Goal: Transaction & Acquisition: Purchase product/service

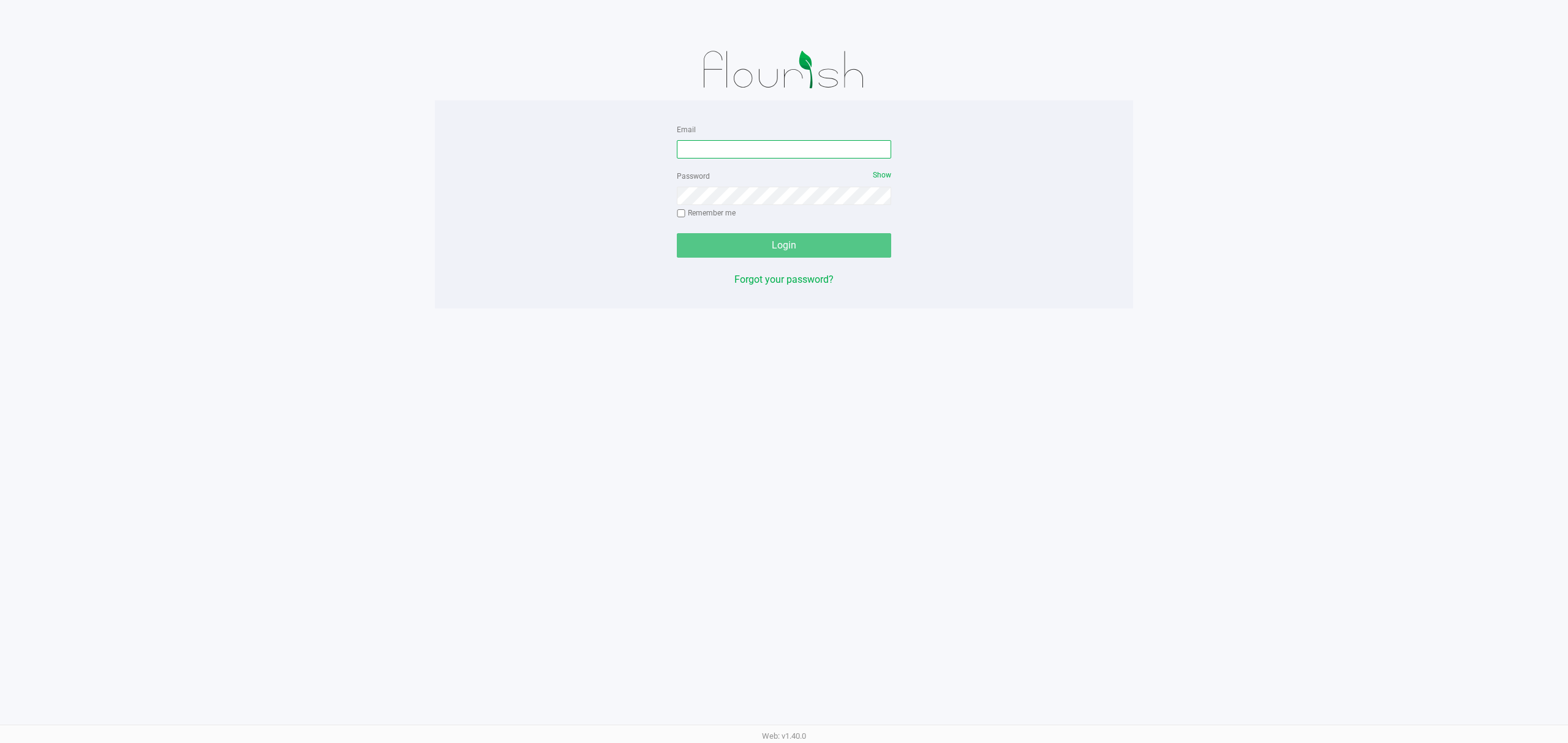
click at [709, 152] on input "Email" at bounding box center [784, 149] width 214 height 18
type input "[EMAIL_ADDRESS][DOMAIN_NAME]"
click at [677, 234] on button "Login" at bounding box center [784, 246] width 214 height 25
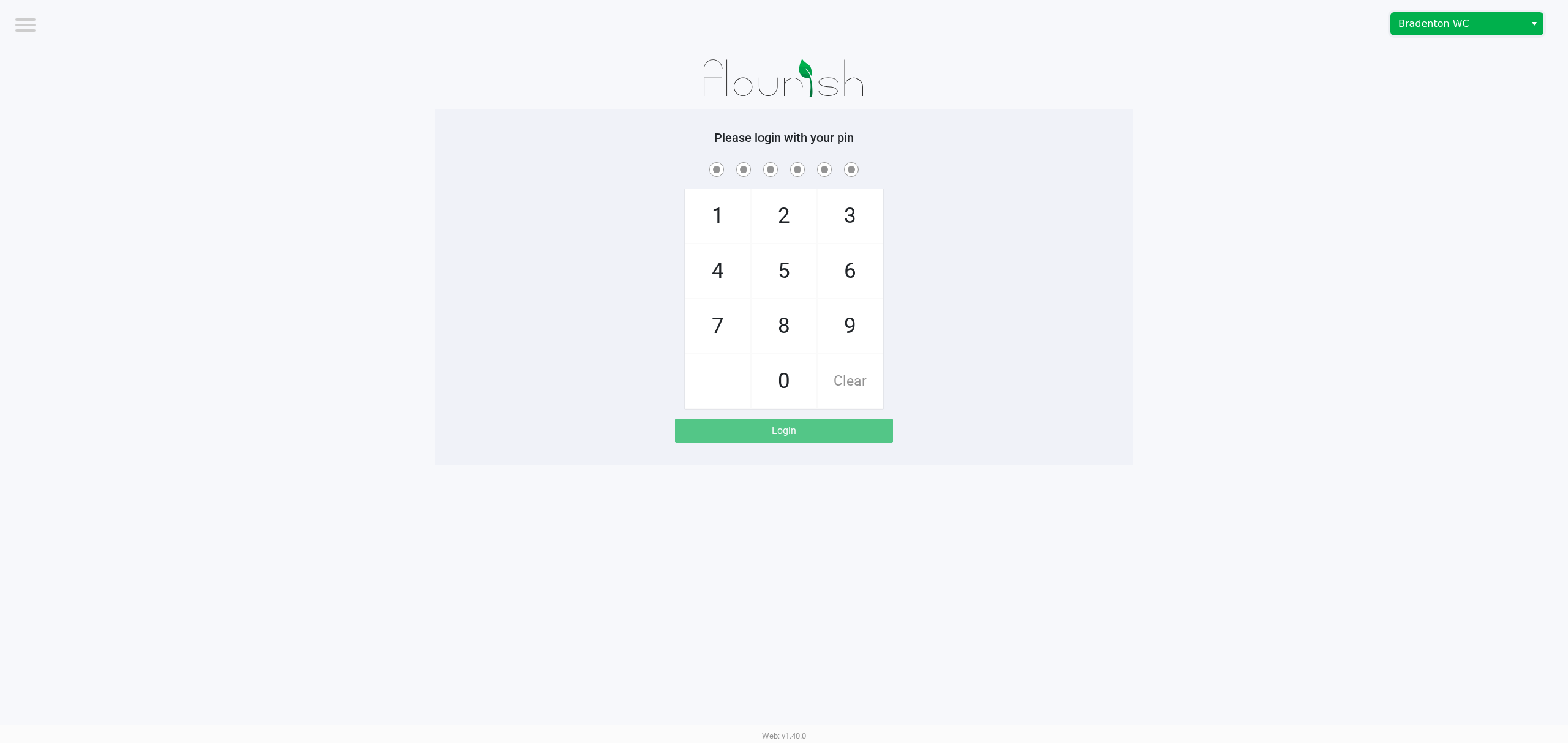
click at [1437, 35] on kendo-dropdownlist "Bradenton WC" at bounding box center [1467, 23] width 153 height 23
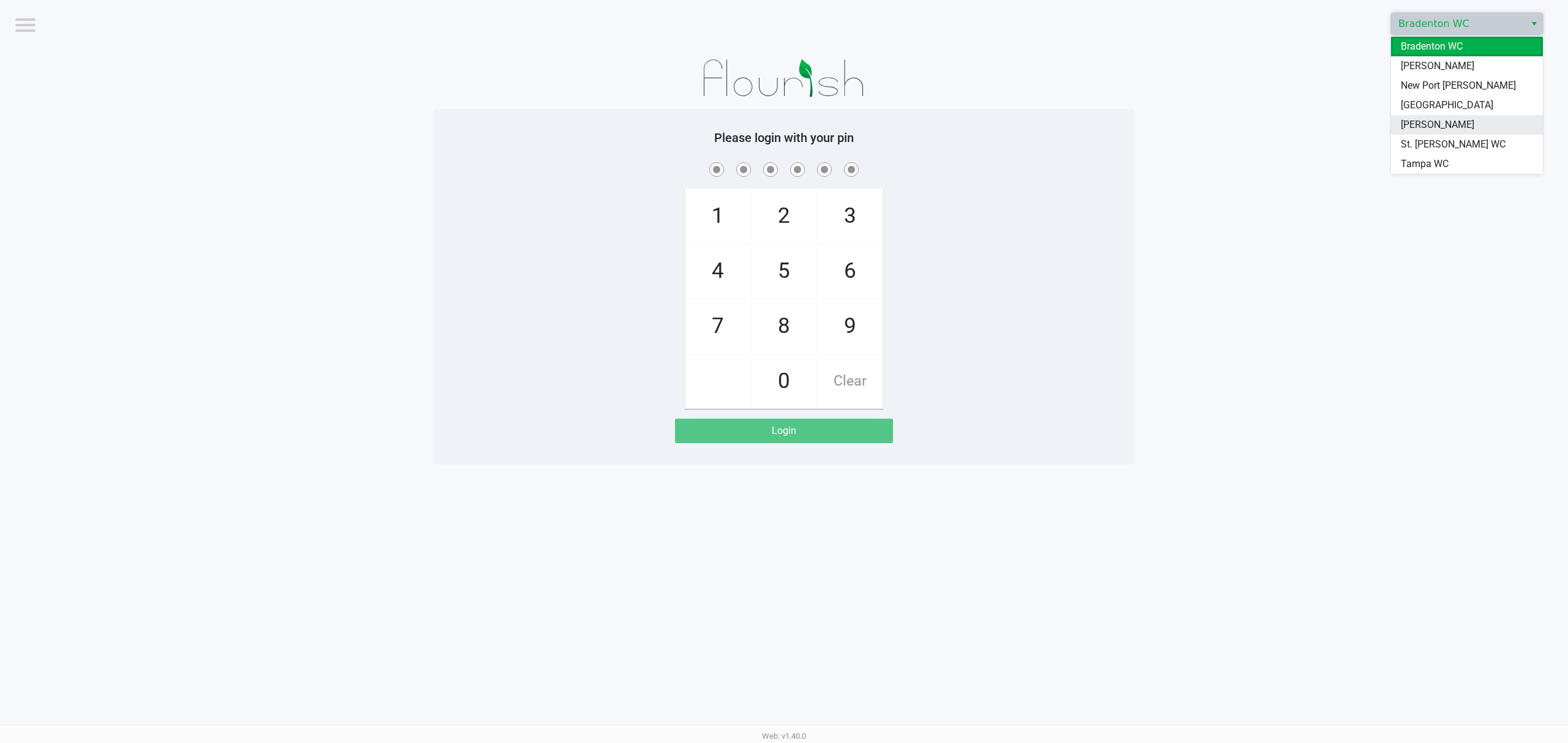
click at [1435, 123] on span "[PERSON_NAME]" at bounding box center [1437, 125] width 74 height 15
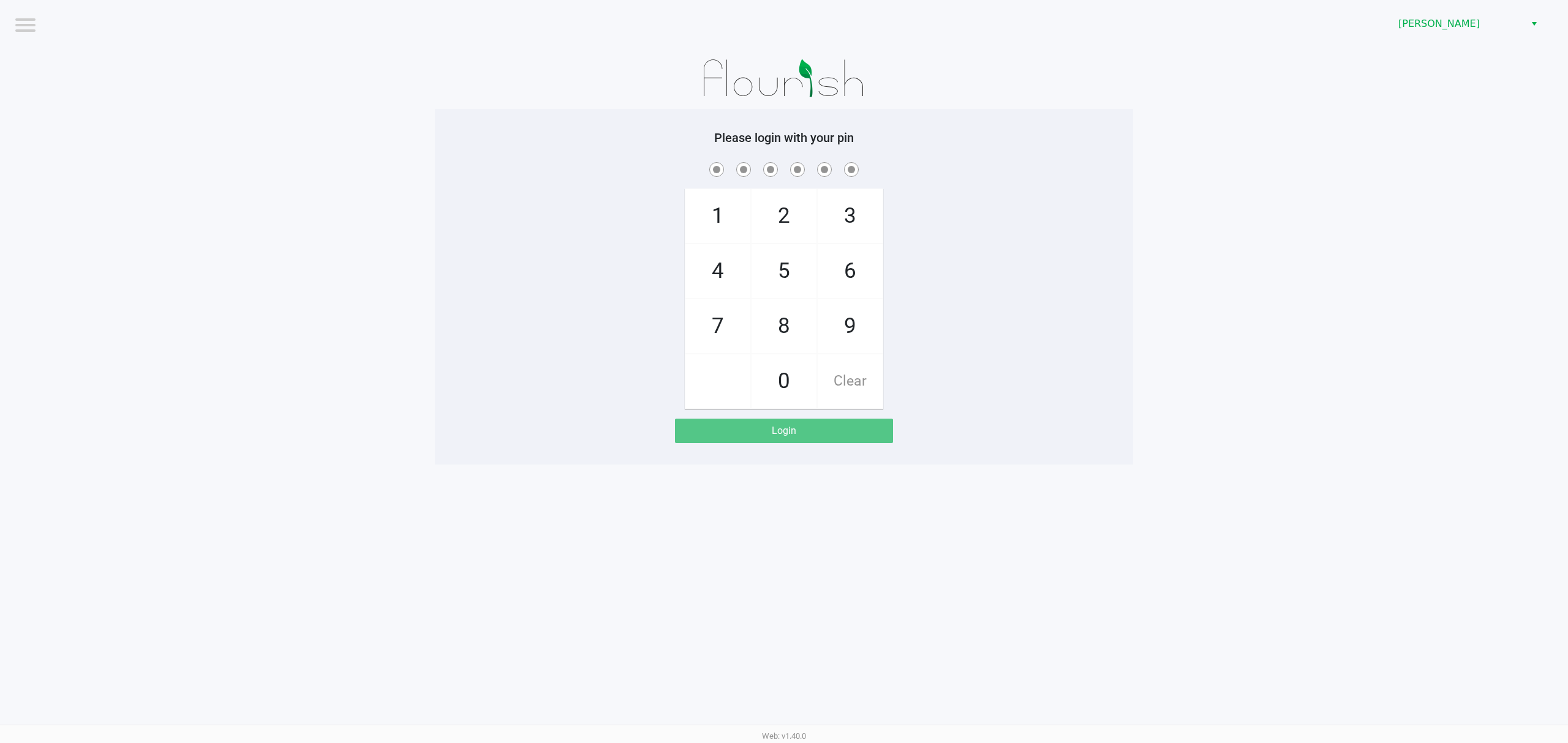
click at [1113, 321] on div "1 4 7 2 5 8 0 3 6 9 Clear" at bounding box center [784, 284] width 699 height 249
checkbox input "true"
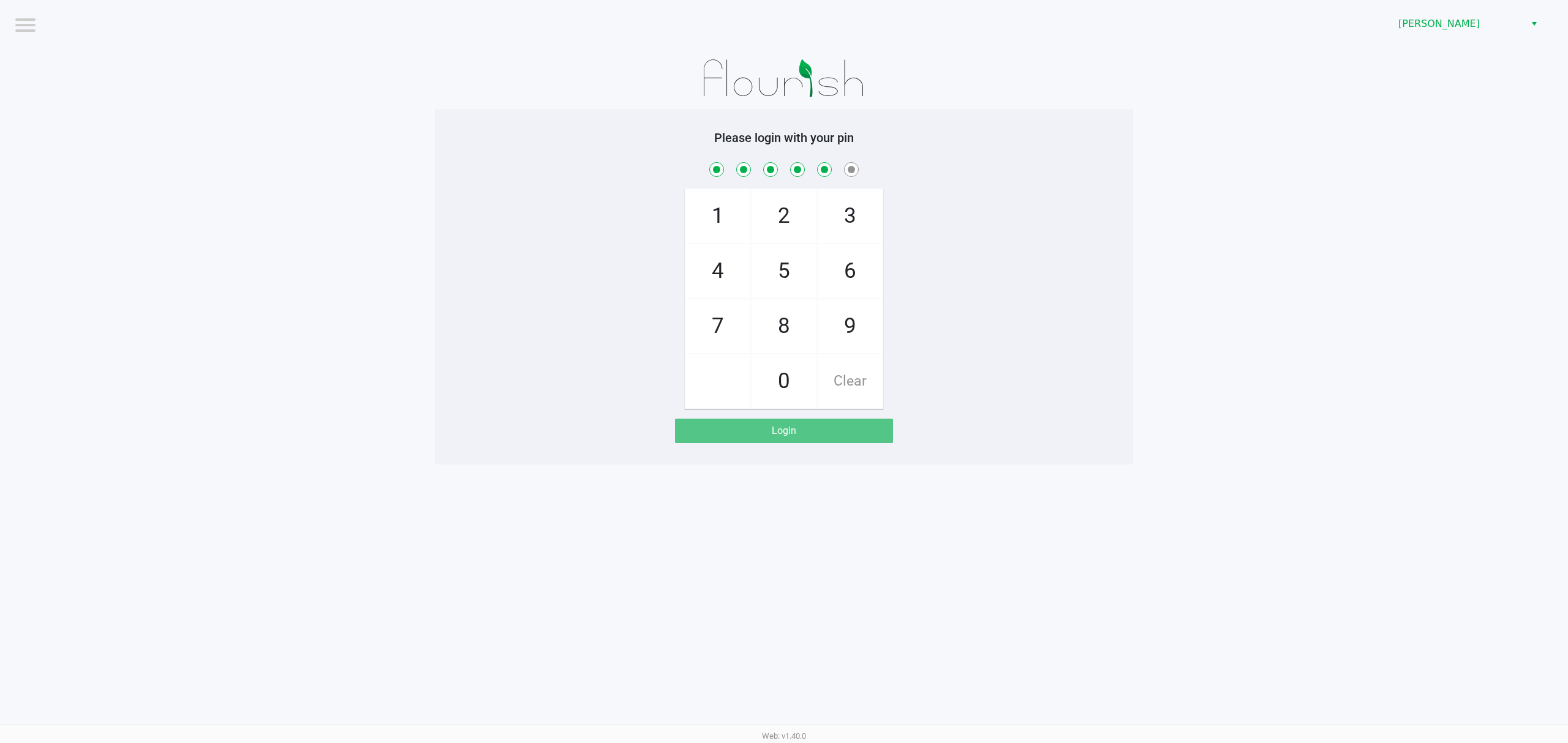
checkbox input "true"
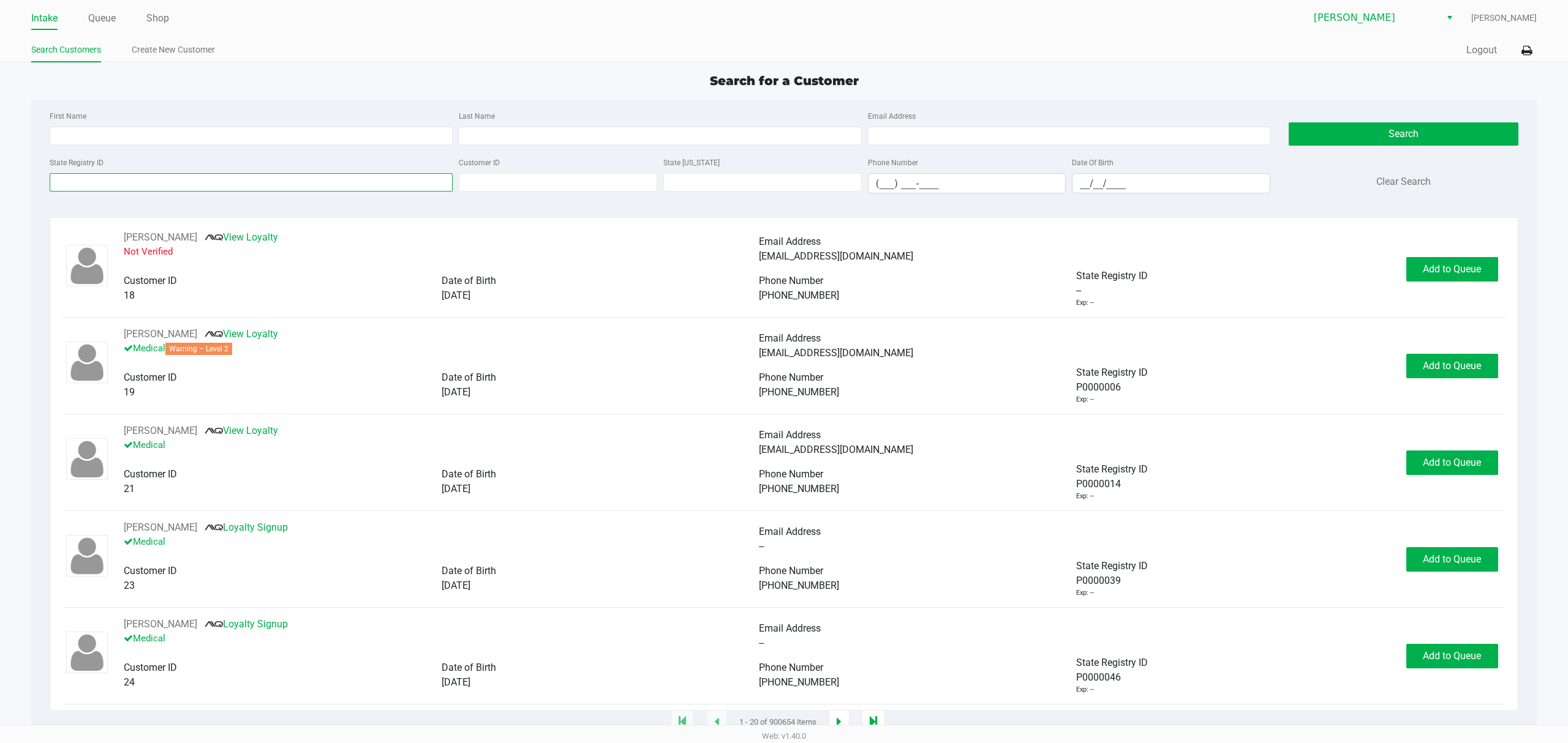
click at [149, 182] on input "State Registry ID" at bounding box center [251, 182] width 403 height 18
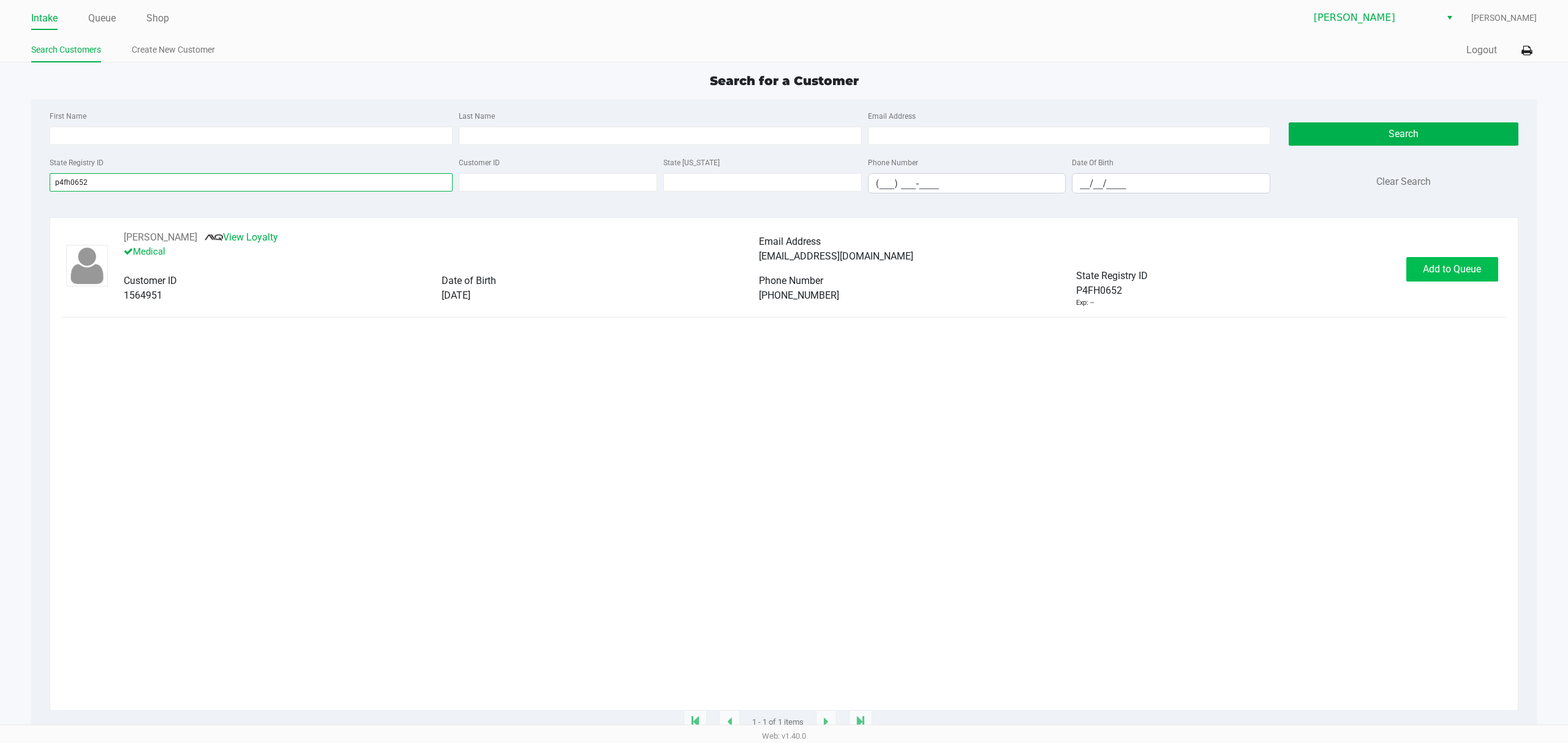
type input "p4fh0652"
click at [1475, 274] on span "Add to Queue" at bounding box center [1452, 270] width 58 height 12
click at [1449, 274] on span "In [GEOGRAPHIC_DATA]" at bounding box center [1466, 270] width 103 height 12
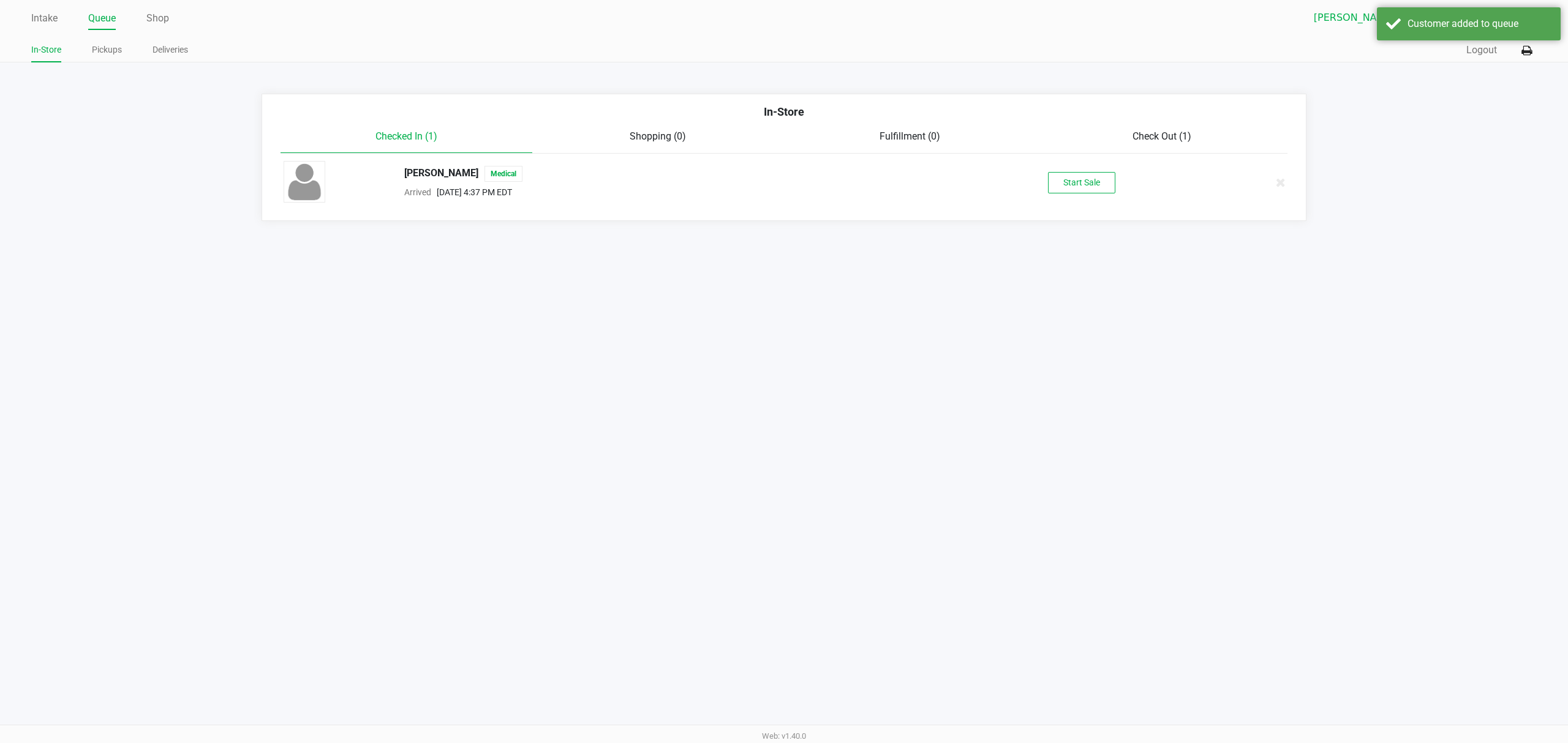
click at [1065, 167] on div "[PERSON_NAME] Medical Arrived [DATE] 4:37 PM EDT Start Sale" at bounding box center [784, 182] width 1020 height 43
drag, startPoint x: 1065, startPoint y: 173, endPoint x: 1065, endPoint y: 180, distance: 7.0
click at [1065, 174] on button "Start Sale" at bounding box center [1082, 182] width 67 height 21
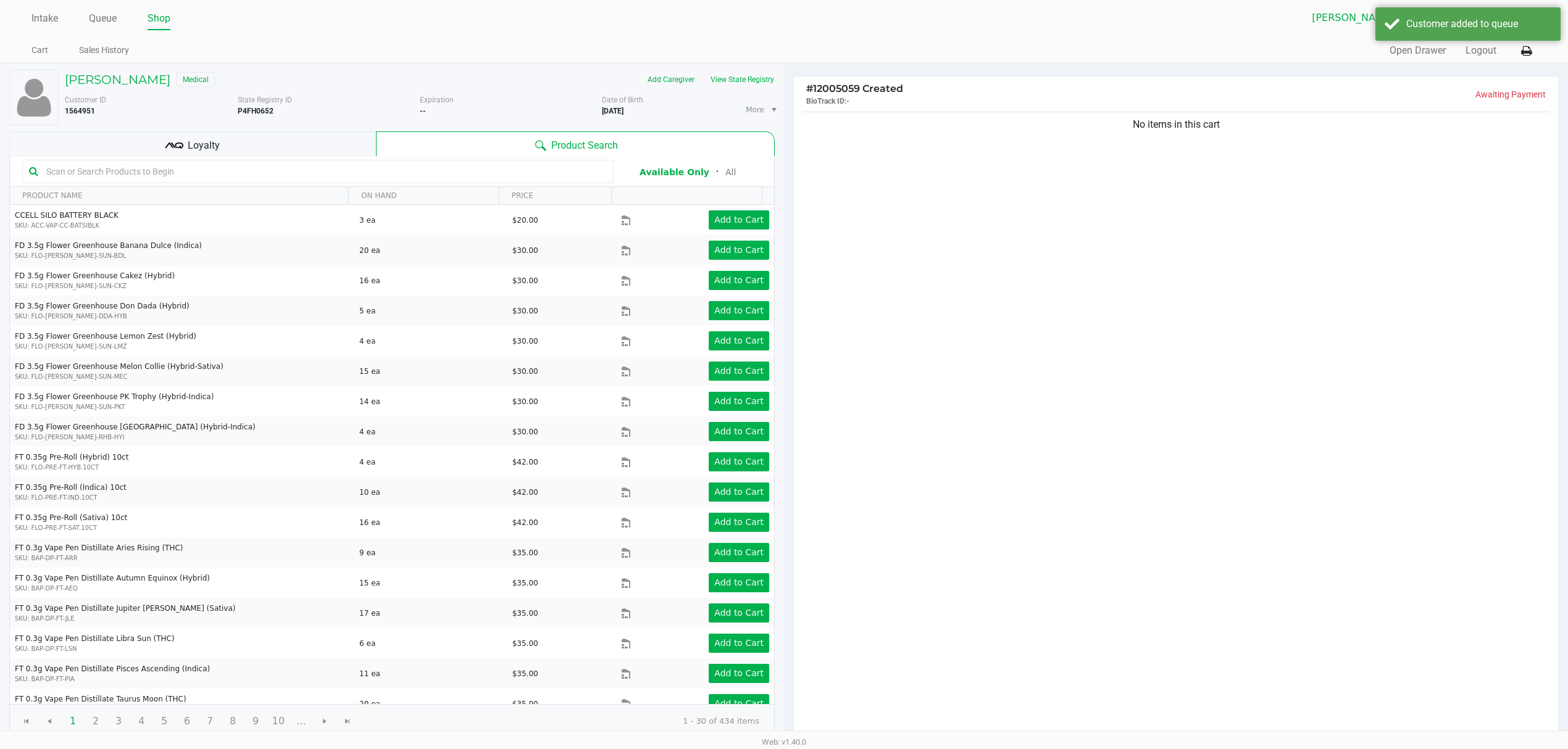
click at [238, 137] on div "Loyalty" at bounding box center [192, 144] width 366 height 25
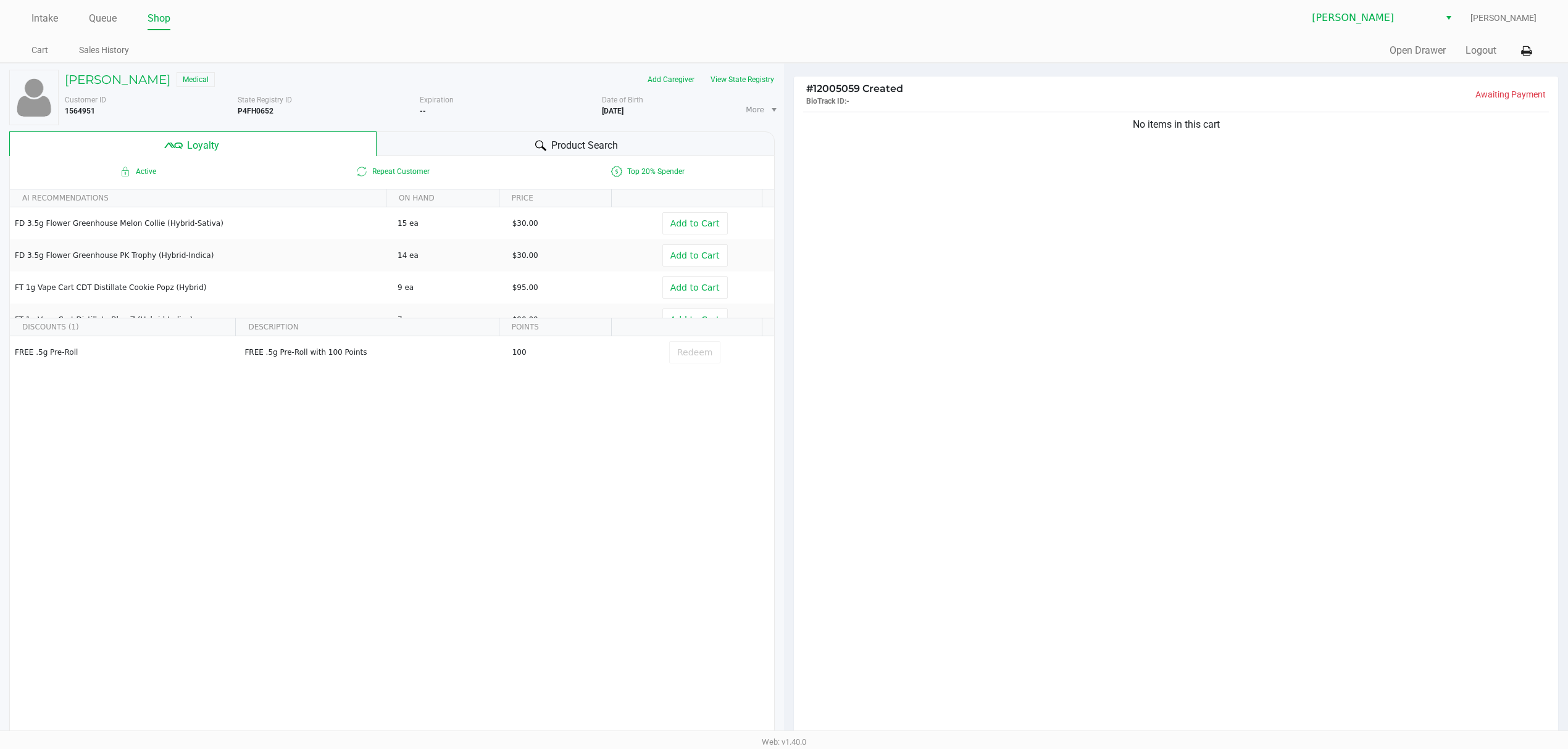
click at [490, 136] on div "Product Search" at bounding box center [576, 144] width 399 height 25
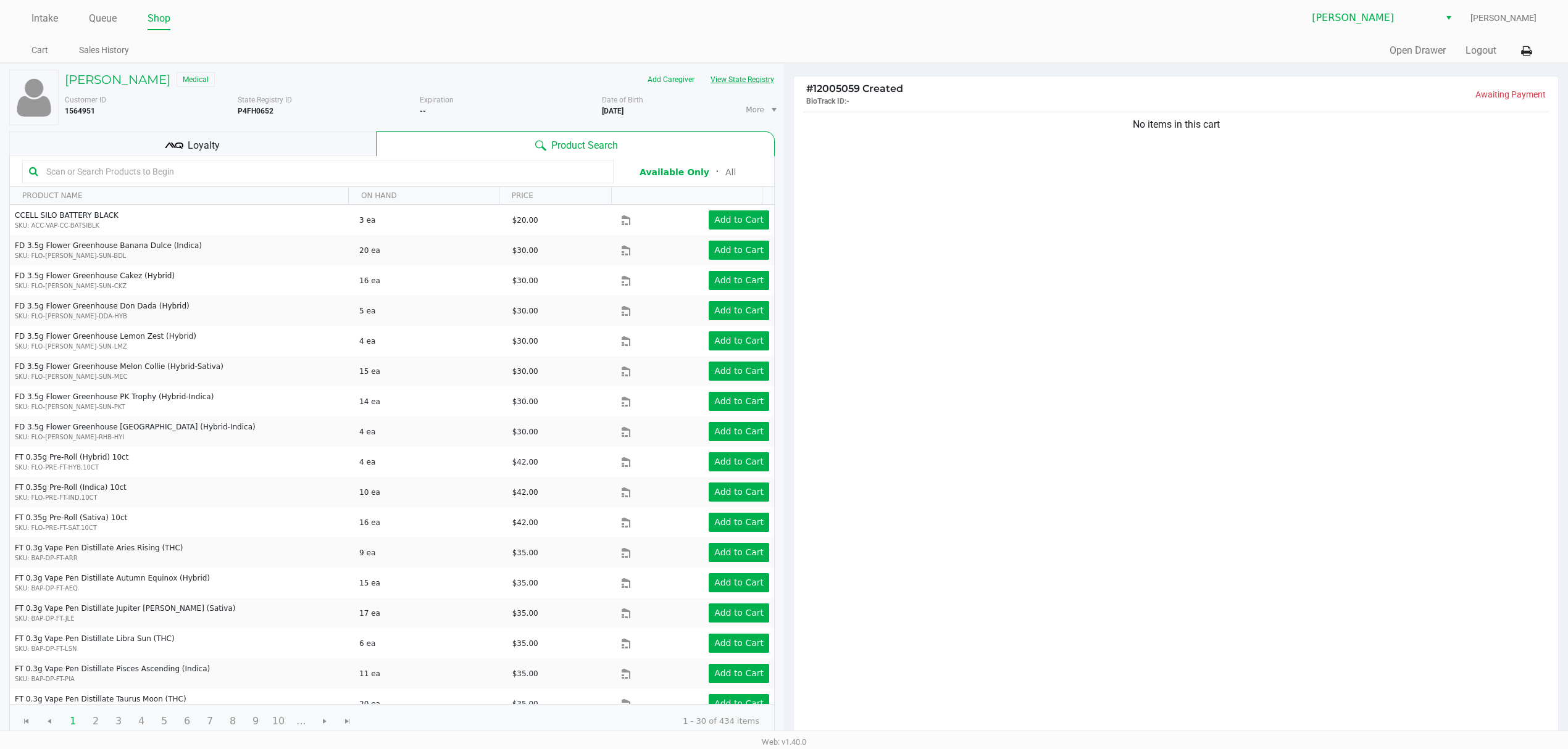
click at [744, 72] on button "View State Registry" at bounding box center [738, 80] width 72 height 20
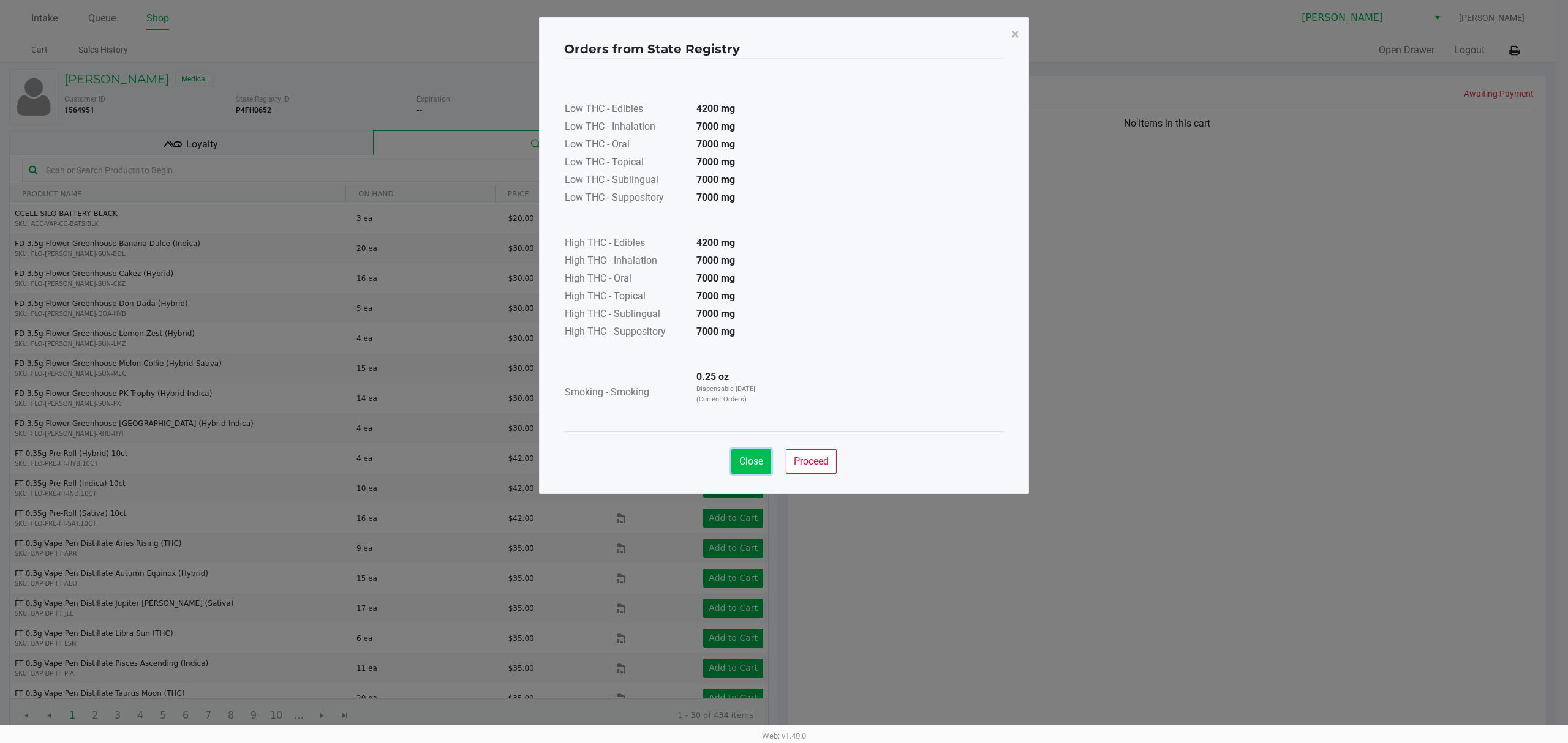
click at [750, 466] on span "Close" at bounding box center [751, 461] width 24 height 12
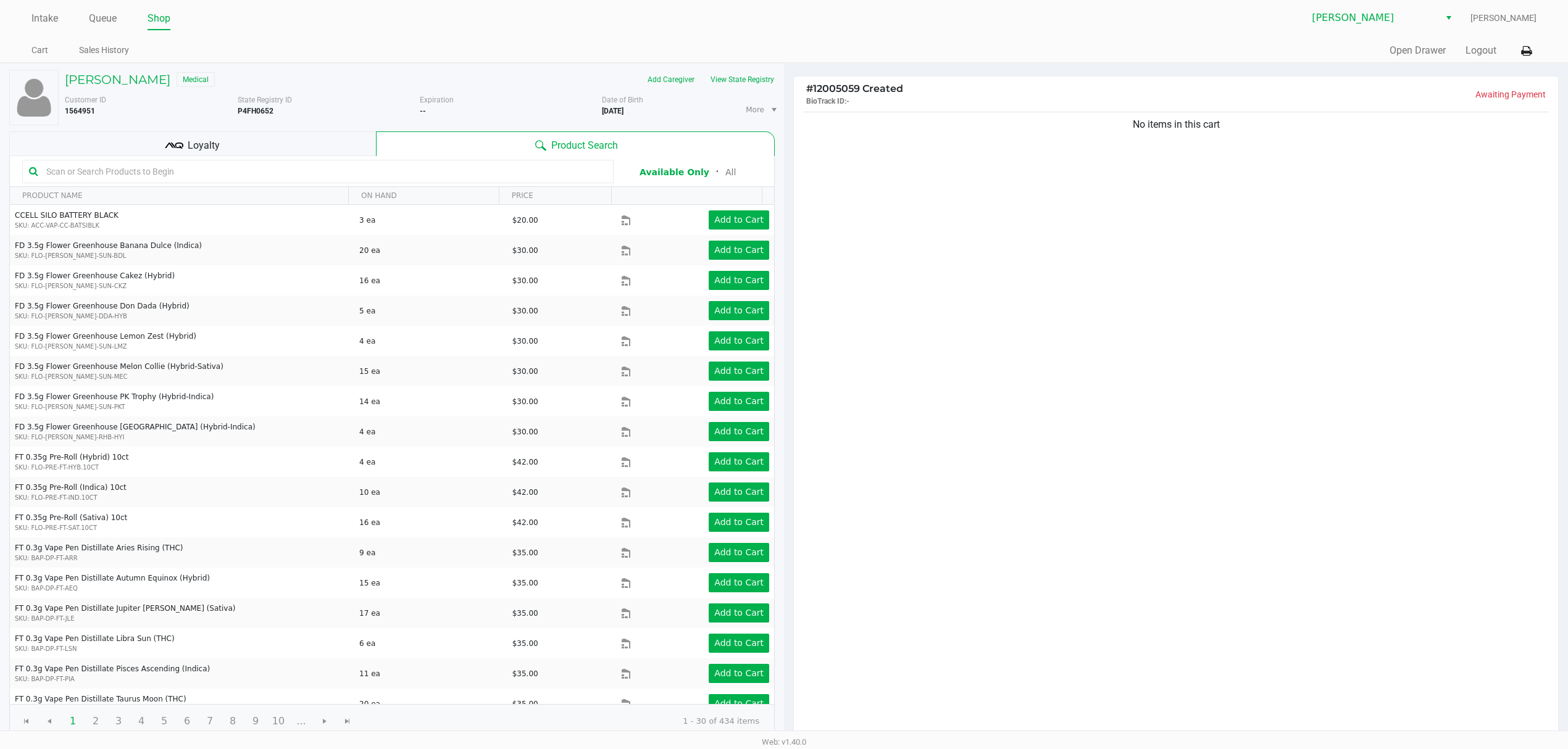
click at [892, 502] on div "No items in this cart" at bounding box center [1176, 424] width 765 height 630
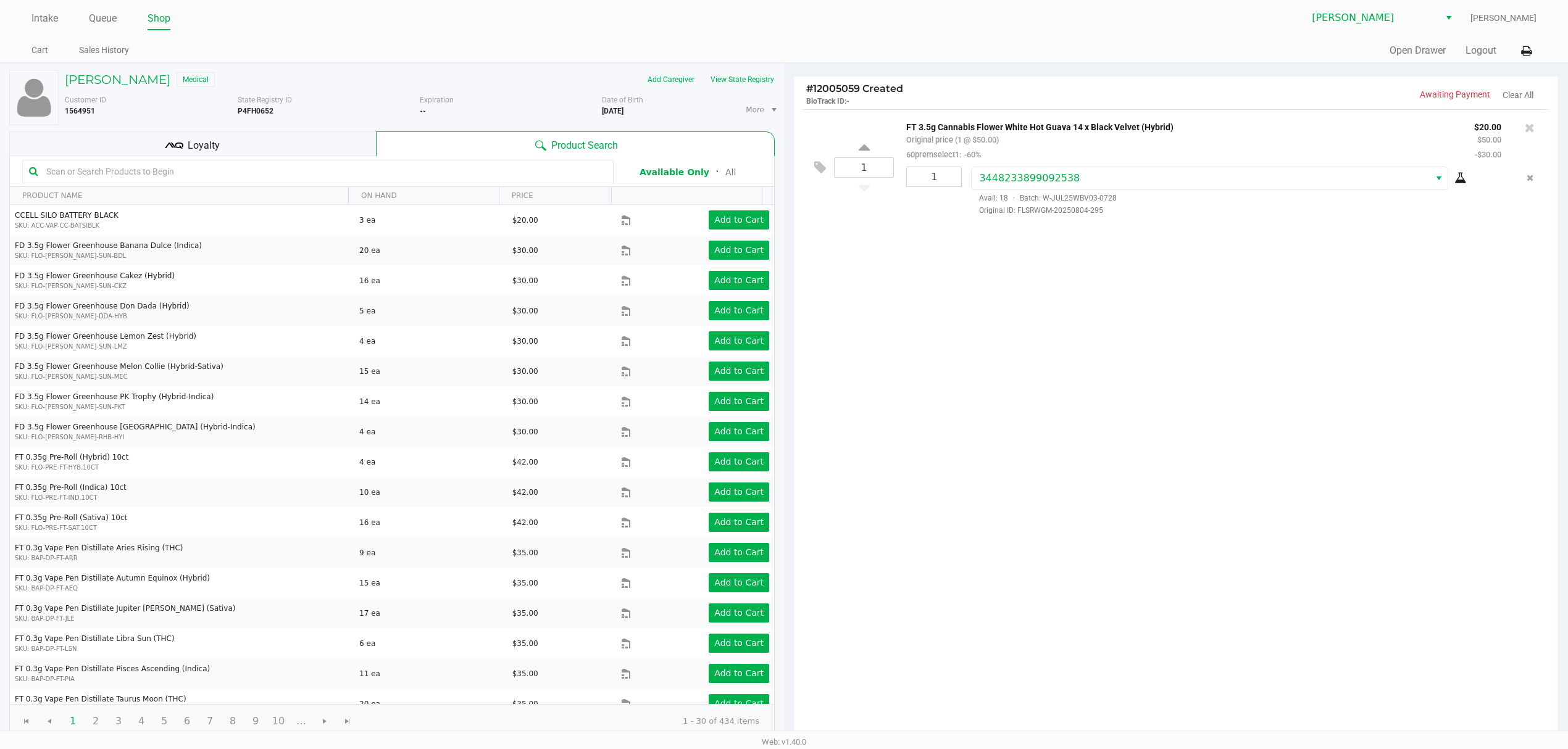
click at [329, 132] on div "[PERSON_NAME] Medical Add Caregiver View State Registry Customer ID 1564951 Sta…" at bounding box center [392, 404] width 765 height 681
click at [334, 136] on div "Loyalty" at bounding box center [192, 144] width 366 height 25
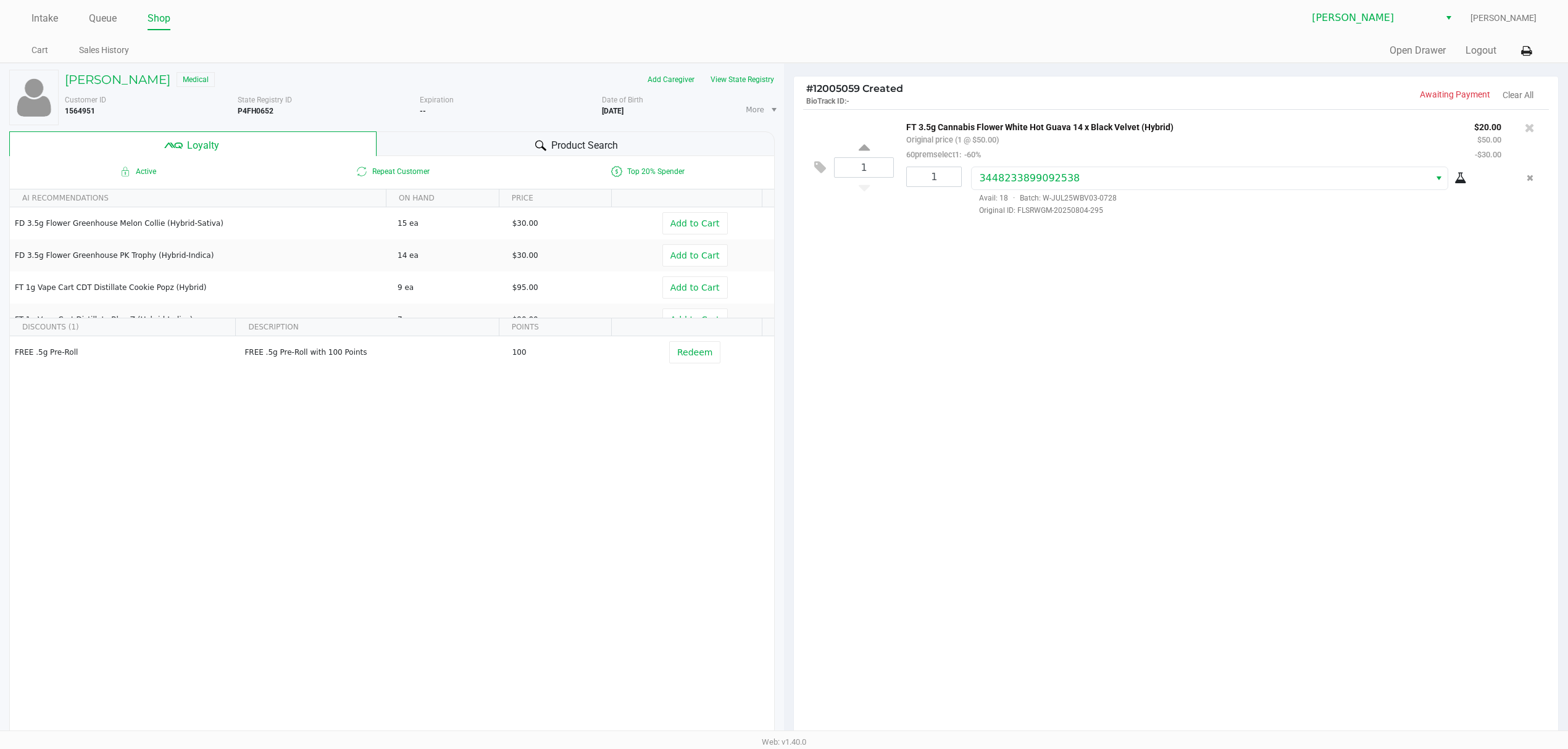
click at [440, 145] on div "Product Search" at bounding box center [576, 144] width 399 height 25
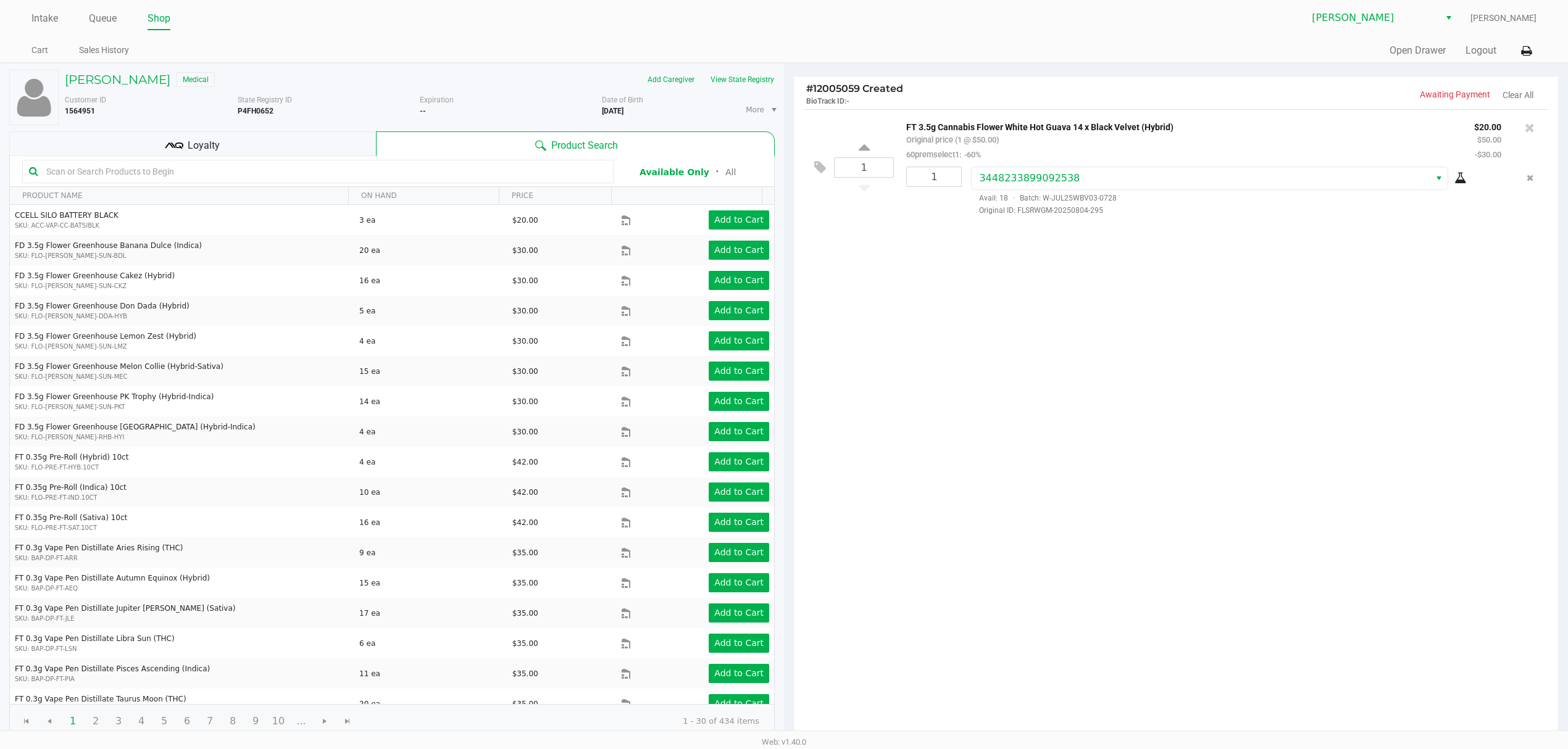
click at [1222, 640] on div "1 FT 3.5g Cannabis Flower White Hot Guava 14 x Black Velvet (Hybrid) Original p…" at bounding box center [1176, 424] width 765 height 630
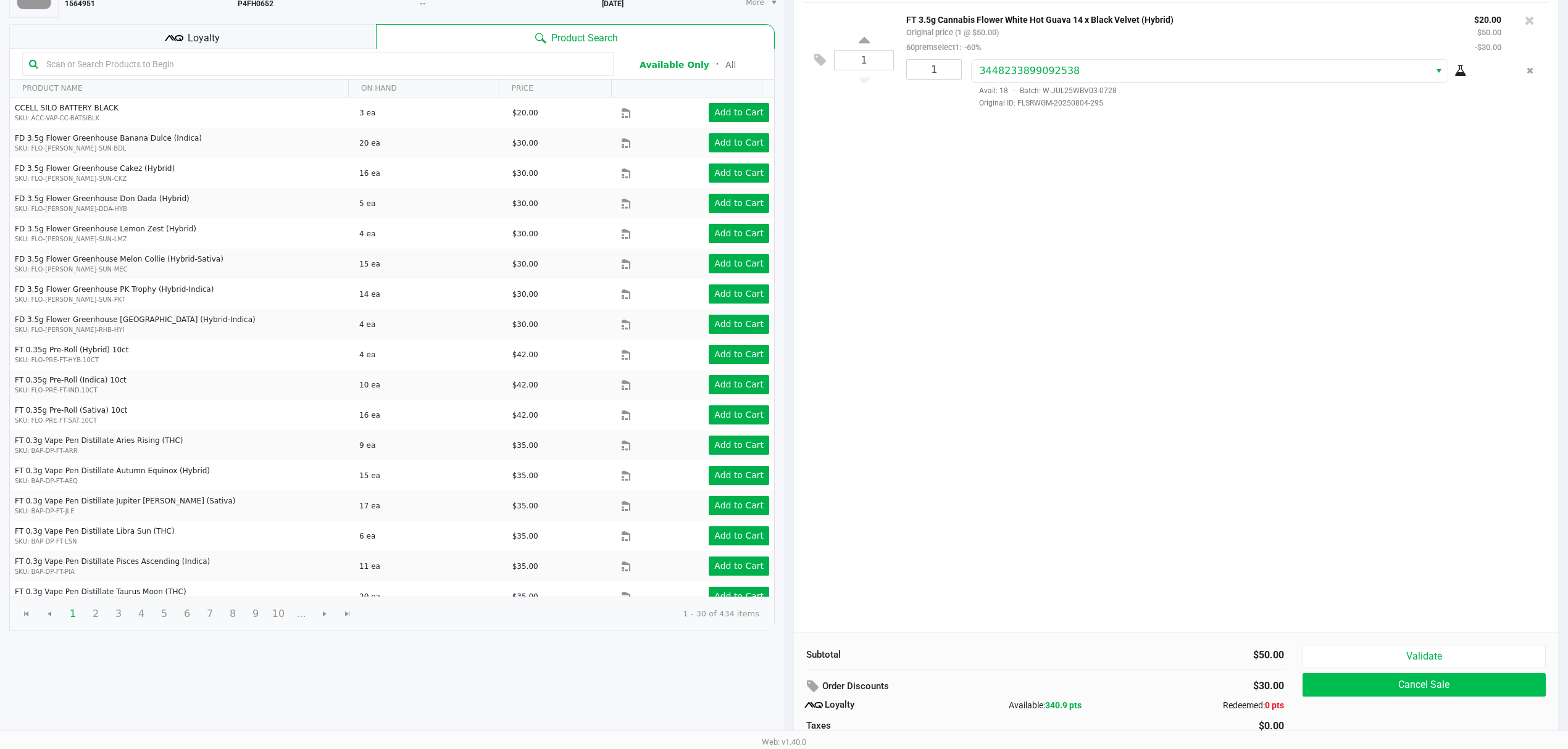
scroll to position [143, 0]
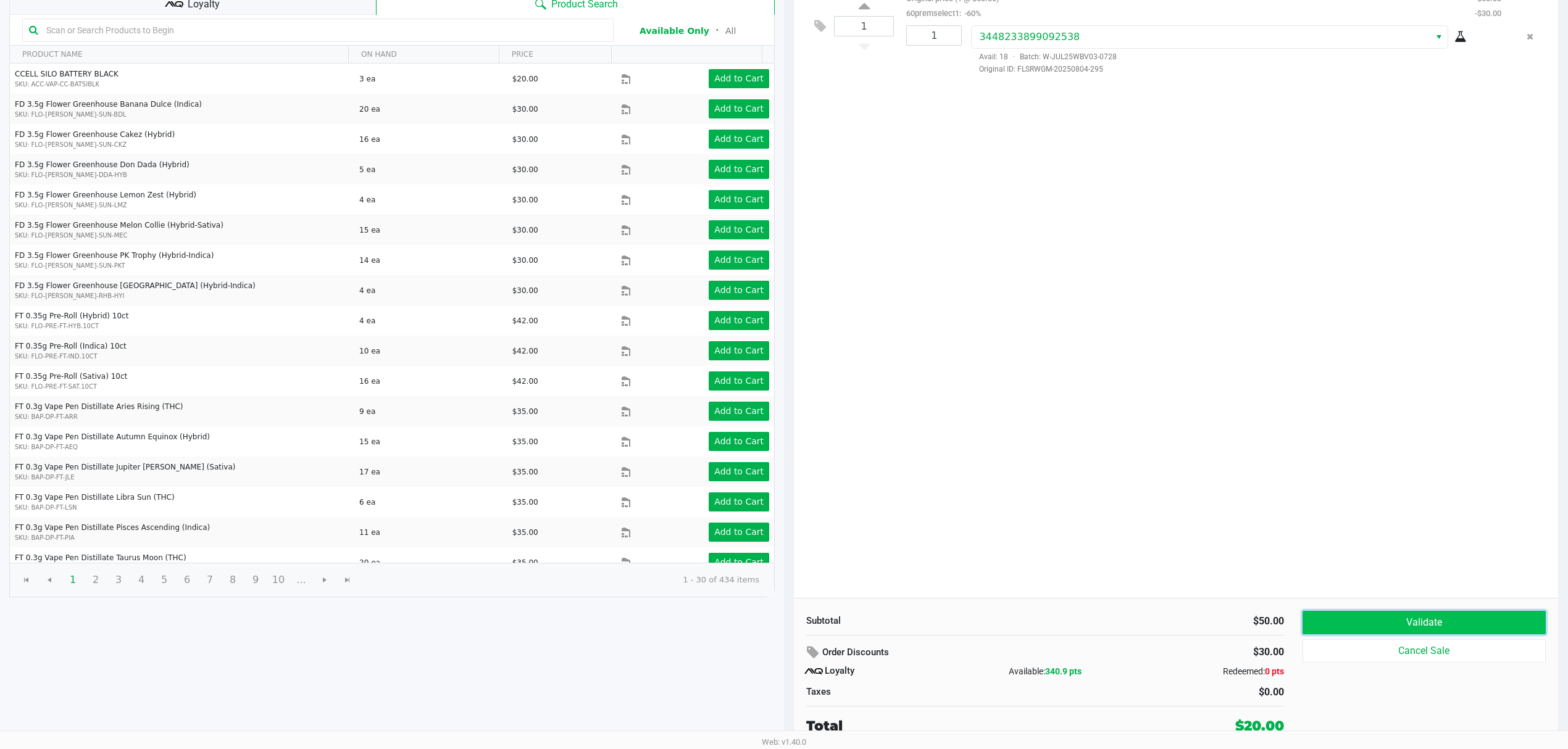
click at [1469, 620] on button "Validate" at bounding box center [1423, 623] width 243 height 23
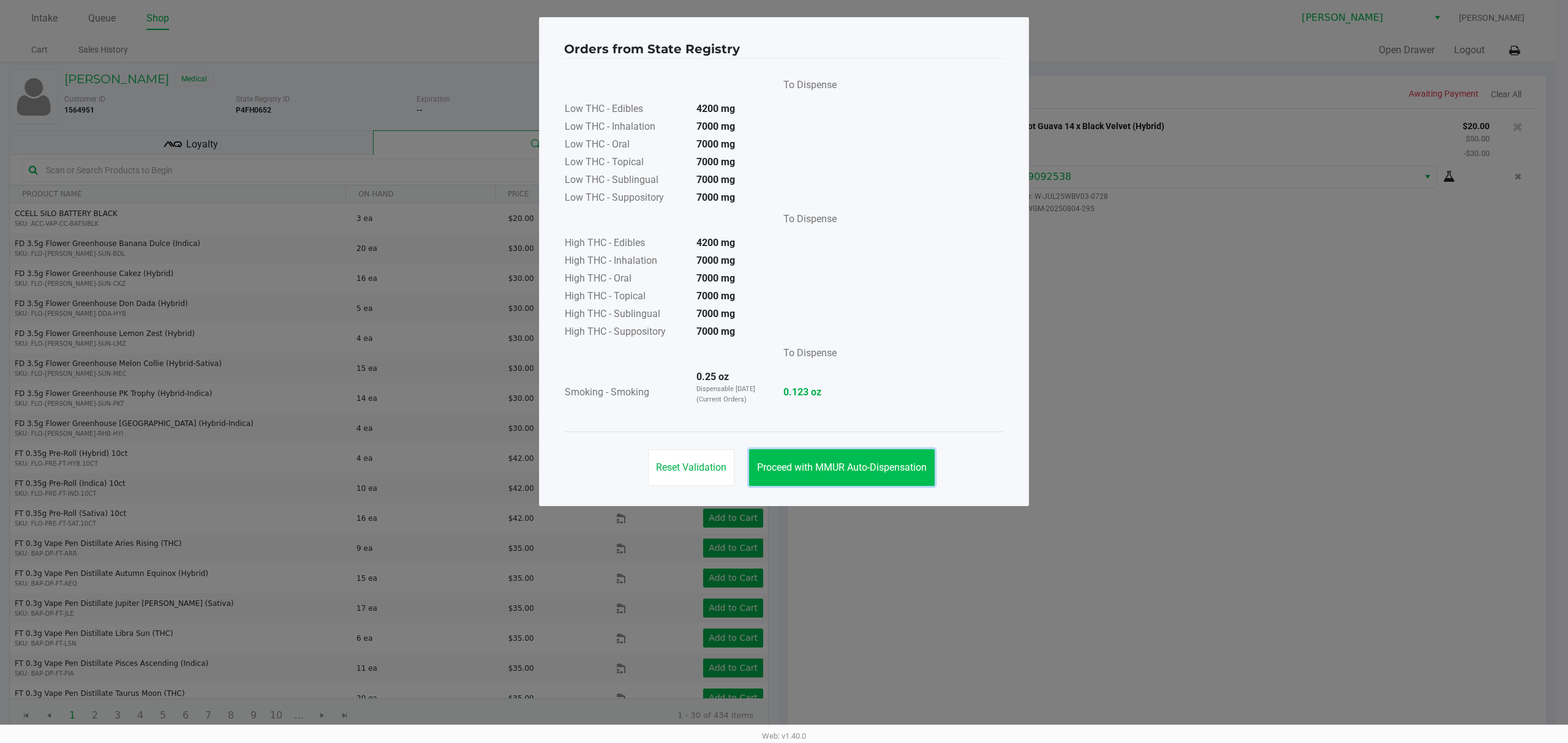
click at [850, 468] on span "Proceed with MMUR Auto-Dispensation" at bounding box center [841, 467] width 169 height 12
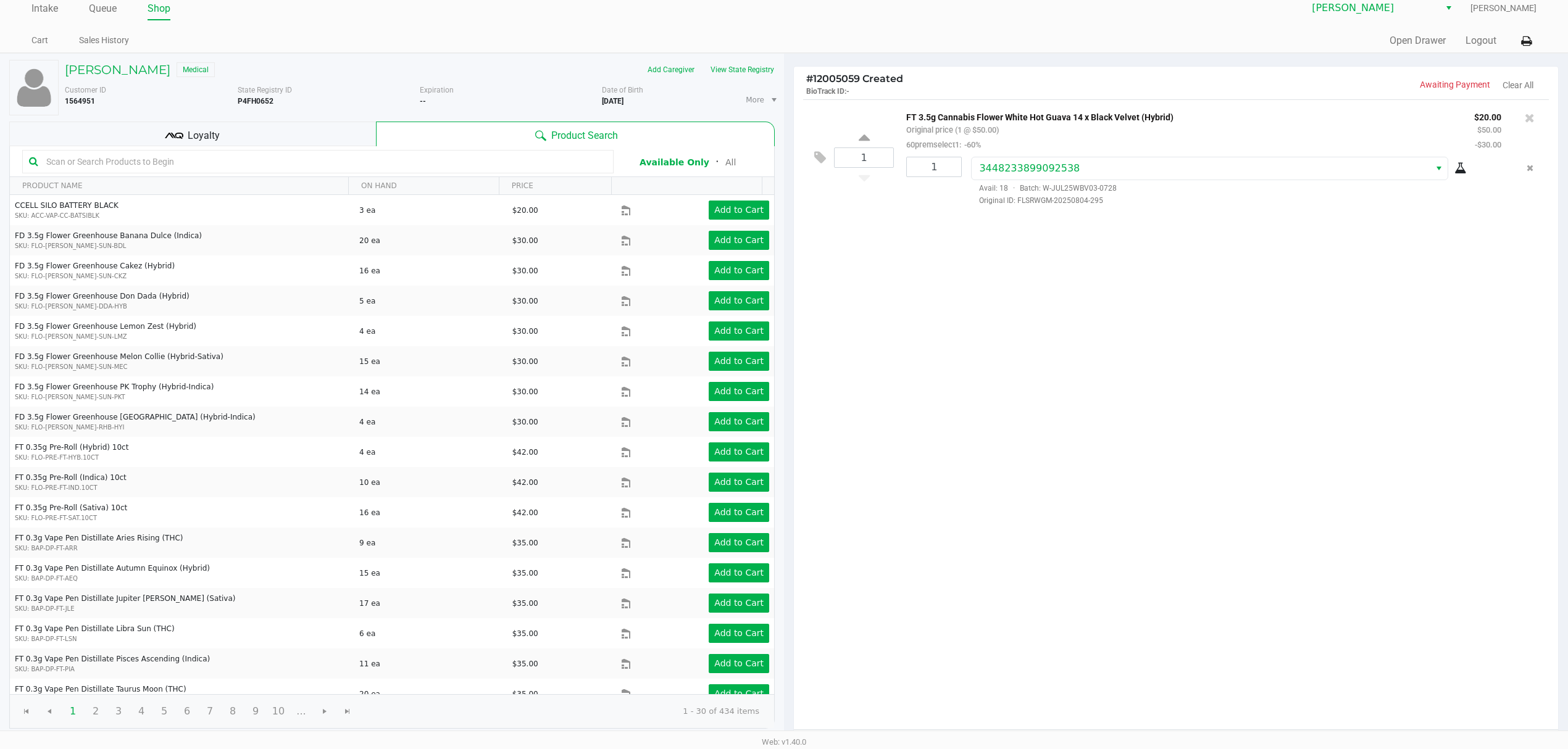
scroll to position [143, 0]
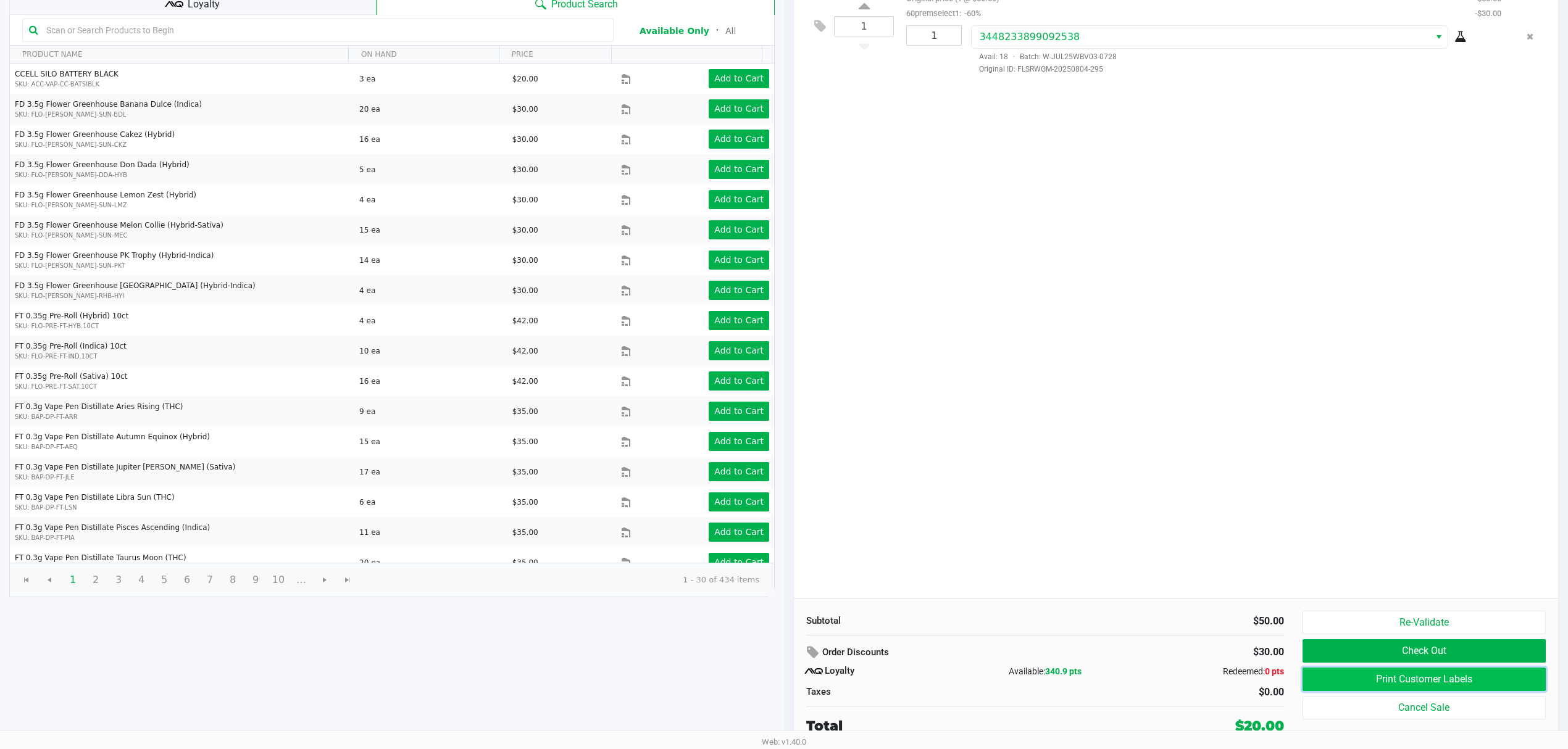
click at [1338, 679] on button "Print Customer Labels" at bounding box center [1423, 679] width 243 height 23
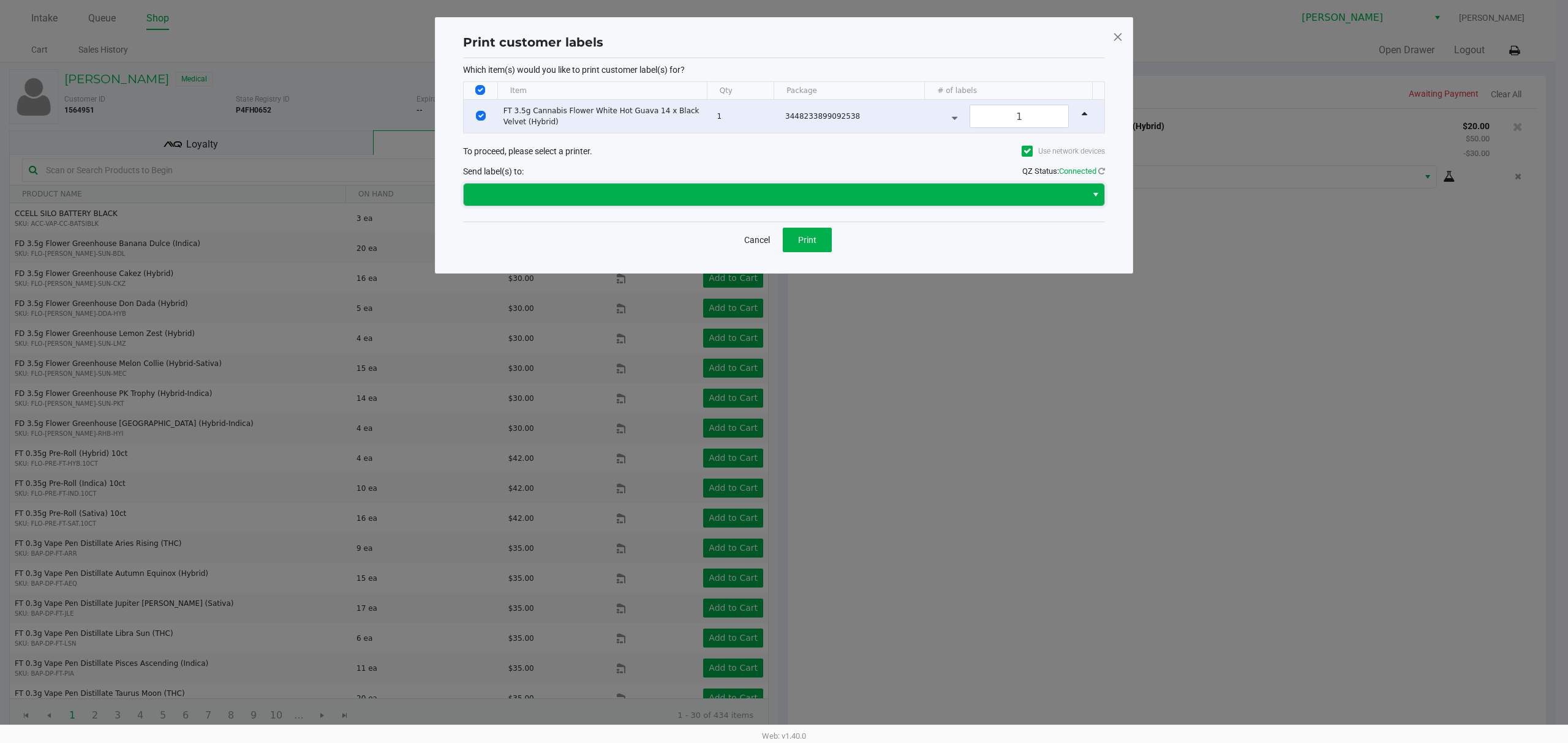
click at [822, 192] on span at bounding box center [775, 194] width 608 height 15
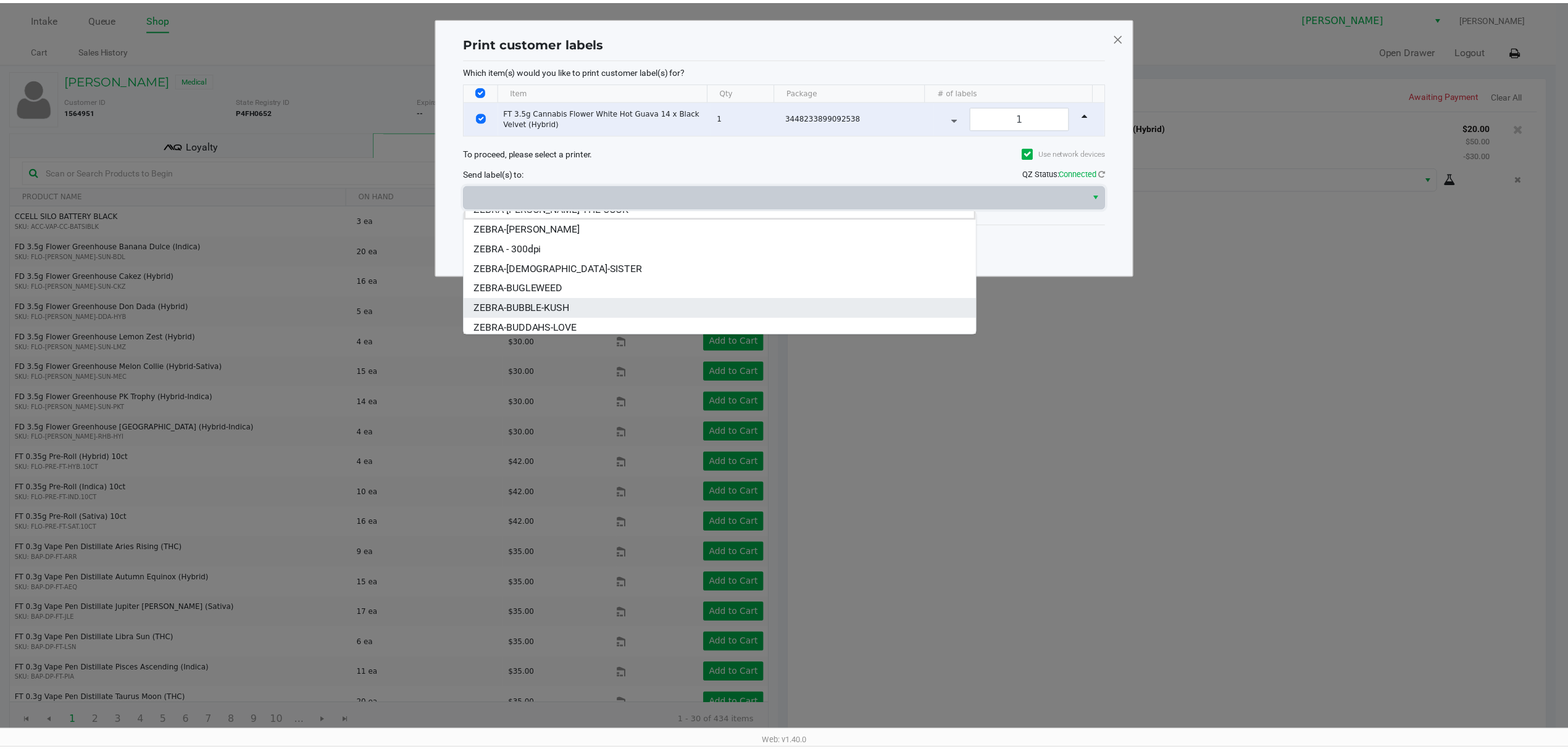
scroll to position [15, 0]
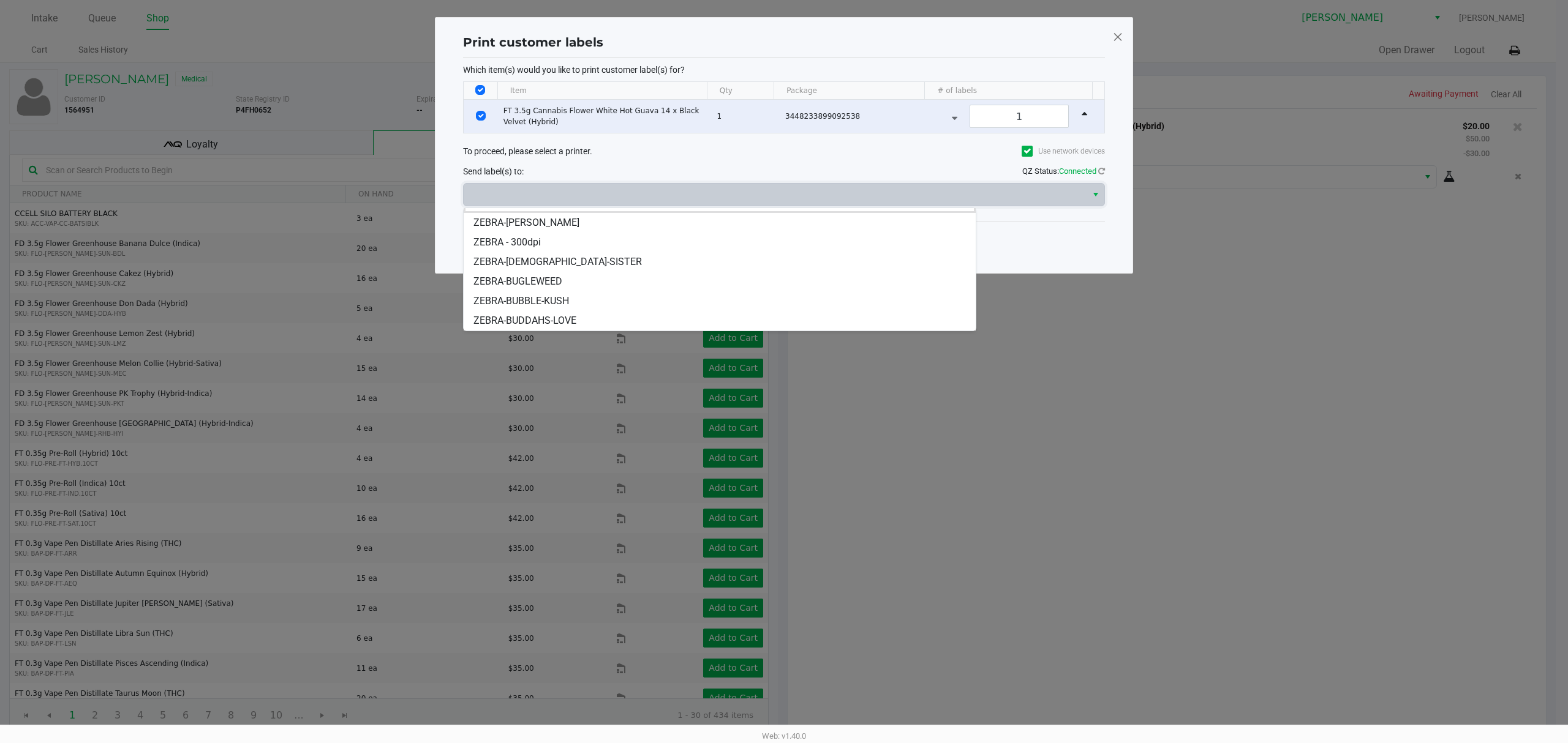
drag, startPoint x: 546, startPoint y: 279, endPoint x: 560, endPoint y: 277, distance: 14.1
click at [547, 278] on span "ZEBRA-BUGLEWEED" at bounding box center [517, 281] width 88 height 15
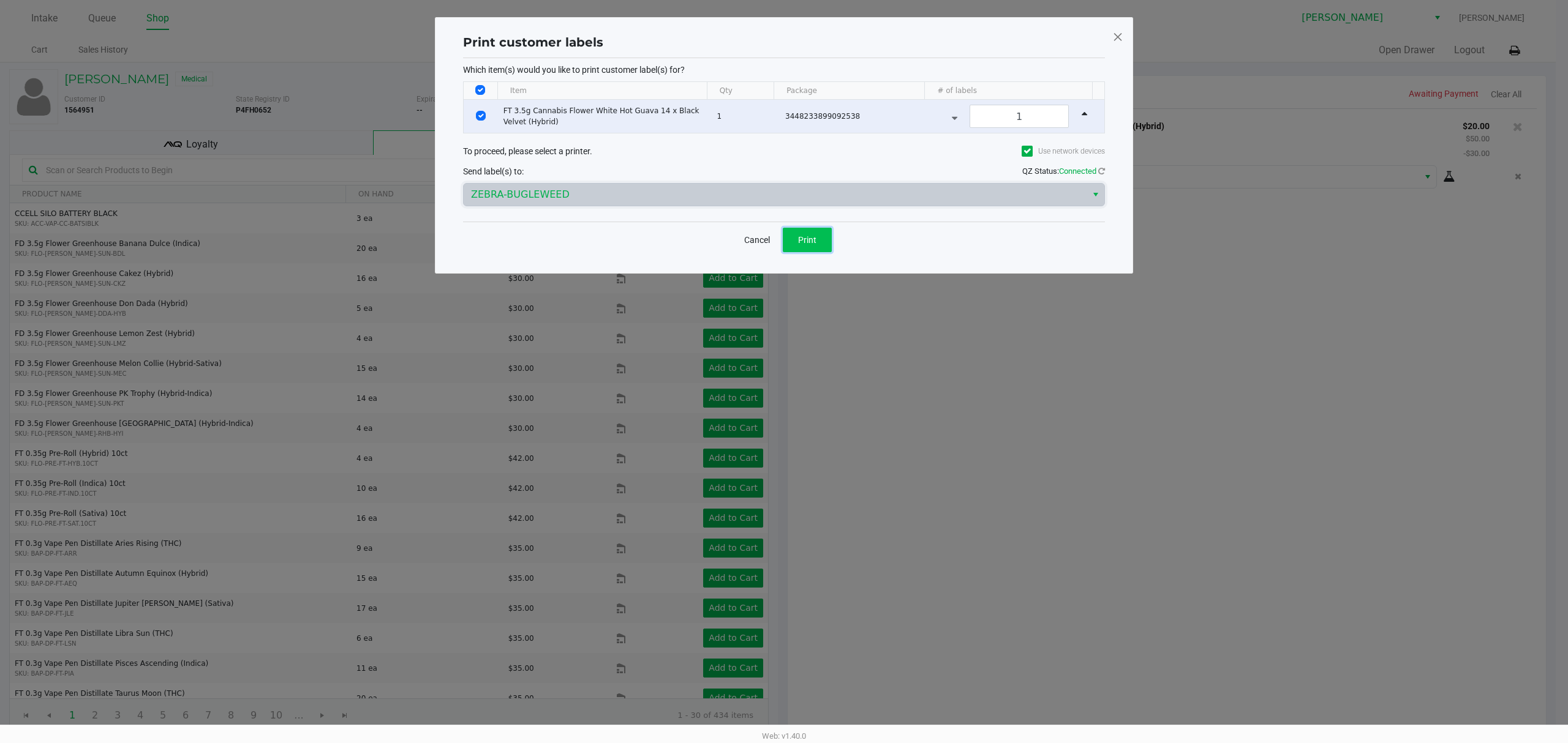
click at [823, 234] on button "Print" at bounding box center [807, 240] width 49 height 25
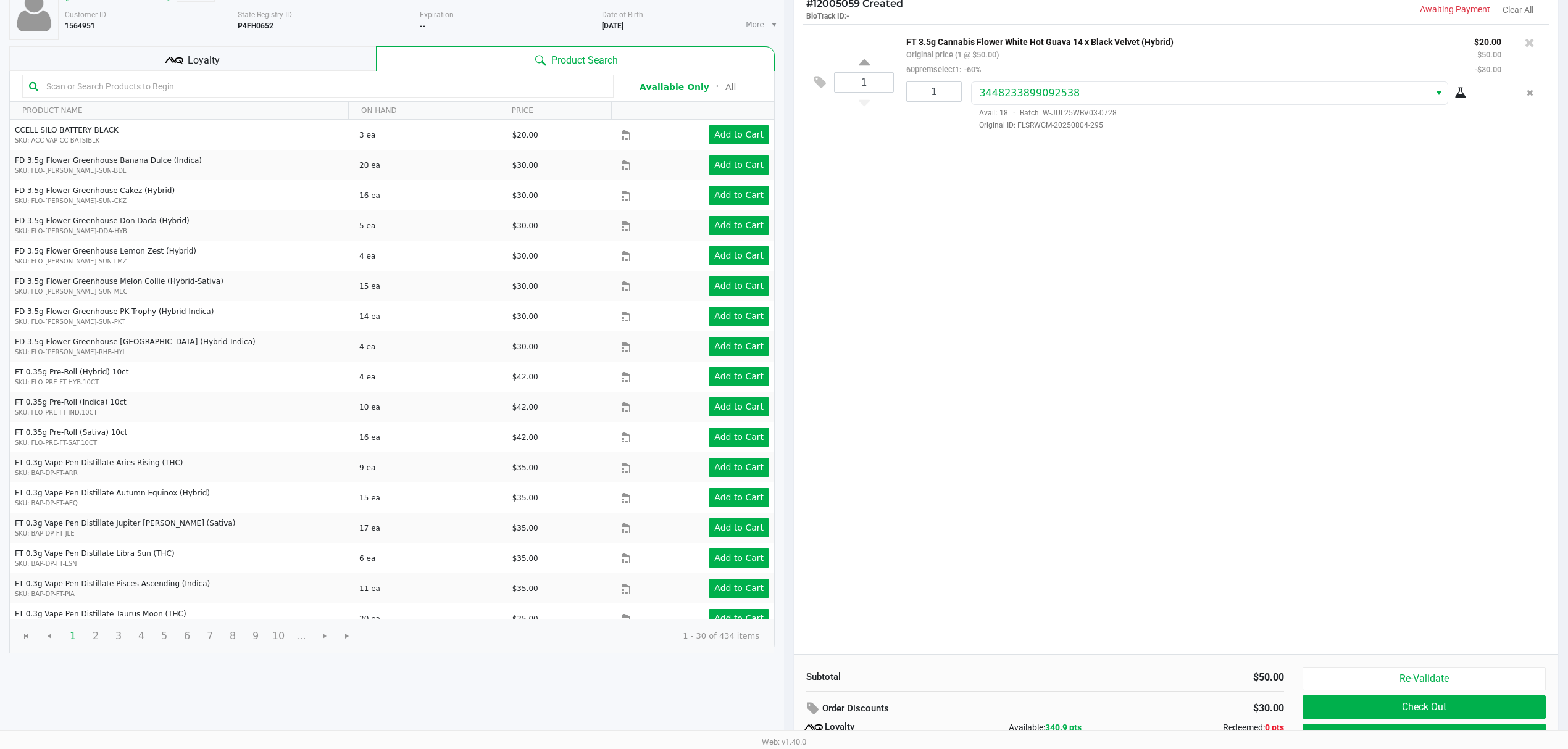
scroll to position [143, 0]
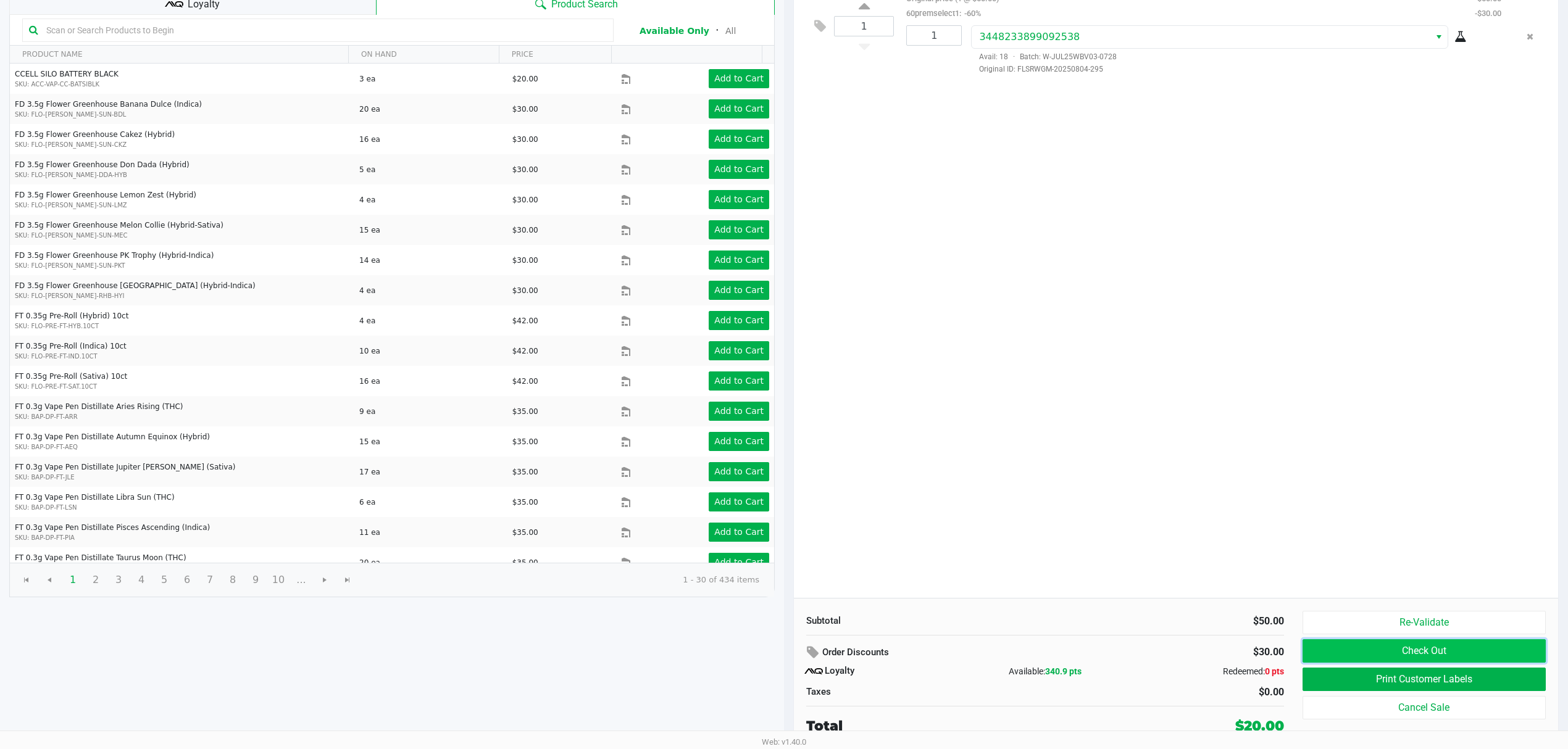
click at [1321, 648] on button "Check Out" at bounding box center [1423, 651] width 243 height 23
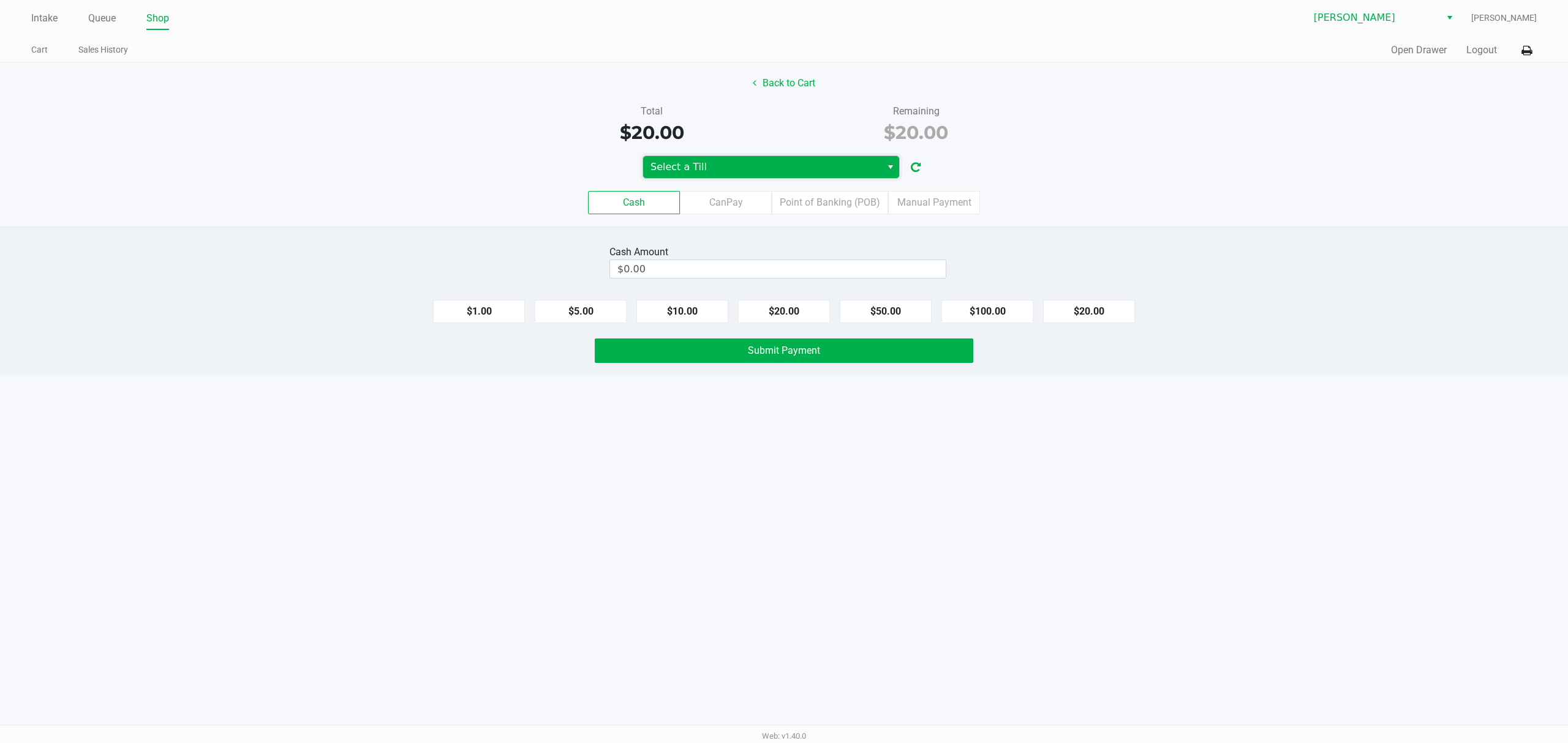
click at [760, 162] on span "Select a Till" at bounding box center [762, 167] width 223 height 15
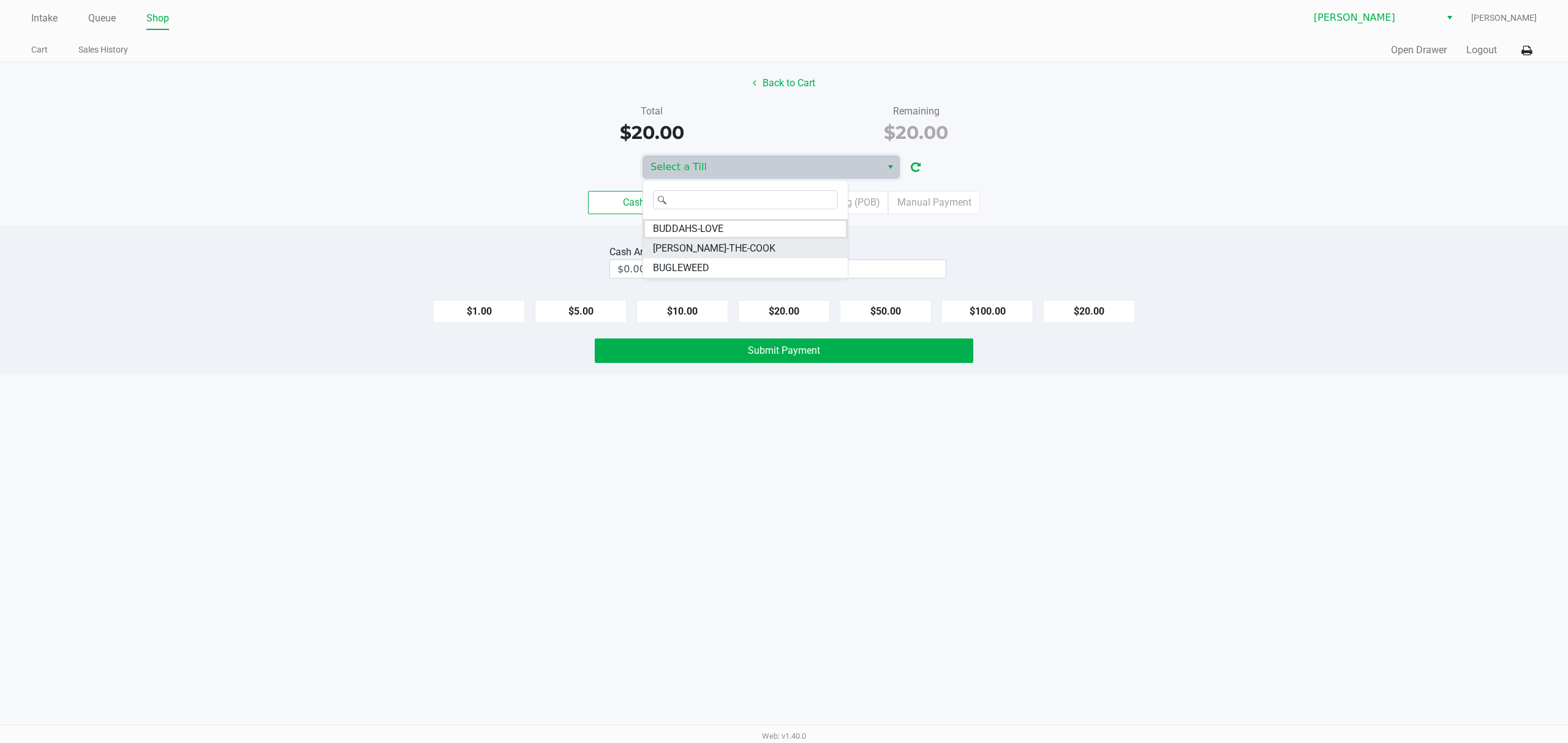
click at [671, 257] on li "[PERSON_NAME]-THE-COOK" at bounding box center [745, 248] width 204 height 20
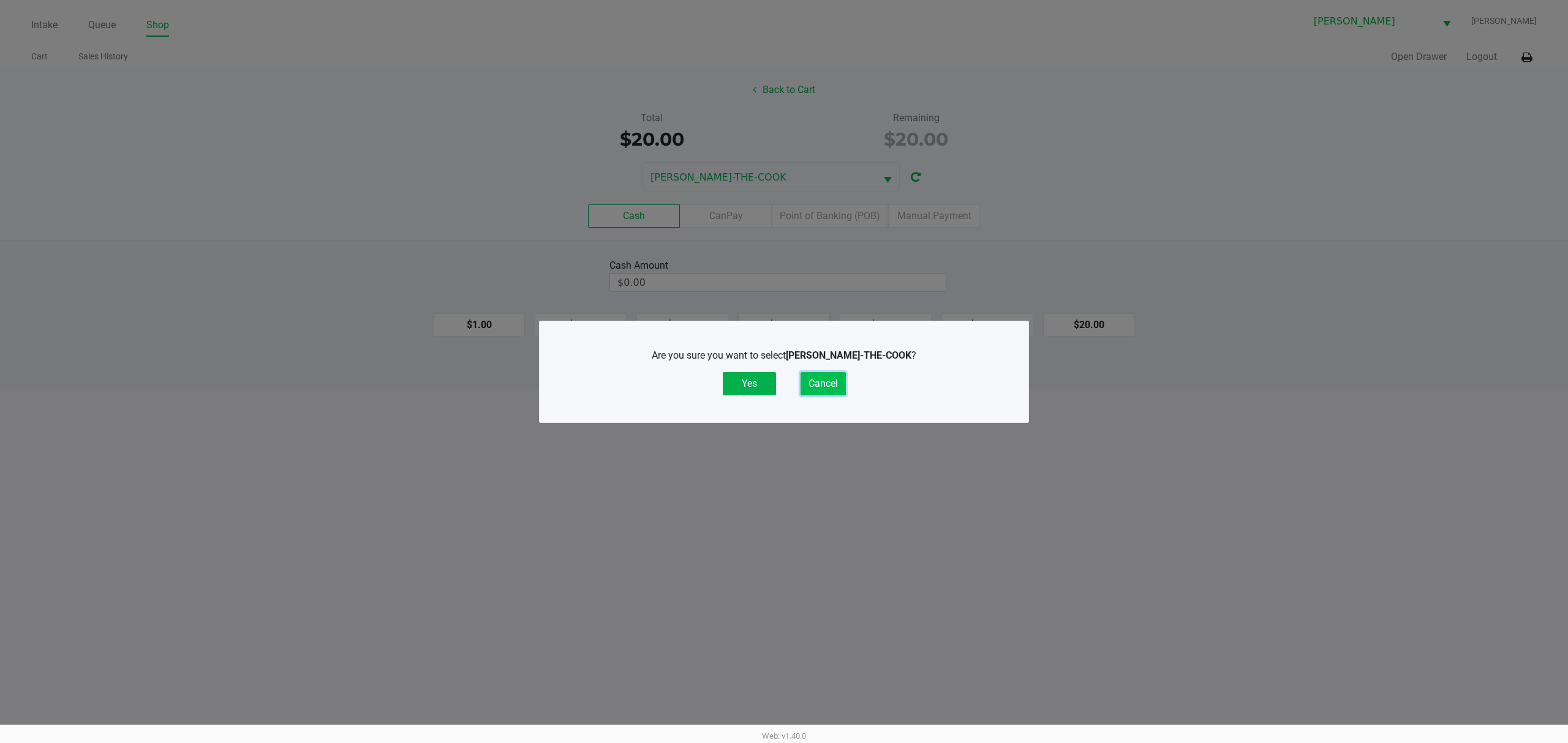
click at [824, 387] on button "Cancel" at bounding box center [823, 383] width 46 height 23
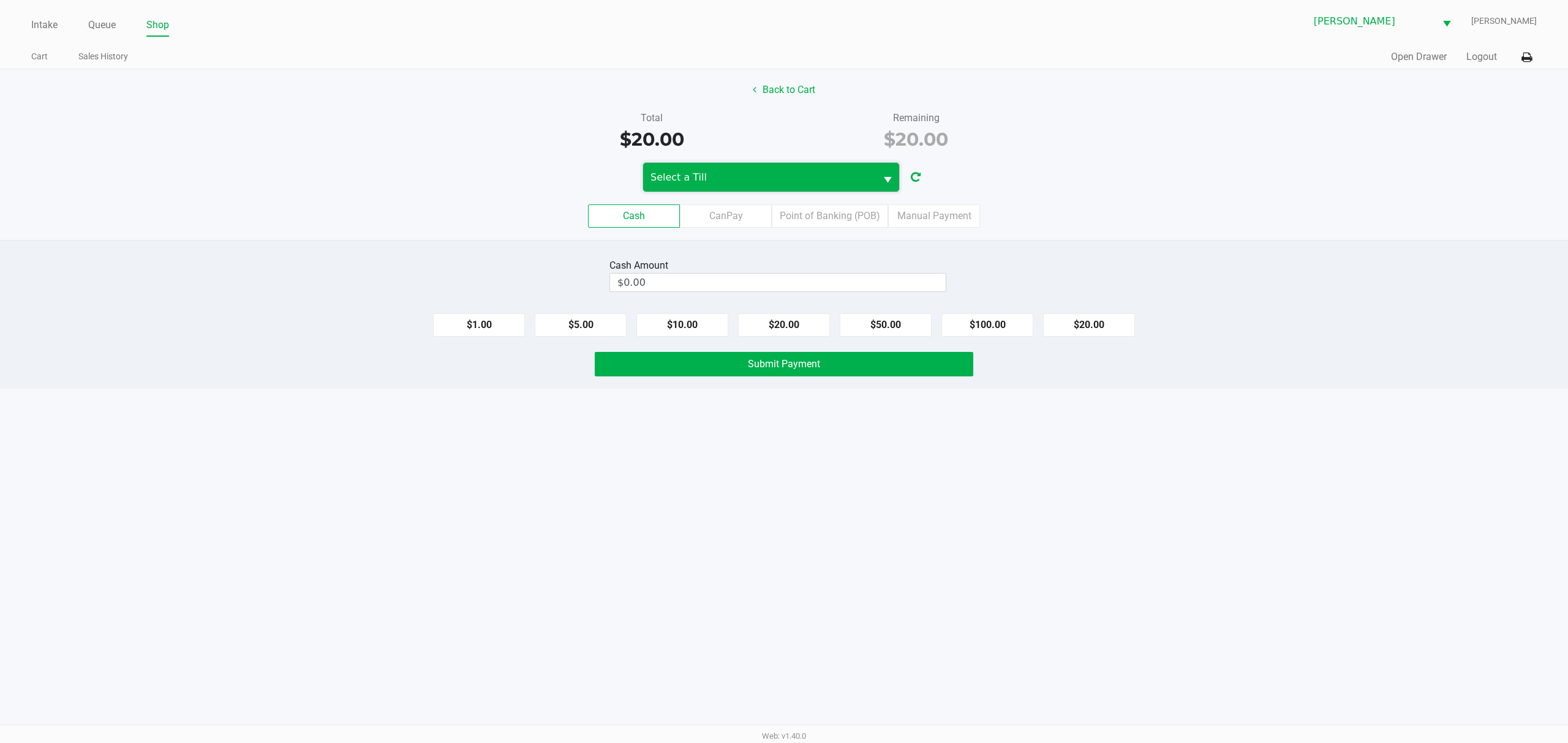
click at [777, 174] on span "Select a Till" at bounding box center [760, 177] width 218 height 15
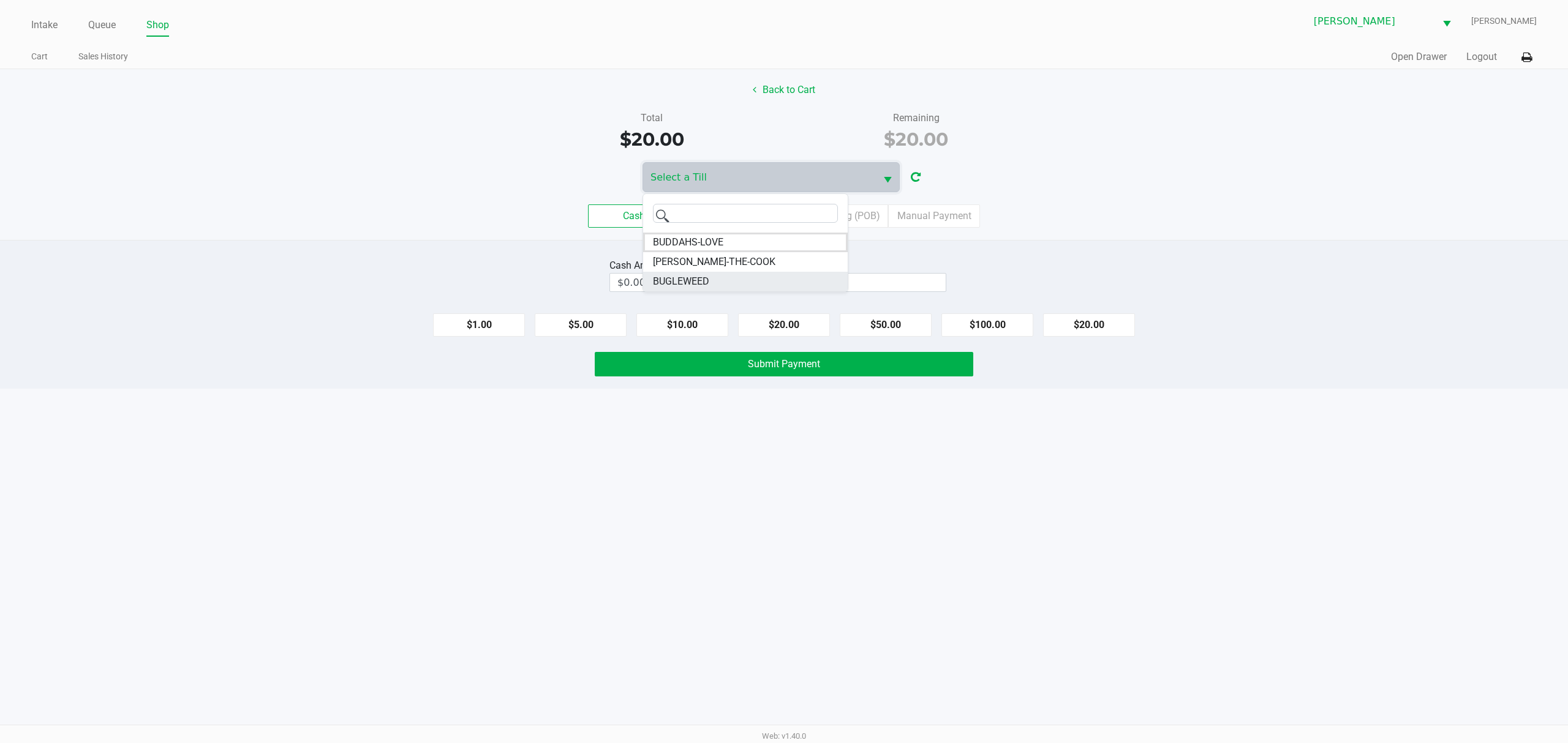
click at [675, 284] on span "BUGLEWEED" at bounding box center [681, 281] width 57 height 15
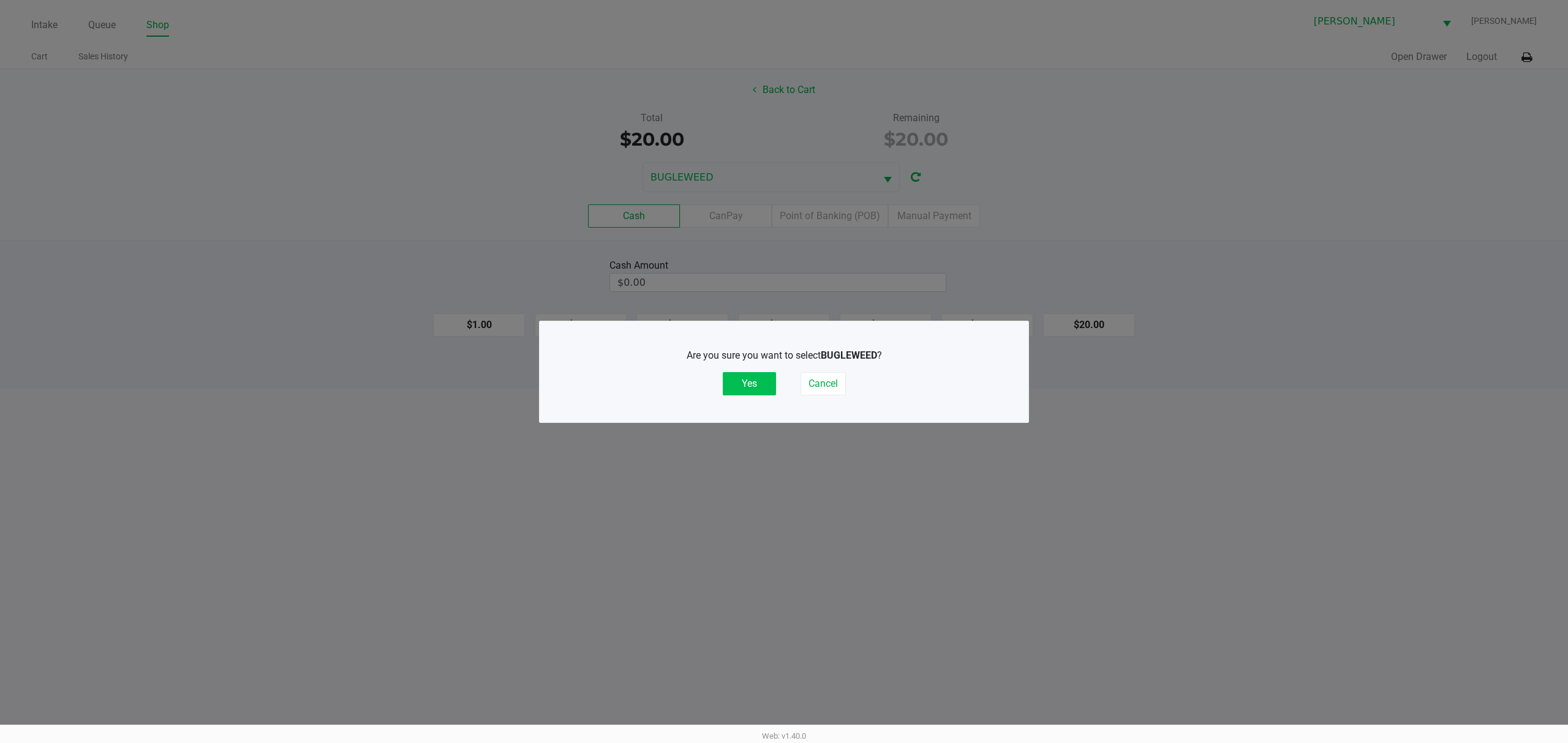
click at [760, 372] on button "Yes" at bounding box center [749, 383] width 53 height 23
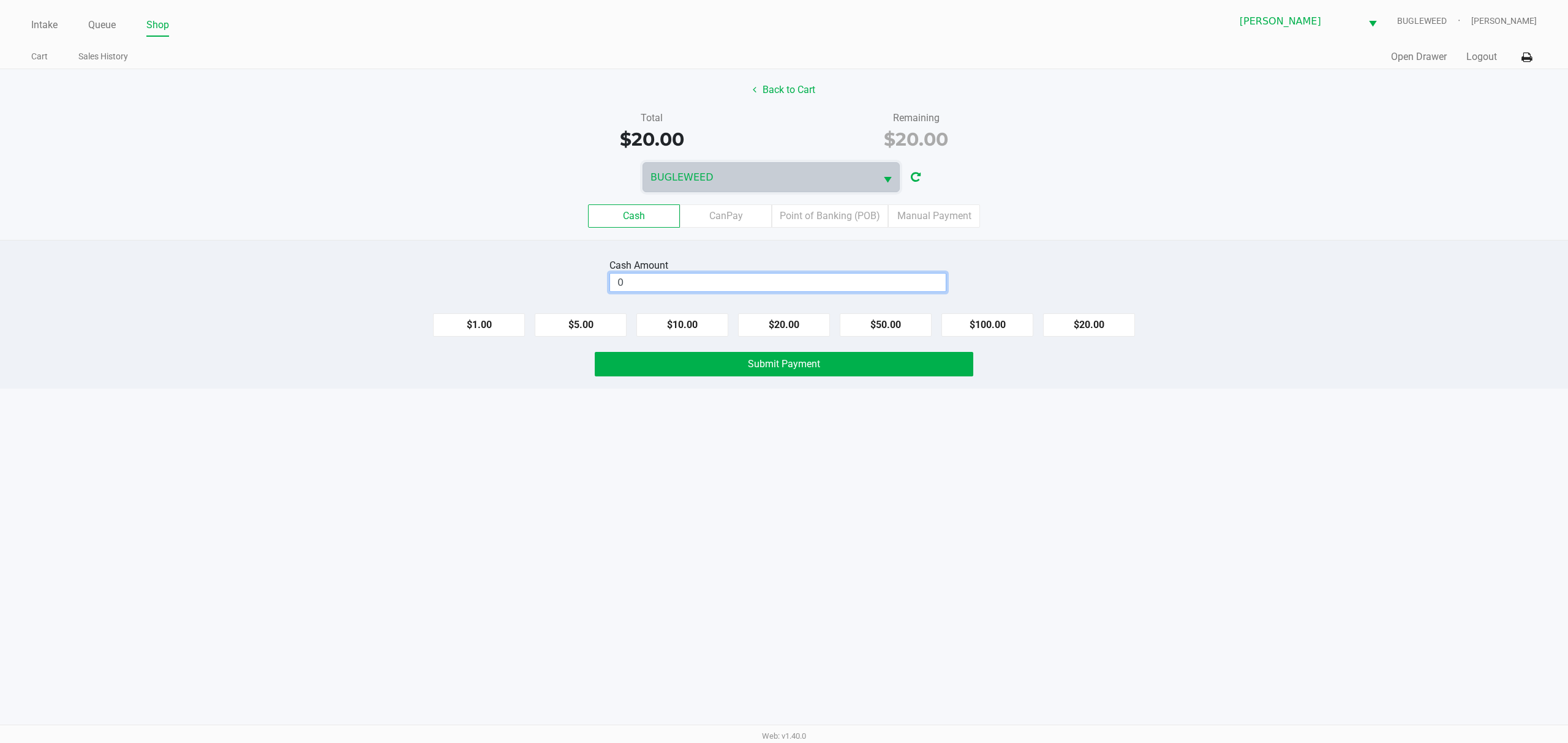
click at [702, 290] on input "0" at bounding box center [778, 283] width 336 height 18
type input "$20.00"
click at [687, 397] on div "Intake Queue Shop [PERSON_NAME] BUGLEWEED [PERSON_NAME] Cart Sales History Quic…" at bounding box center [784, 371] width 1568 height 743
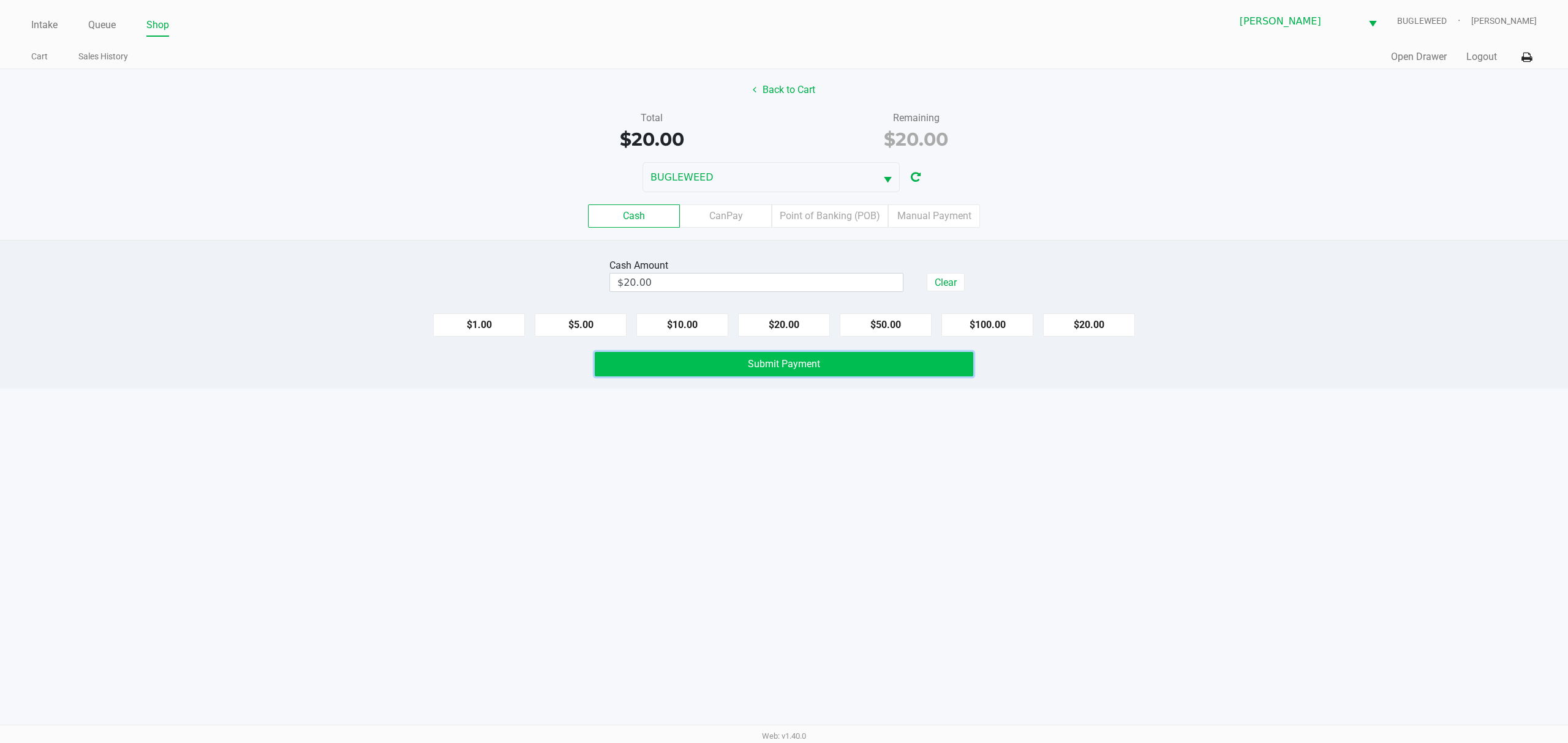
click at [652, 366] on button "Submit Payment" at bounding box center [784, 364] width 379 height 25
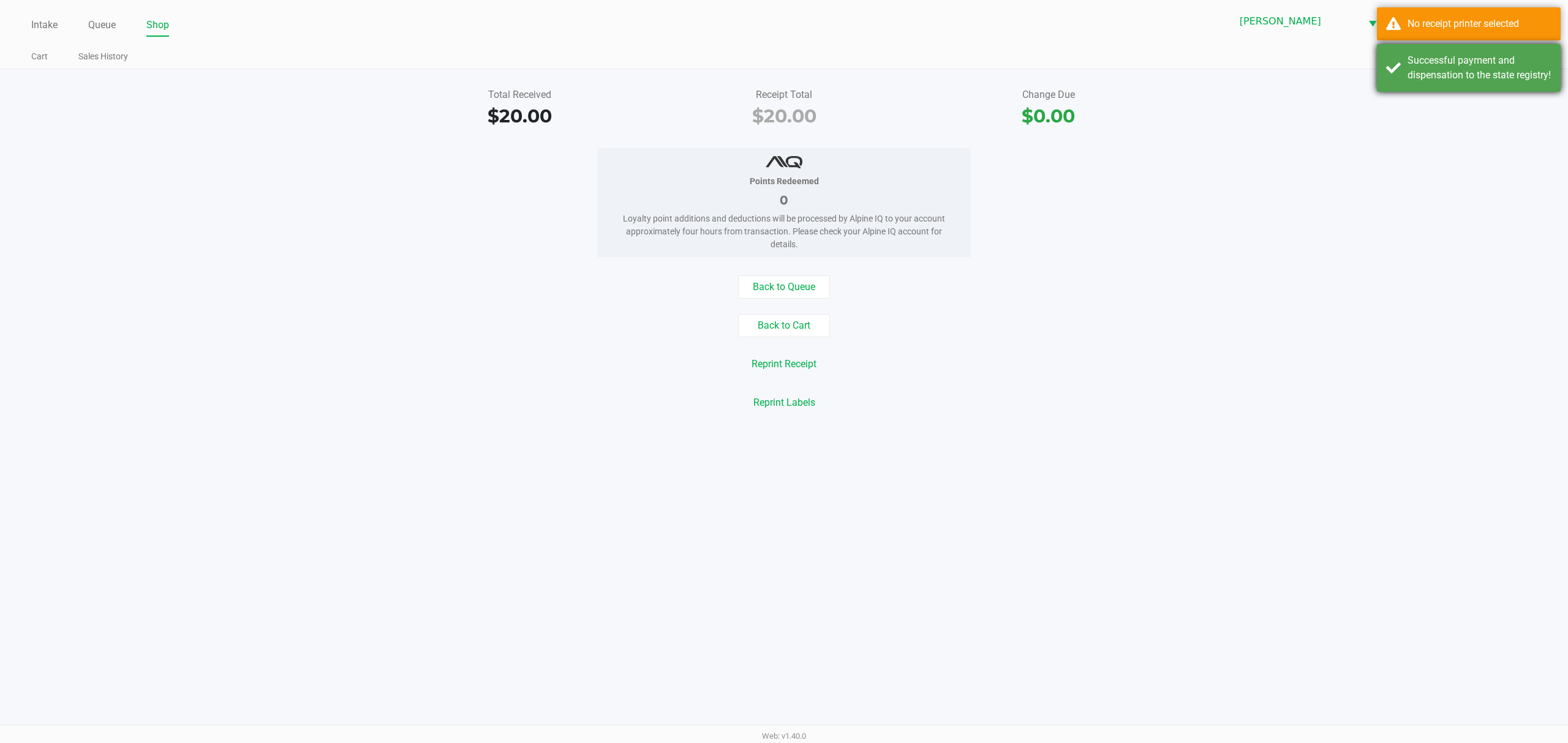
click at [1492, 48] on div "Successful payment and dispensation to the state registry!" at bounding box center [1468, 68] width 184 height 48
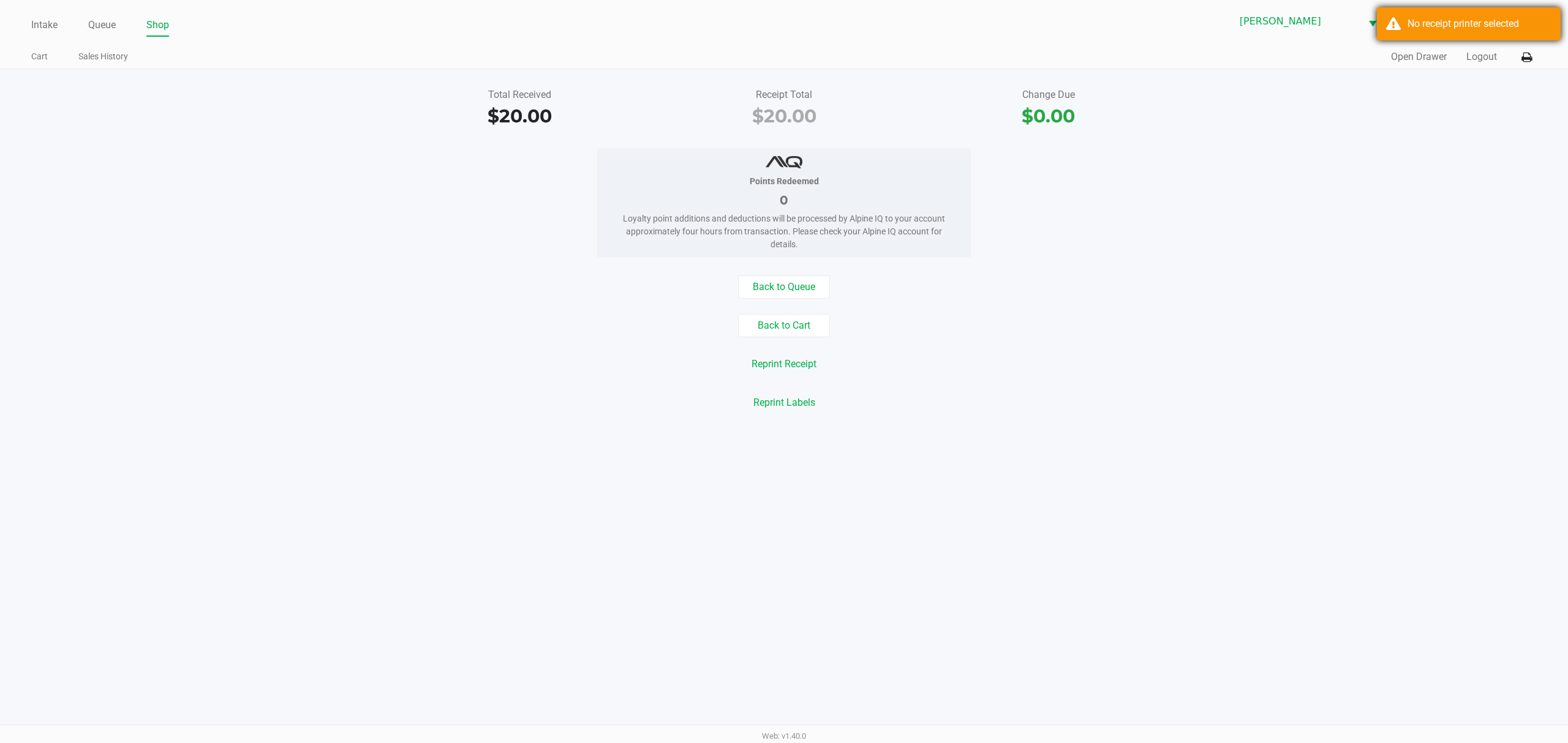
click at [1490, 27] on div "No receipt printer selected" at bounding box center [1480, 23] width 144 height 15
click at [1527, 54] on icon at bounding box center [1527, 58] width 10 height 9
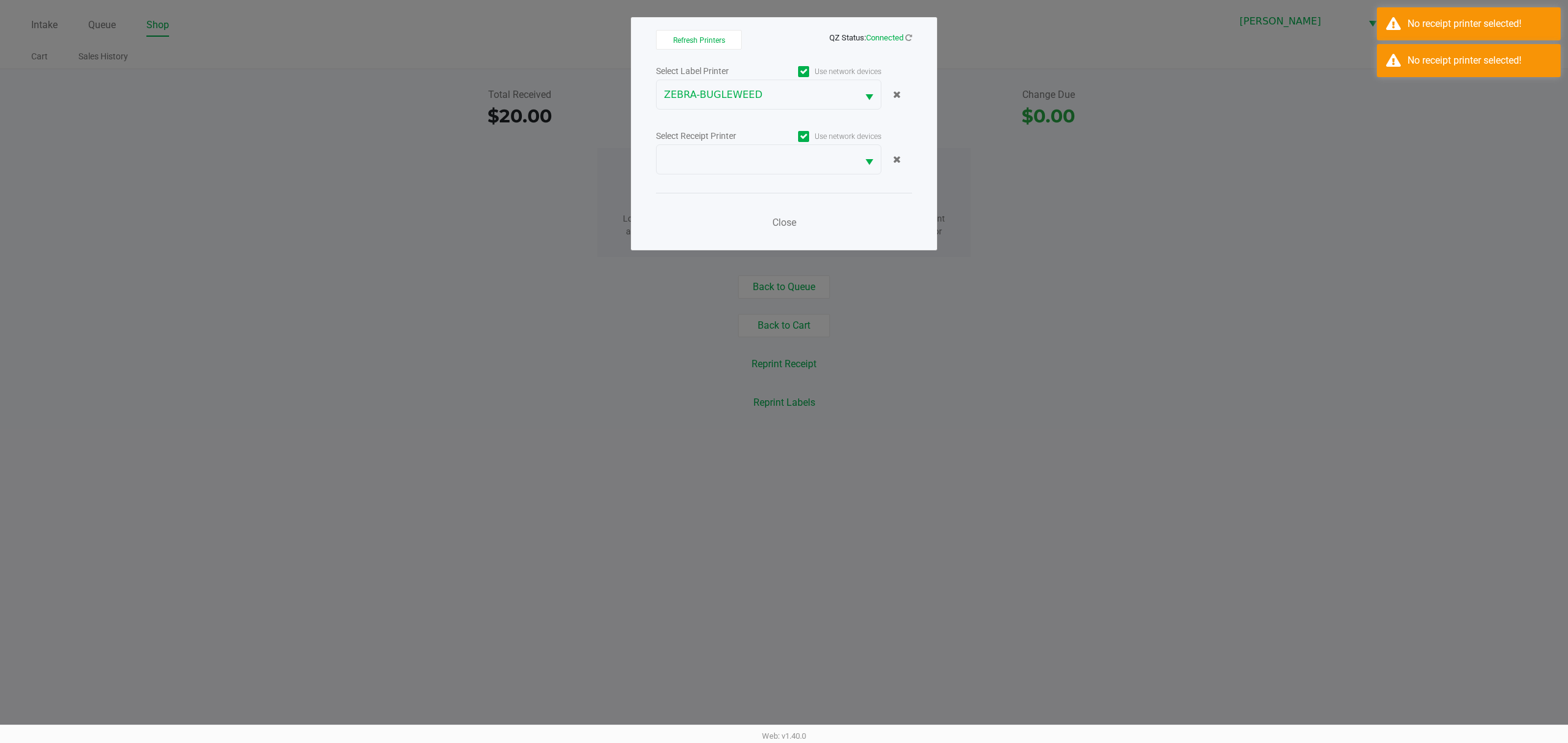
click at [738, 142] on div "Select Receipt Printer" at bounding box center [711, 136] width 113 height 13
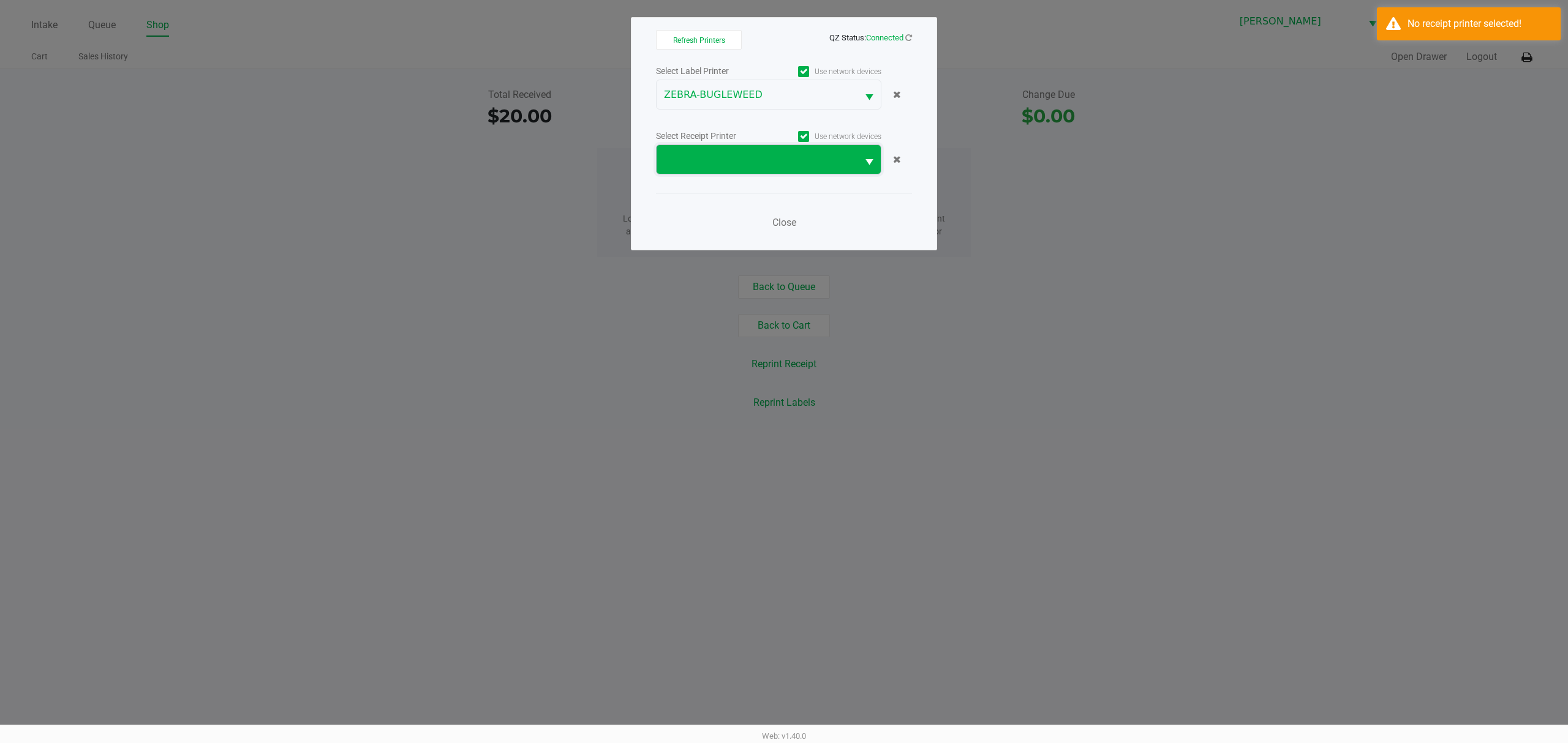
click at [737, 153] on span at bounding box center [757, 160] width 186 height 15
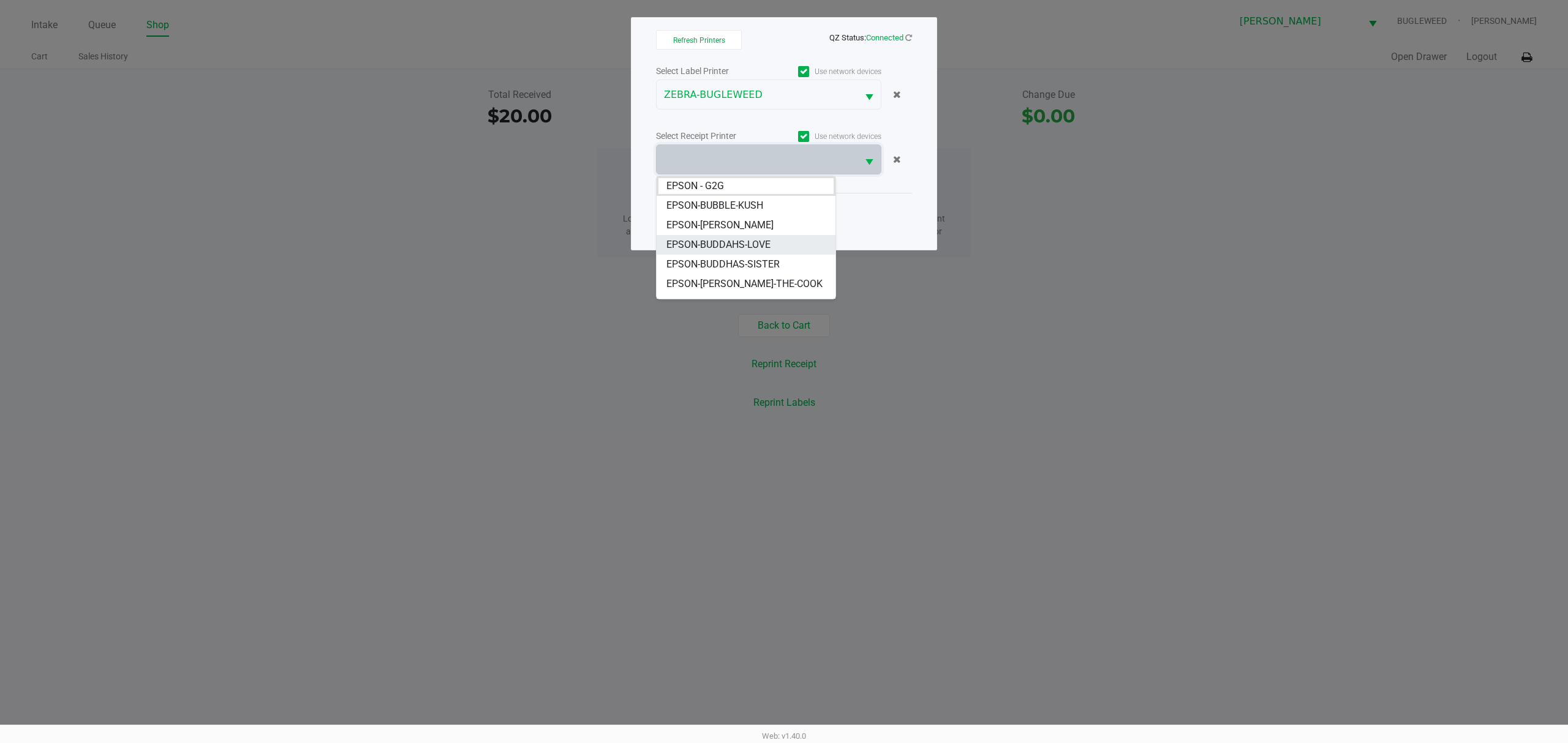
scroll to position [15, 0]
click at [726, 278] on li "EPSON-[PERSON_NAME]-THE-COOK" at bounding box center [746, 269] width 179 height 20
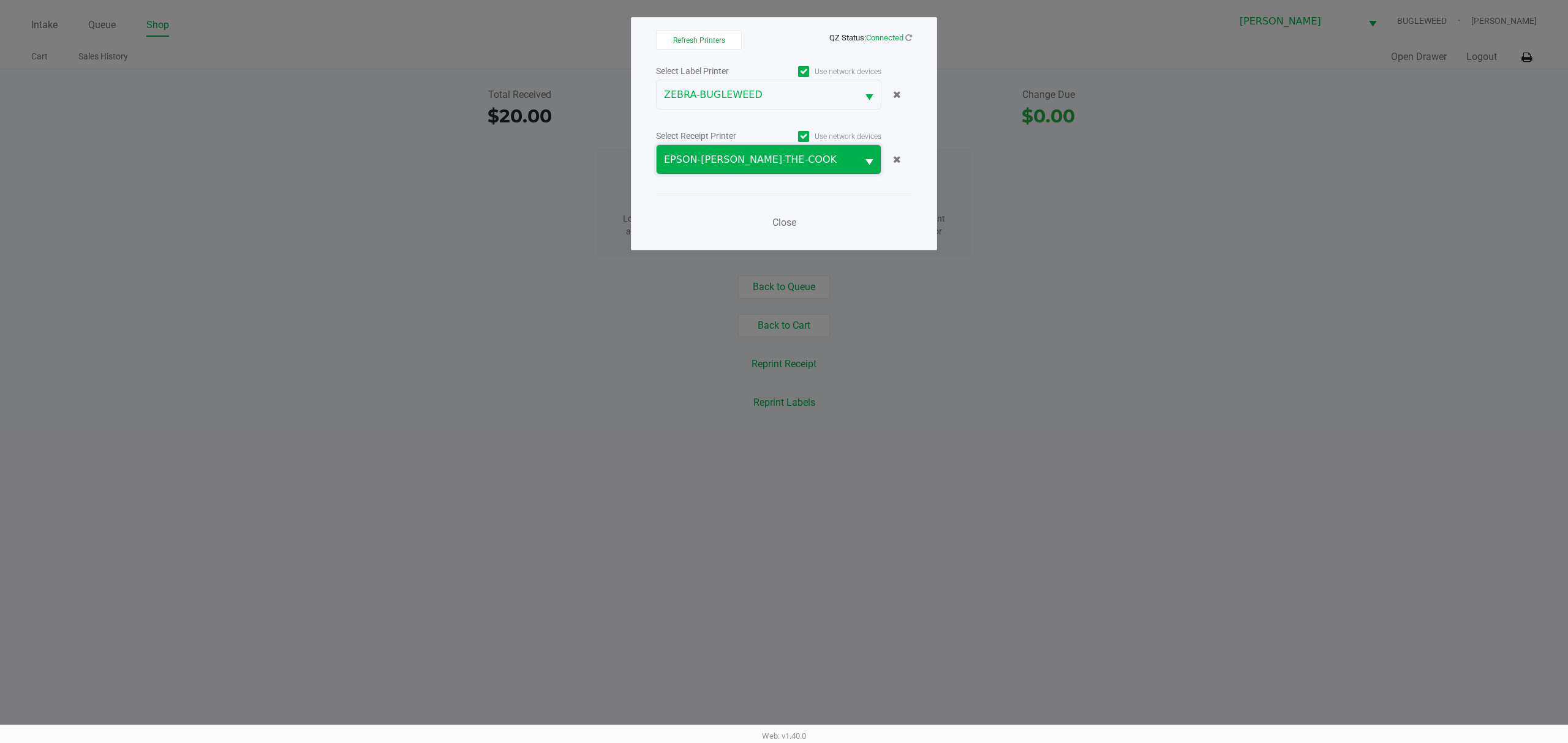
click at [783, 169] on span "EPSON-[PERSON_NAME]-THE-COOK" at bounding box center [757, 160] width 201 height 29
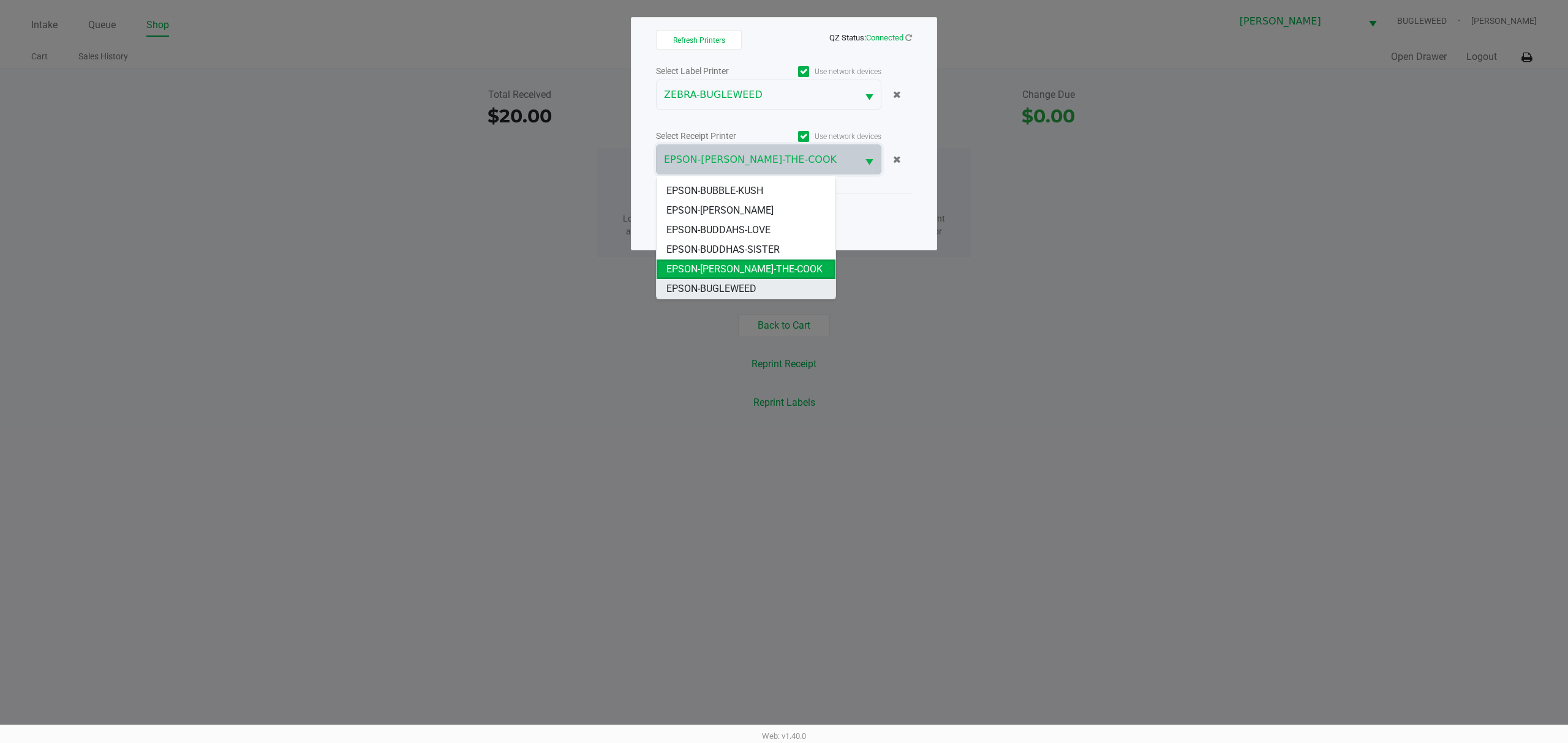
click at [711, 289] on span "EPSON-BUGLEWEED" at bounding box center [711, 289] width 90 height 15
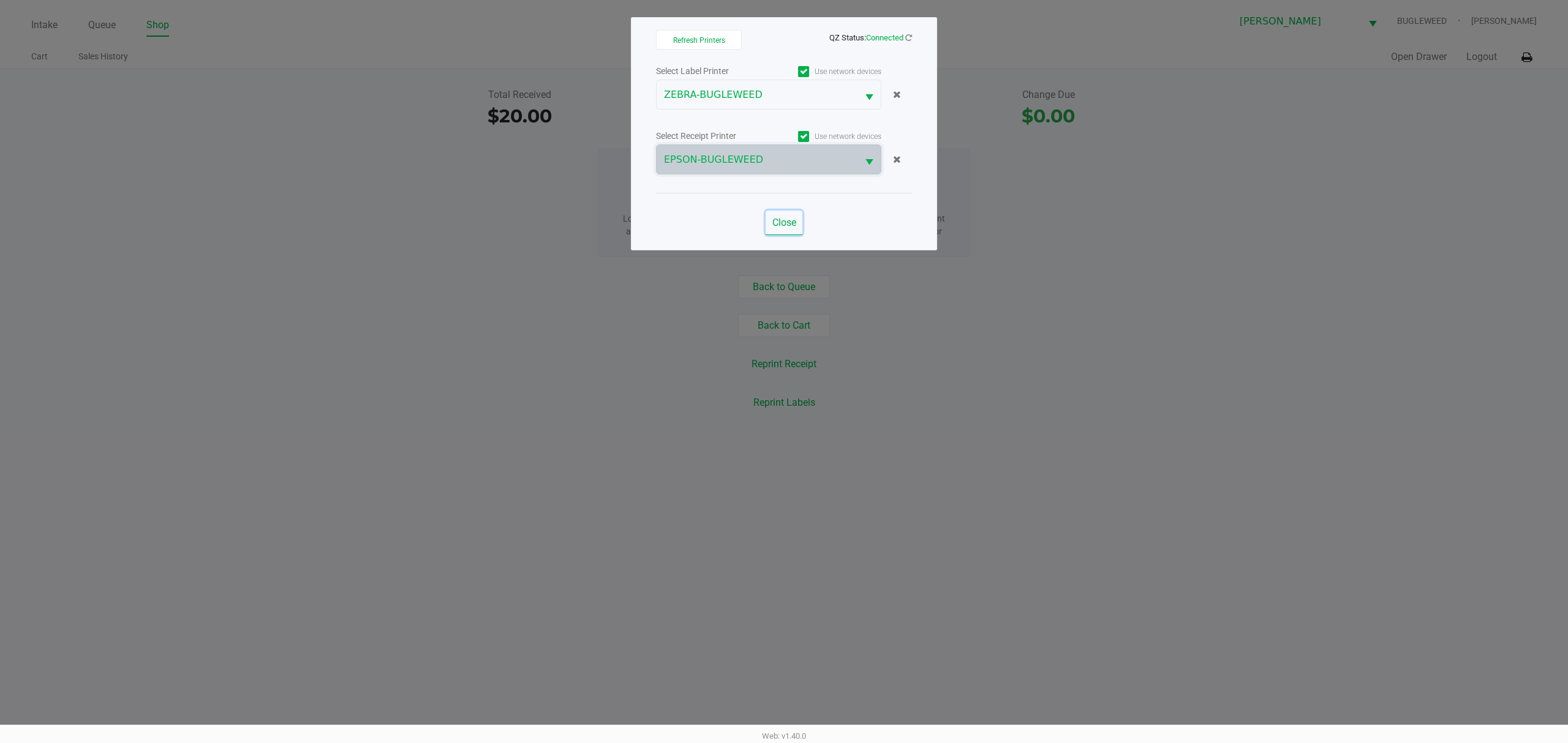
click at [783, 223] on span "Close" at bounding box center [784, 222] width 24 height 12
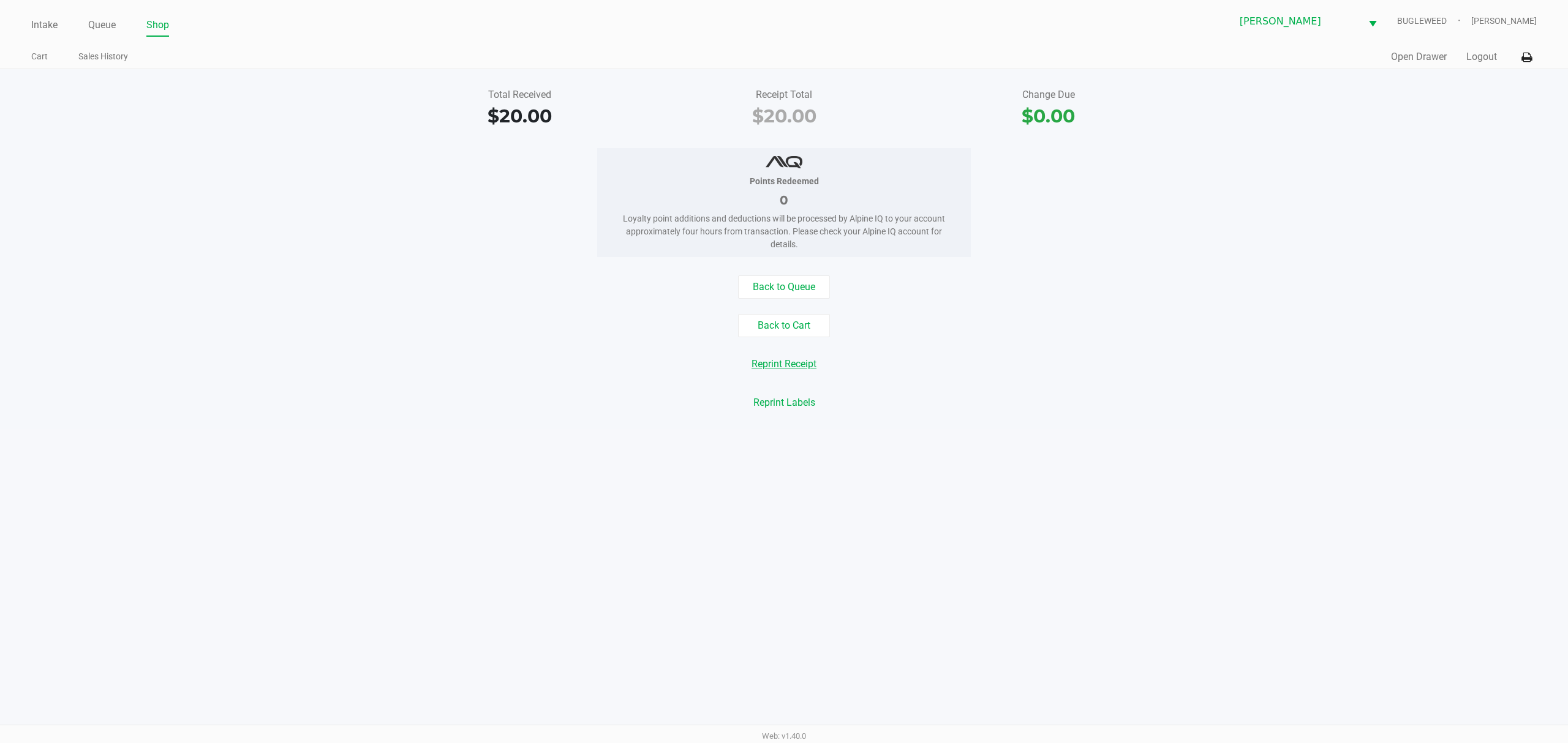
click at [794, 370] on button "Reprint Receipt" at bounding box center [784, 364] width 81 height 23
click at [400, 283] on div "Back to Queue" at bounding box center [784, 287] width 1586 height 23
click at [45, 26] on link "Intake" at bounding box center [44, 25] width 27 height 17
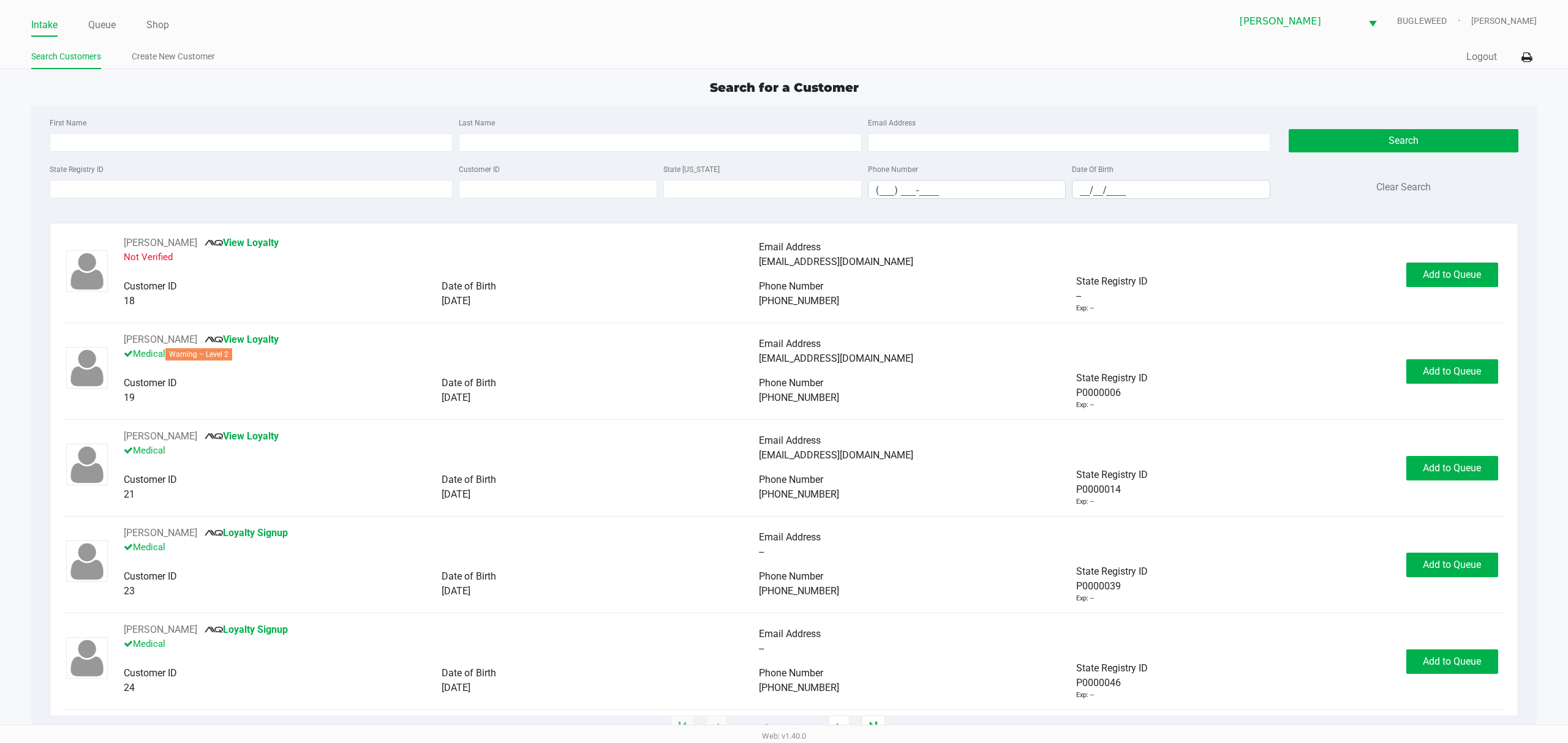
click at [486, 125] on label "Last Name" at bounding box center [477, 123] width 36 height 11
click at [486, 133] on input "Last Name" at bounding box center [660, 142] width 403 height 18
click at [1473, 50] on button "Logout" at bounding box center [1482, 57] width 31 height 15
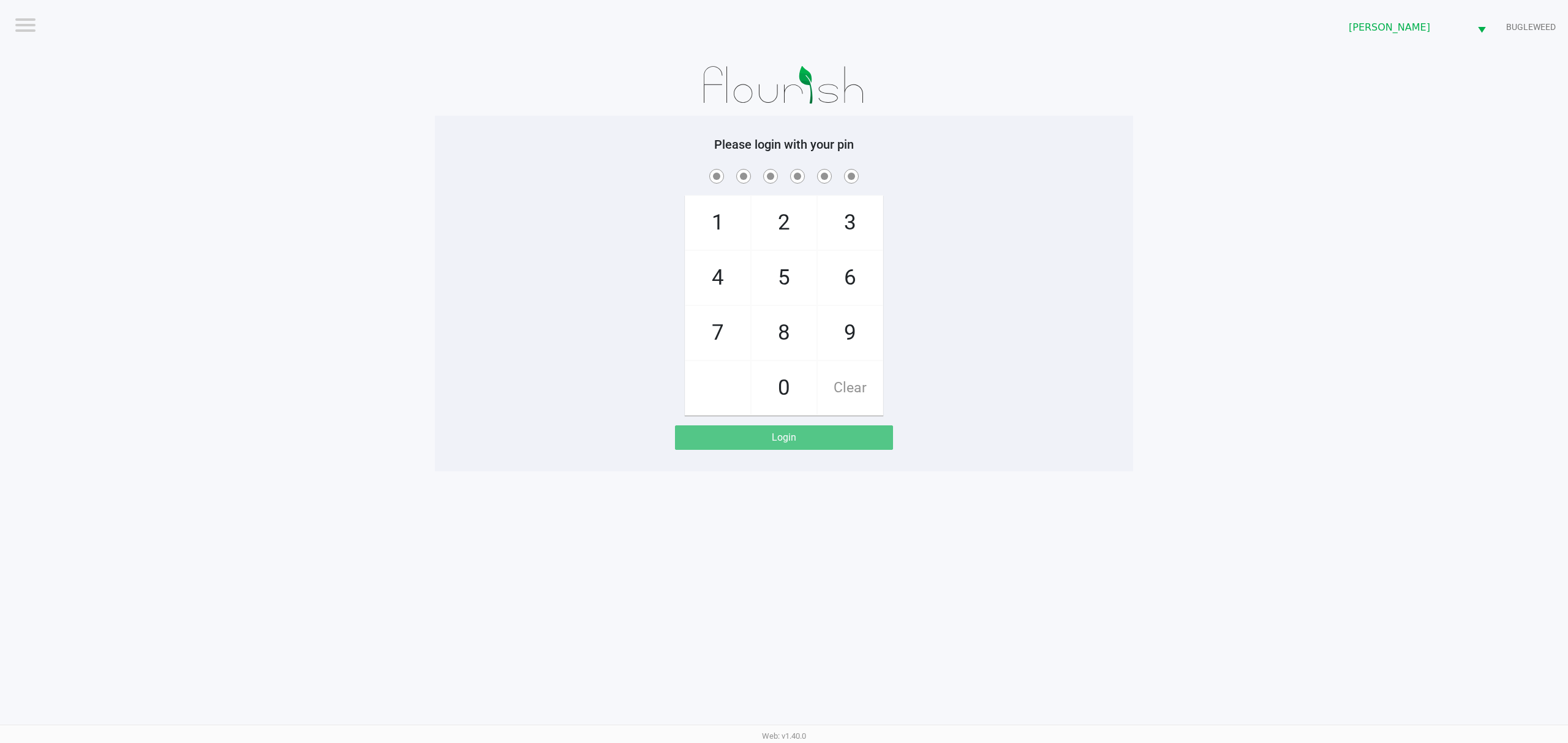
click at [412, 191] on app-pos-login-wrapper "Logout [PERSON_NAME] BUGLEWEED Please login with your pin 1 4 7 2 5 8 0 3 6 9 C…" at bounding box center [784, 235] width 1568 height 472
click at [385, 366] on app-pos-login-wrapper "Logout [PERSON_NAME] BUGLEWEED Please login with your pin 1 4 7 2 5 8 0 3 6 9 C…" at bounding box center [784, 235] width 1568 height 472
click at [435, 199] on div "1 4 7 2 5 8 0 3 6 9 Clear" at bounding box center [784, 291] width 699 height 249
click at [574, 258] on div "1 4 7 2 5 8 0 3 6 9 Clear" at bounding box center [784, 291] width 699 height 249
checkbox input "true"
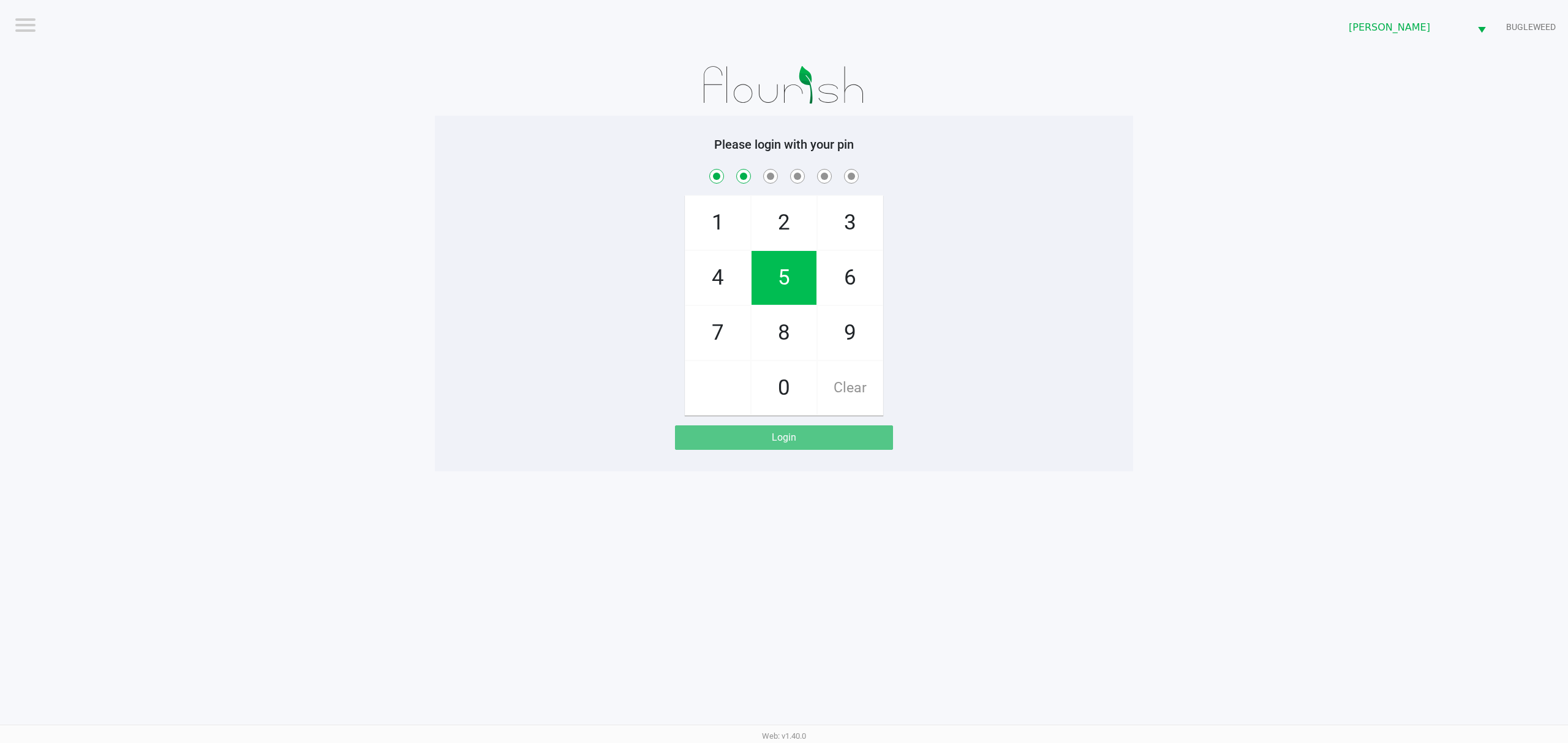
checkbox input "true"
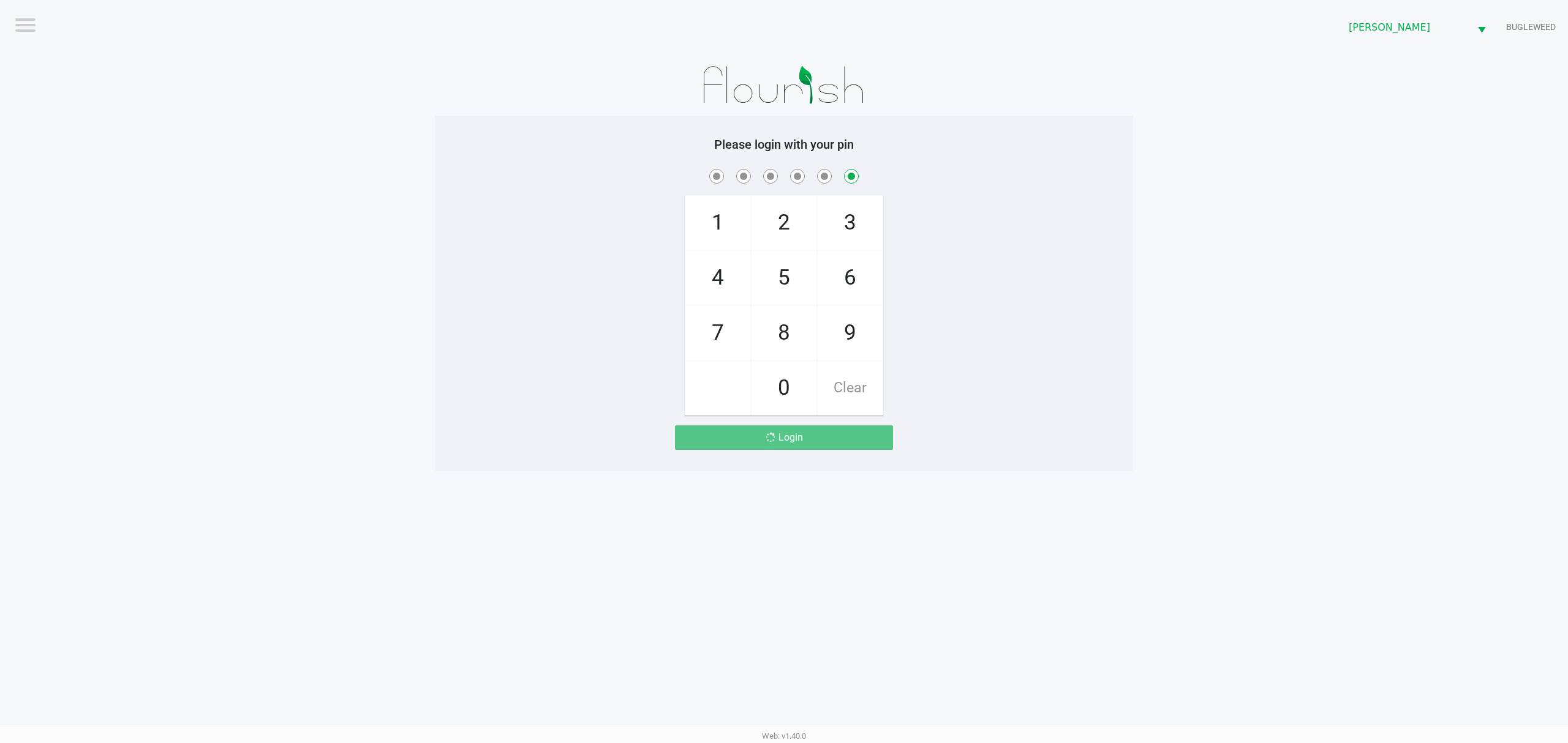
checkbox input "false"
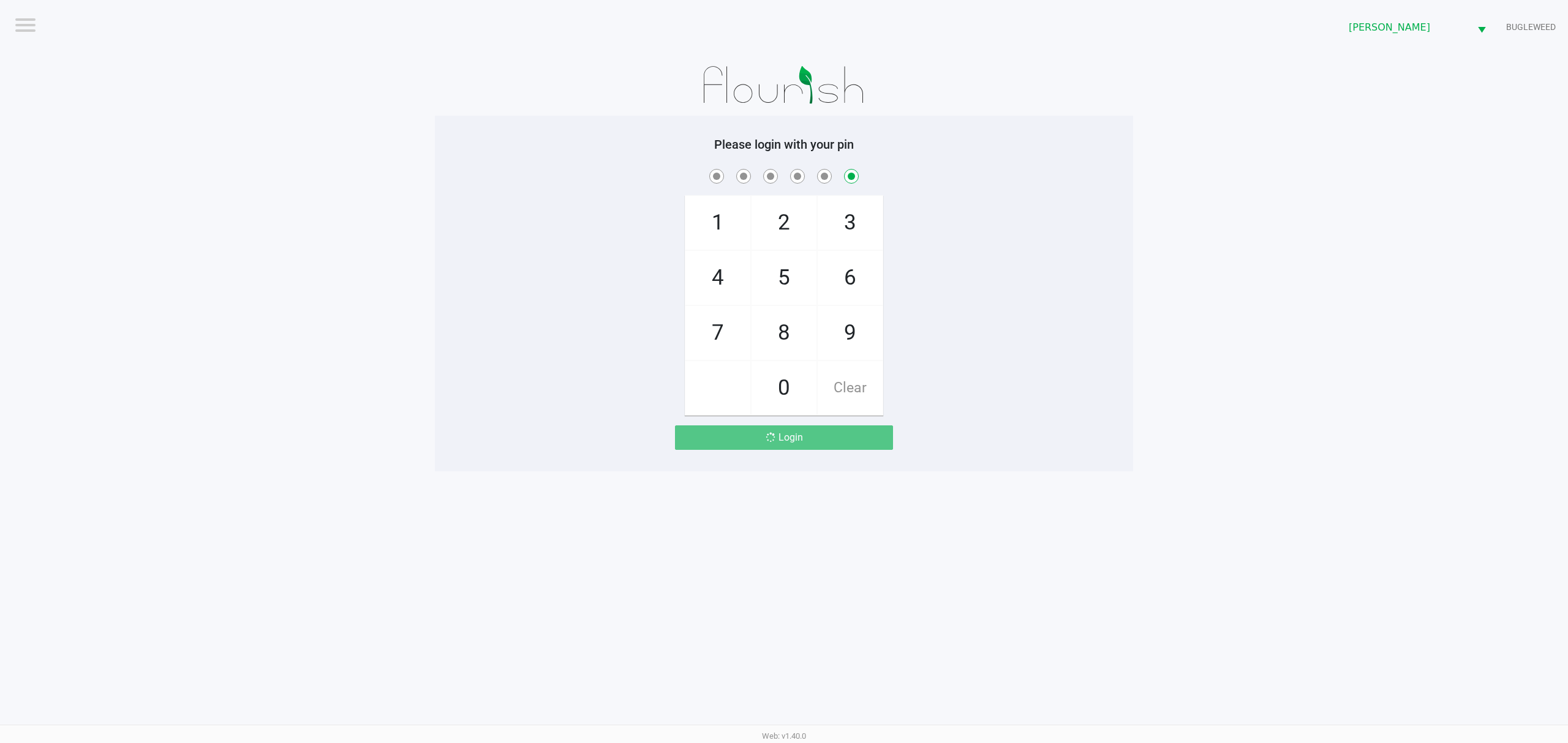
checkbox input "false"
click at [574, 258] on div "1 4 7 2 5 8 0 3 6 9 Clear" at bounding box center [784, 291] width 699 height 249
checkbox input "true"
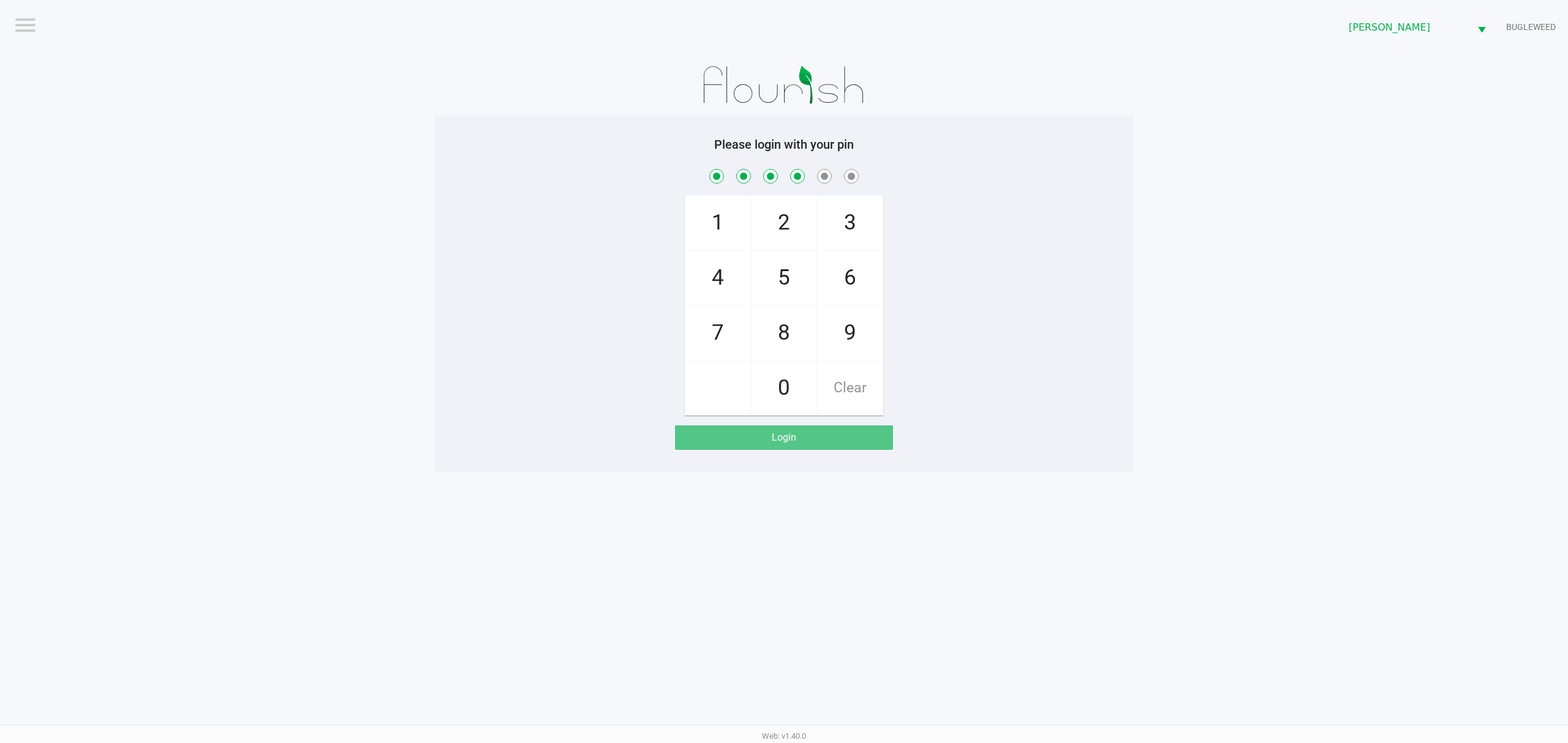
checkbox input "true"
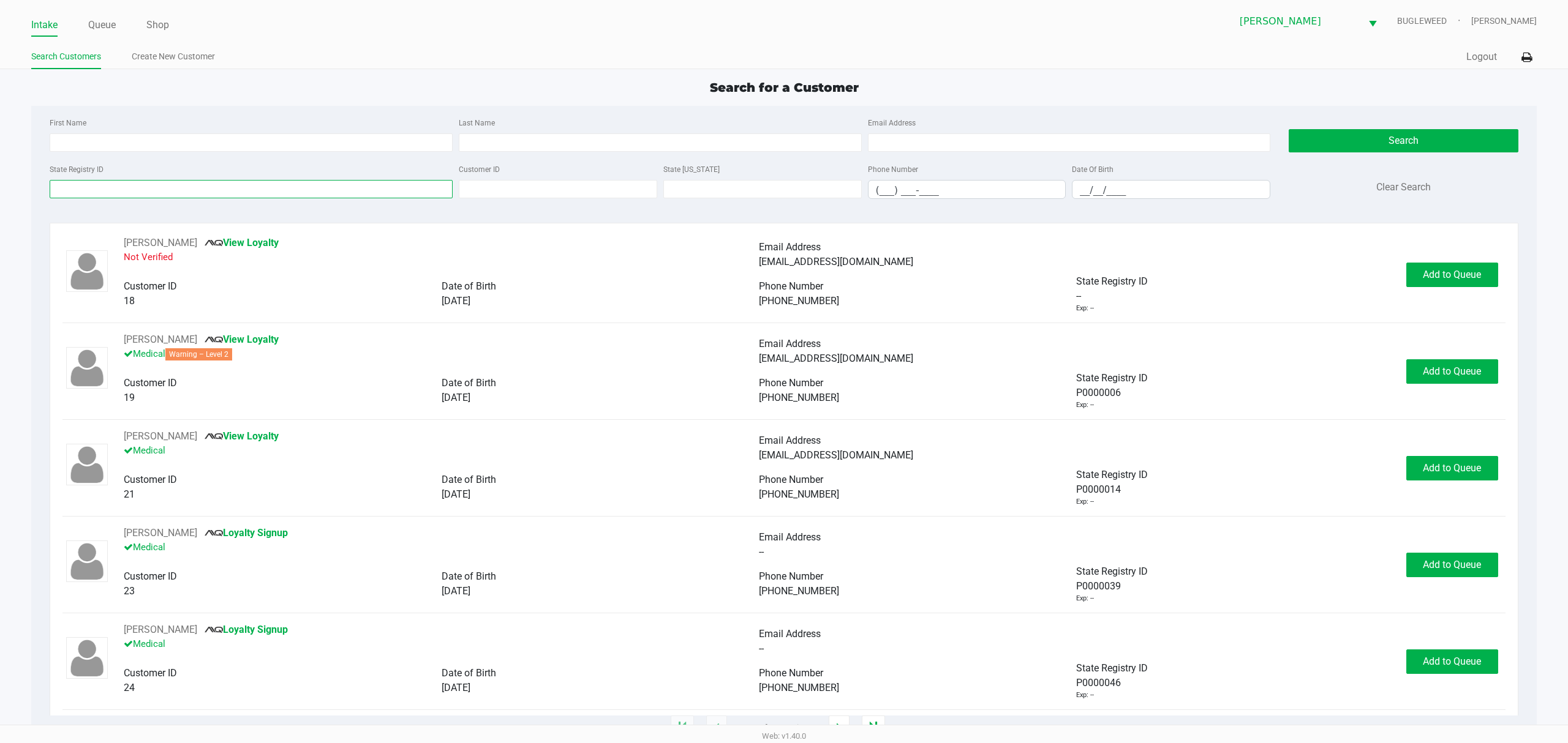
click at [208, 193] on input "State Registry ID" at bounding box center [251, 189] width 403 height 18
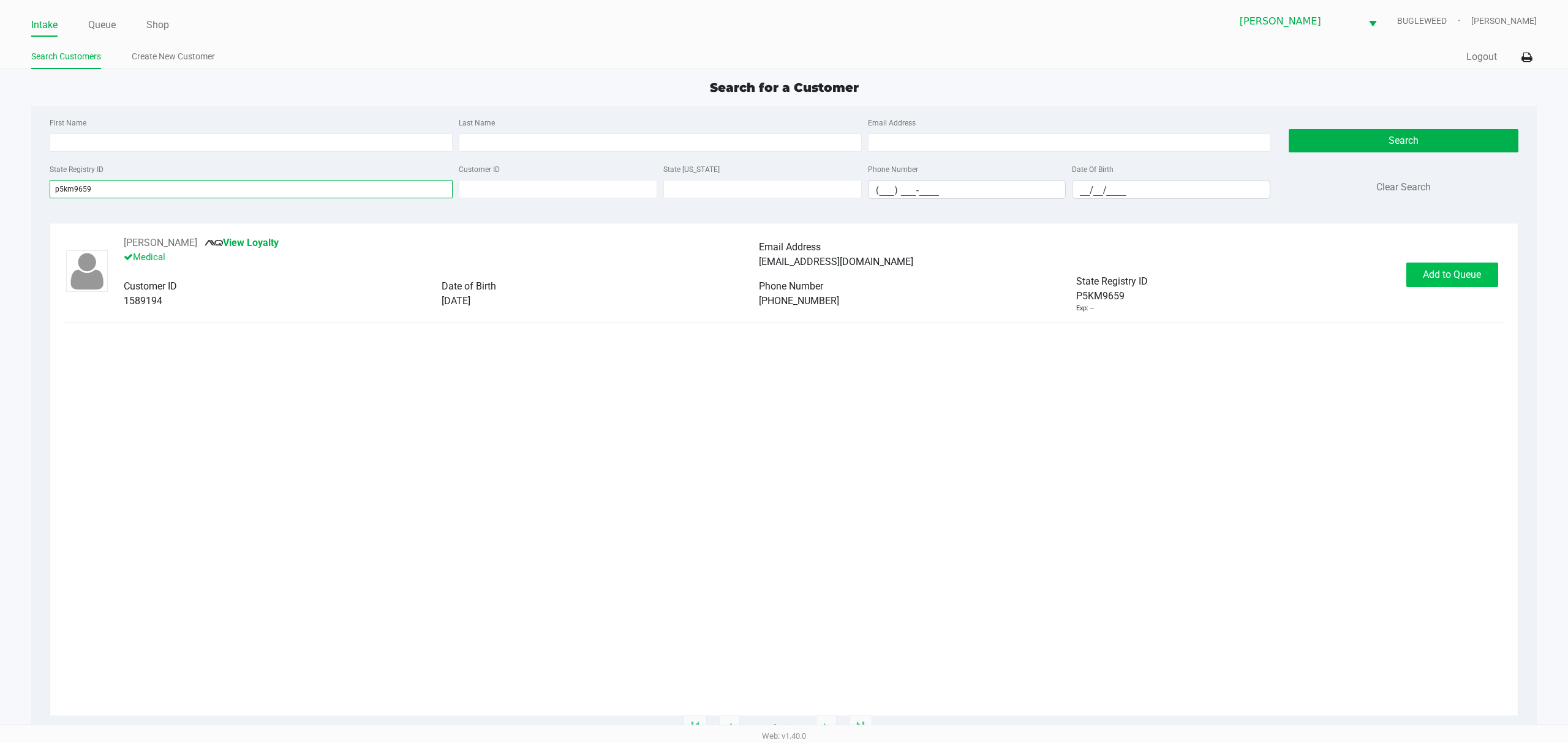
type input "p5km9659"
click at [1428, 277] on span "Add to Queue" at bounding box center [1452, 275] width 58 height 12
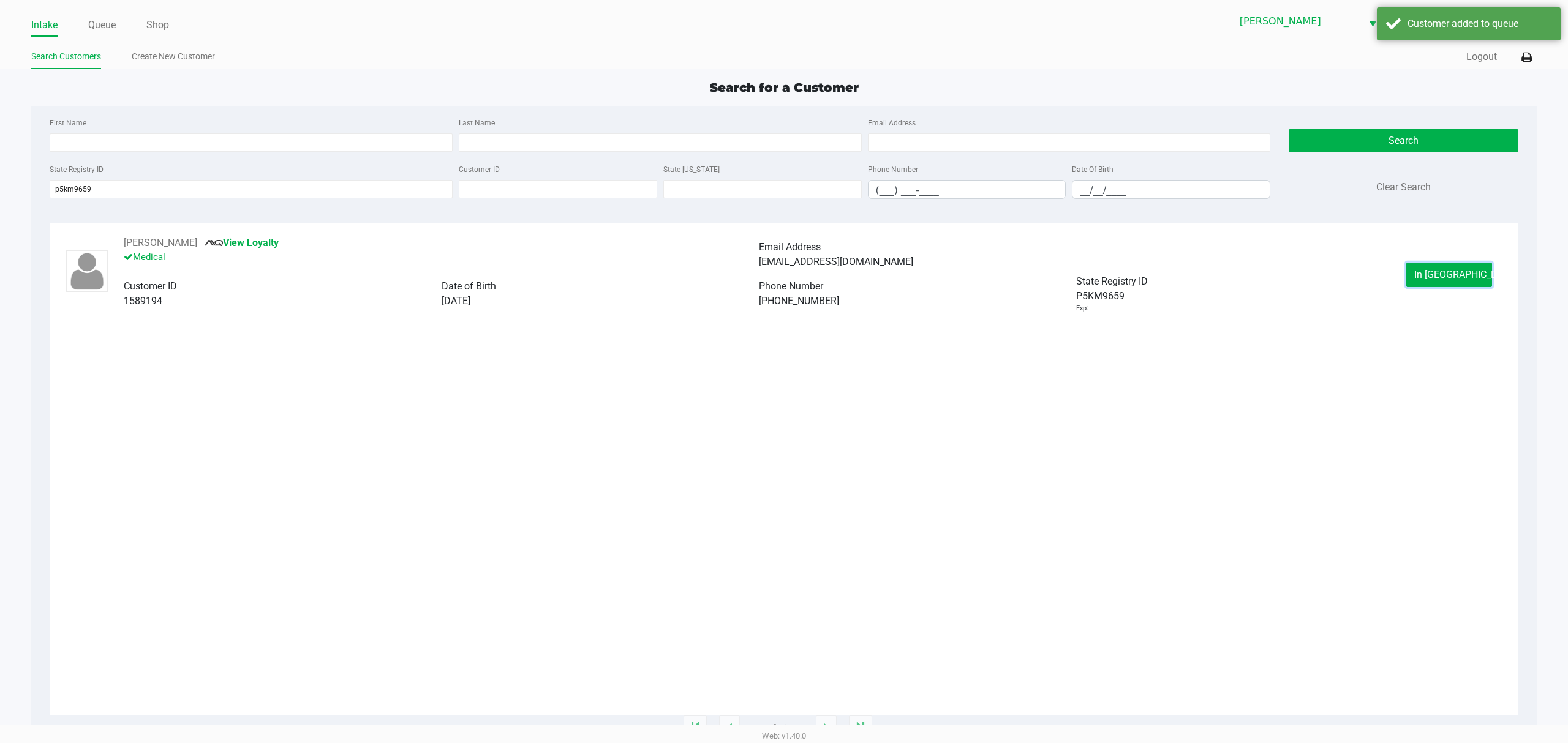
click at [1428, 277] on button "In [GEOGRAPHIC_DATA]" at bounding box center [1449, 275] width 86 height 25
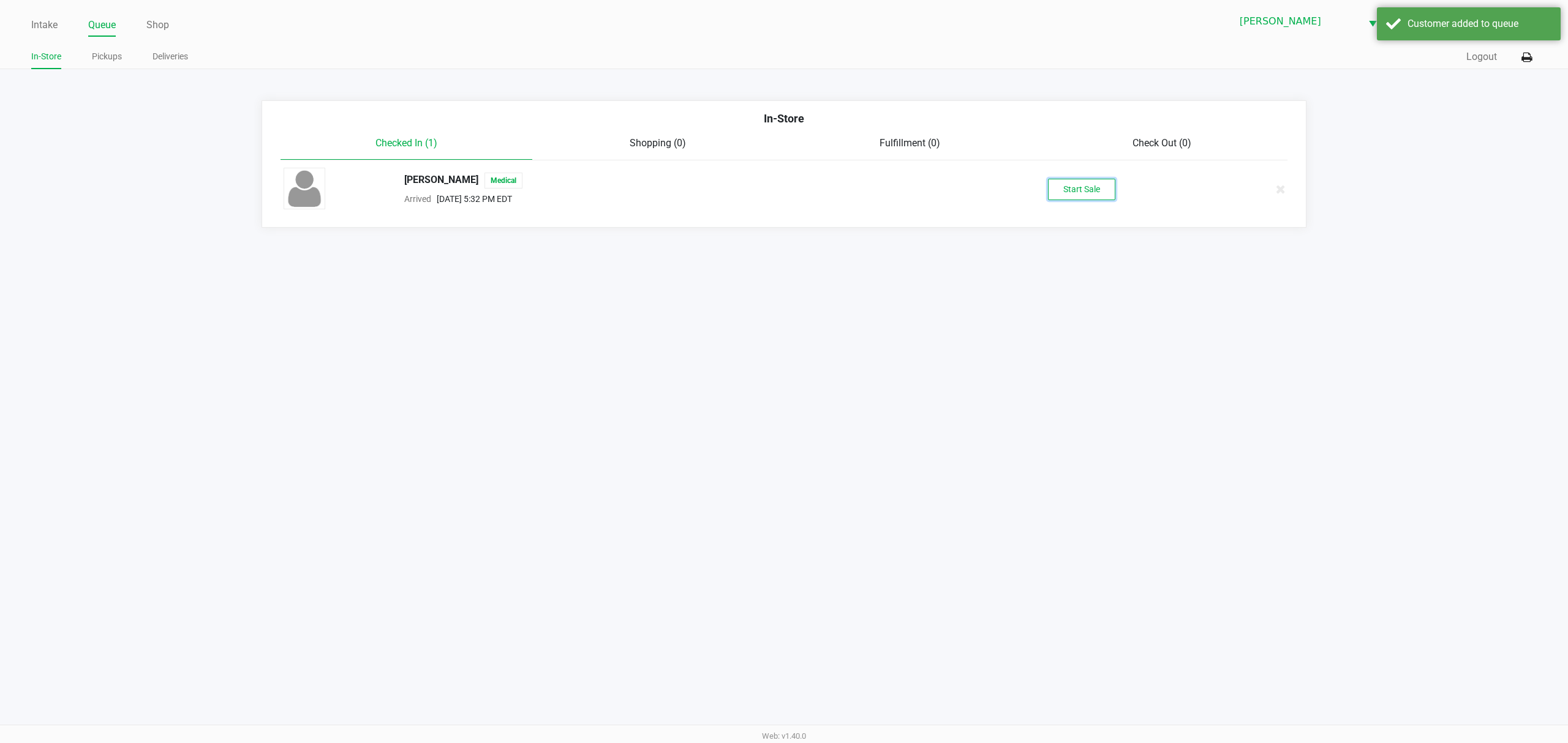
click at [1056, 193] on button "Start Sale" at bounding box center [1082, 189] width 67 height 21
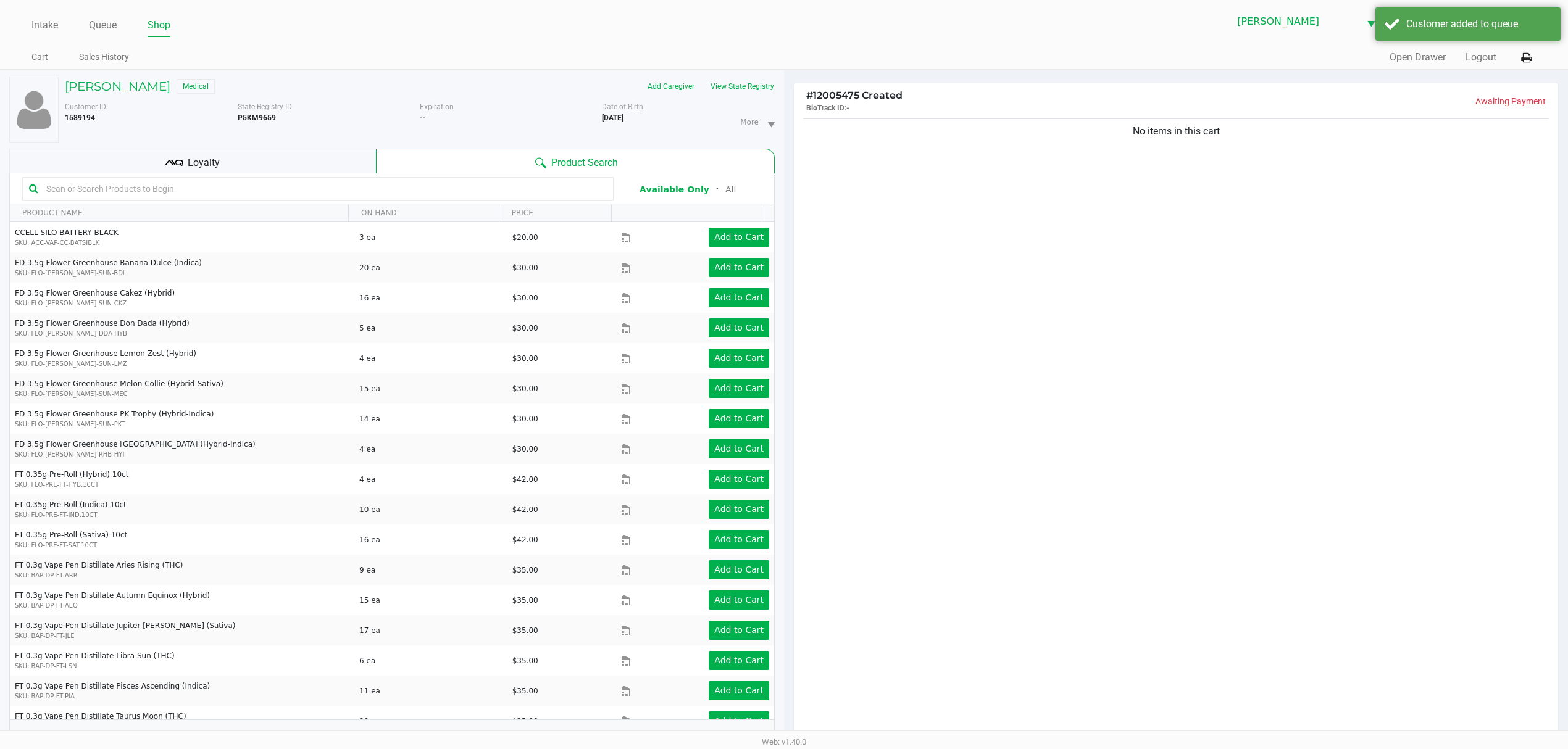
click at [300, 156] on div "Loyalty" at bounding box center [192, 161] width 366 height 25
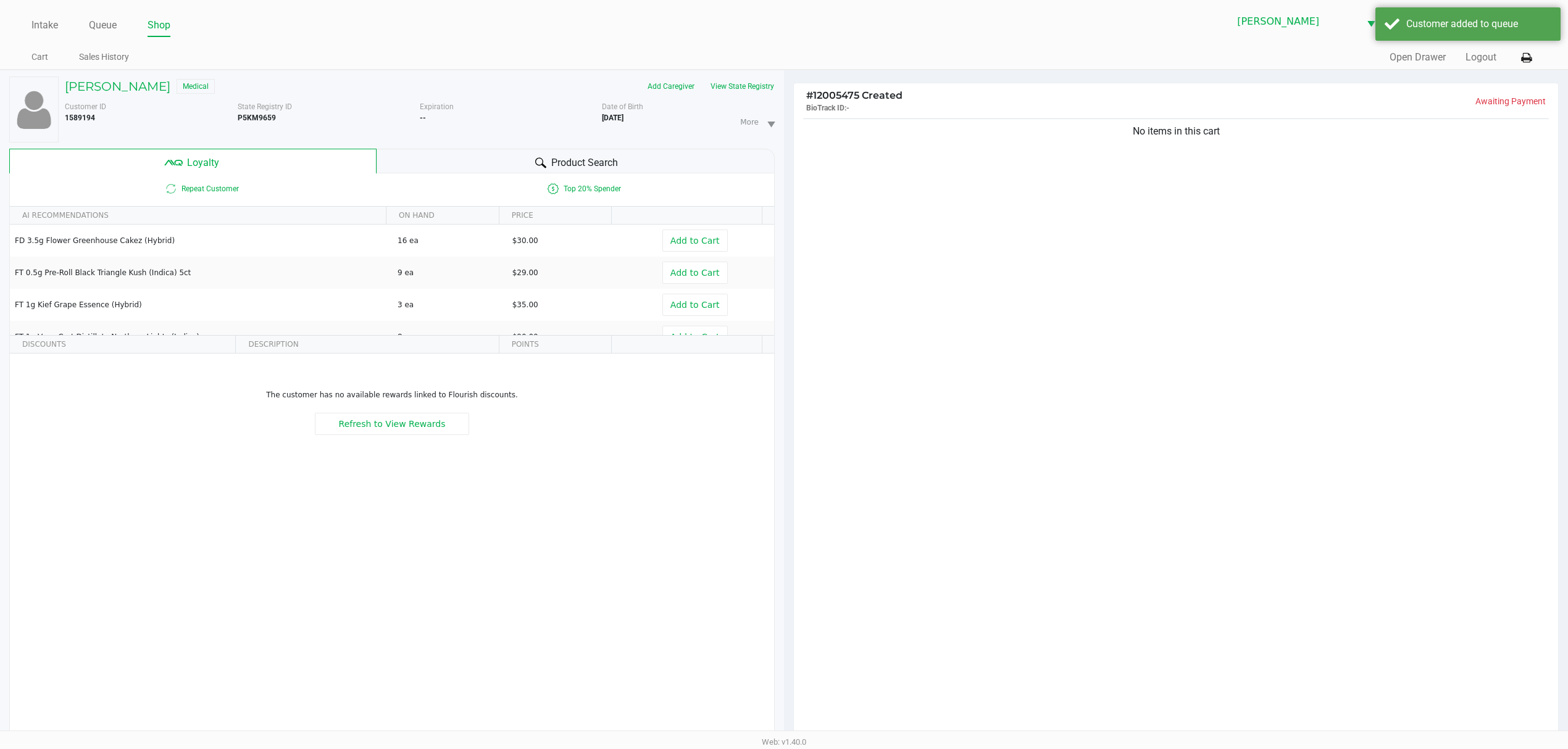
click at [401, 153] on div "Product Search" at bounding box center [576, 161] width 399 height 25
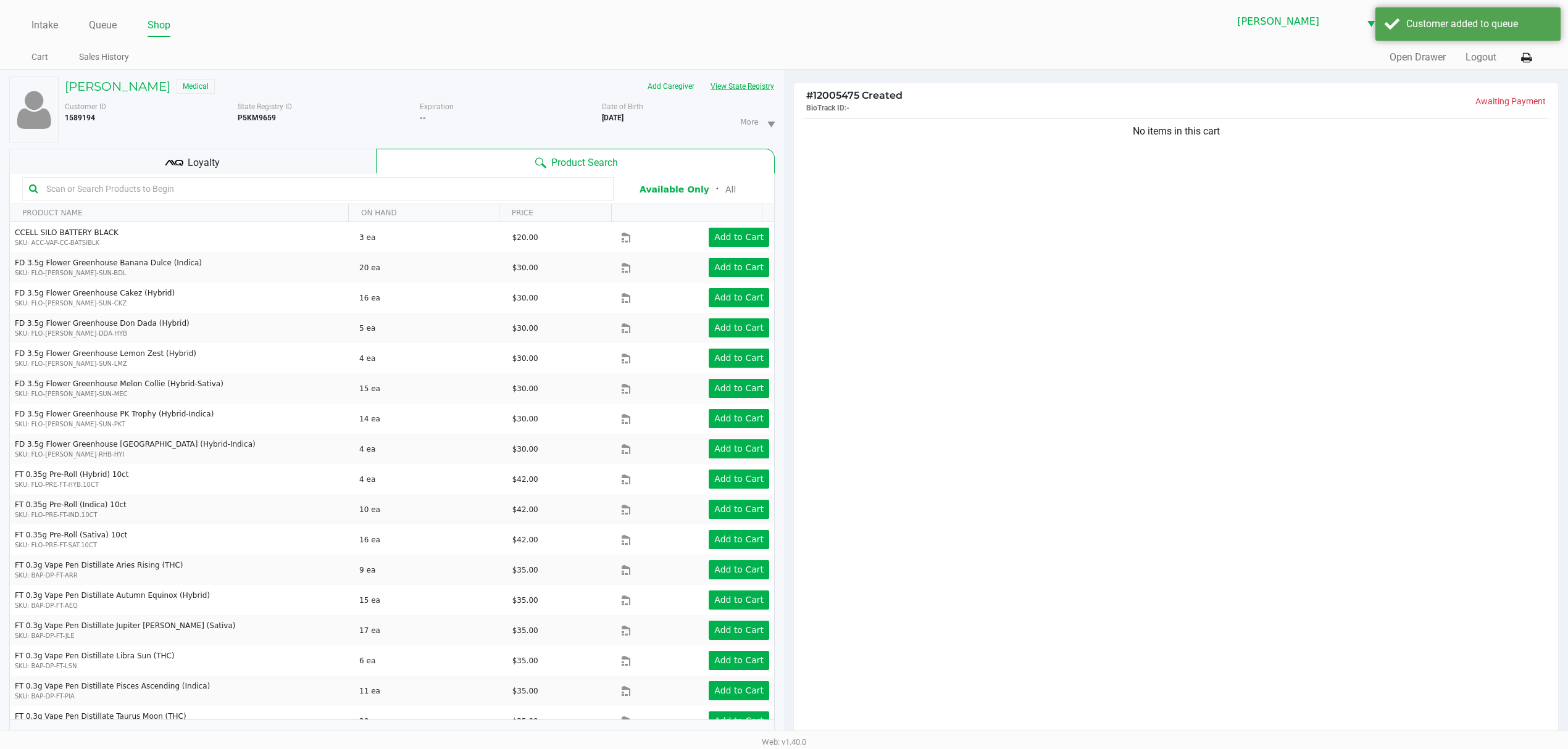
click at [727, 87] on button "View State Registry" at bounding box center [738, 86] width 72 height 20
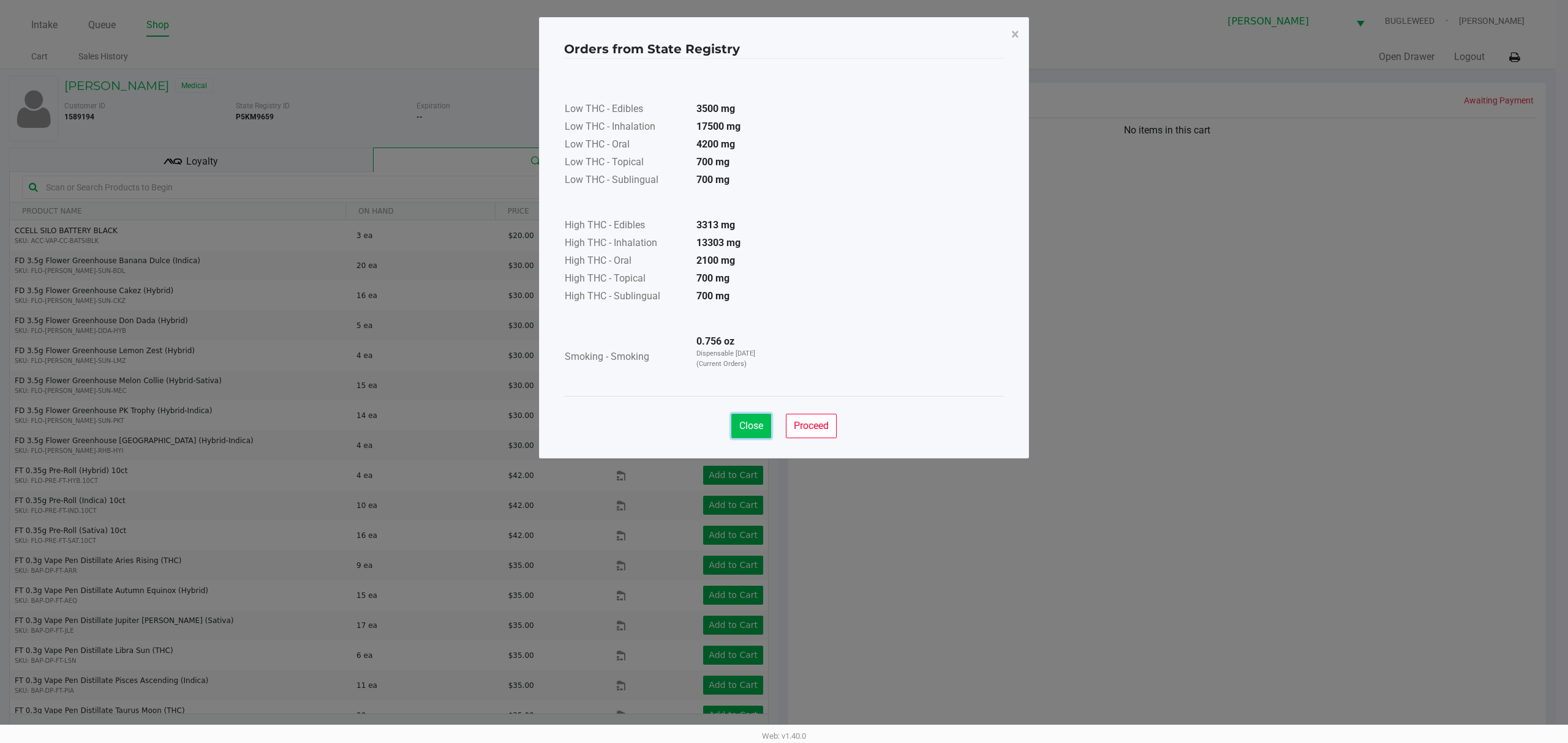
click at [754, 434] on button "Close" at bounding box center [751, 426] width 40 height 25
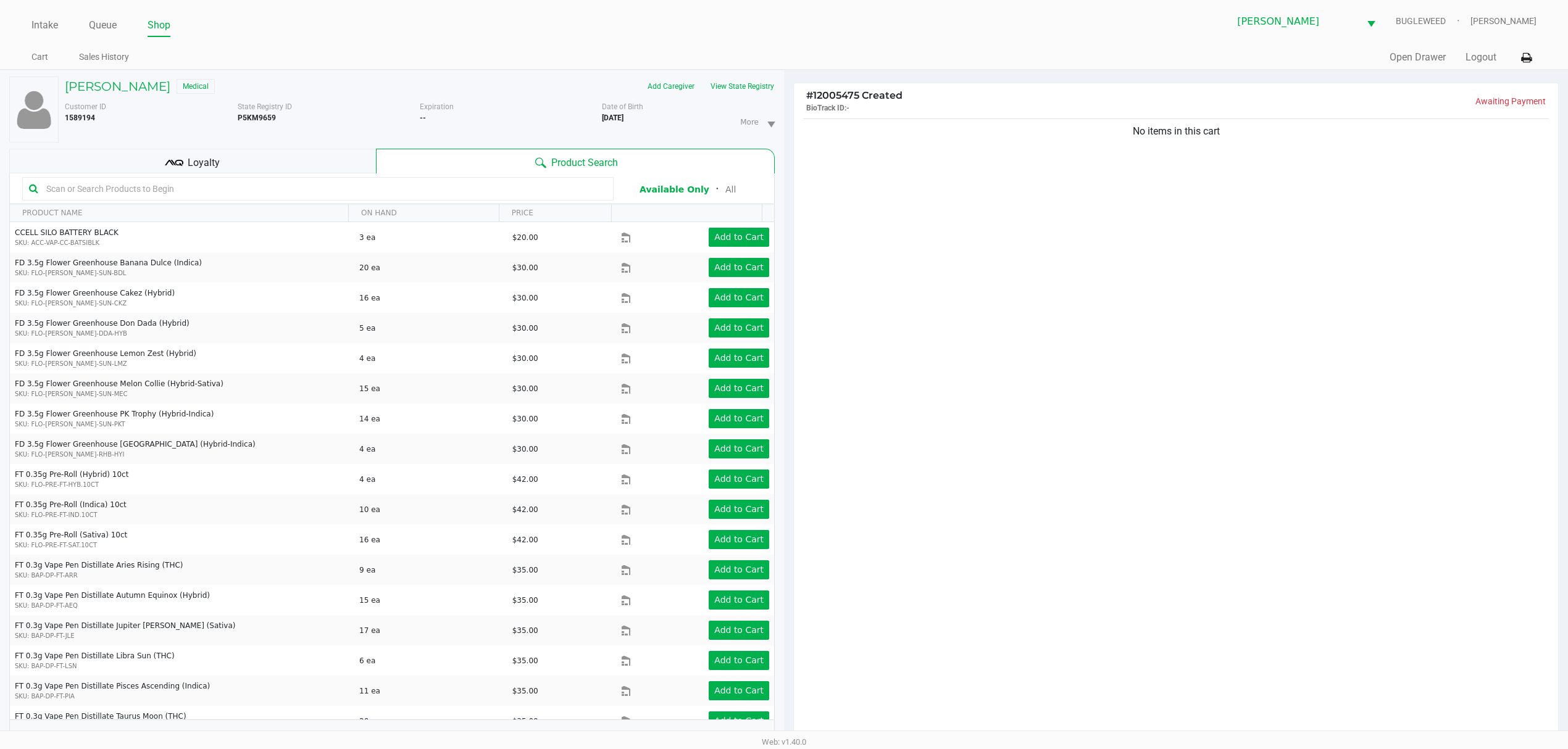
click at [984, 416] on div "No items in this cart" at bounding box center [1176, 431] width 765 height 630
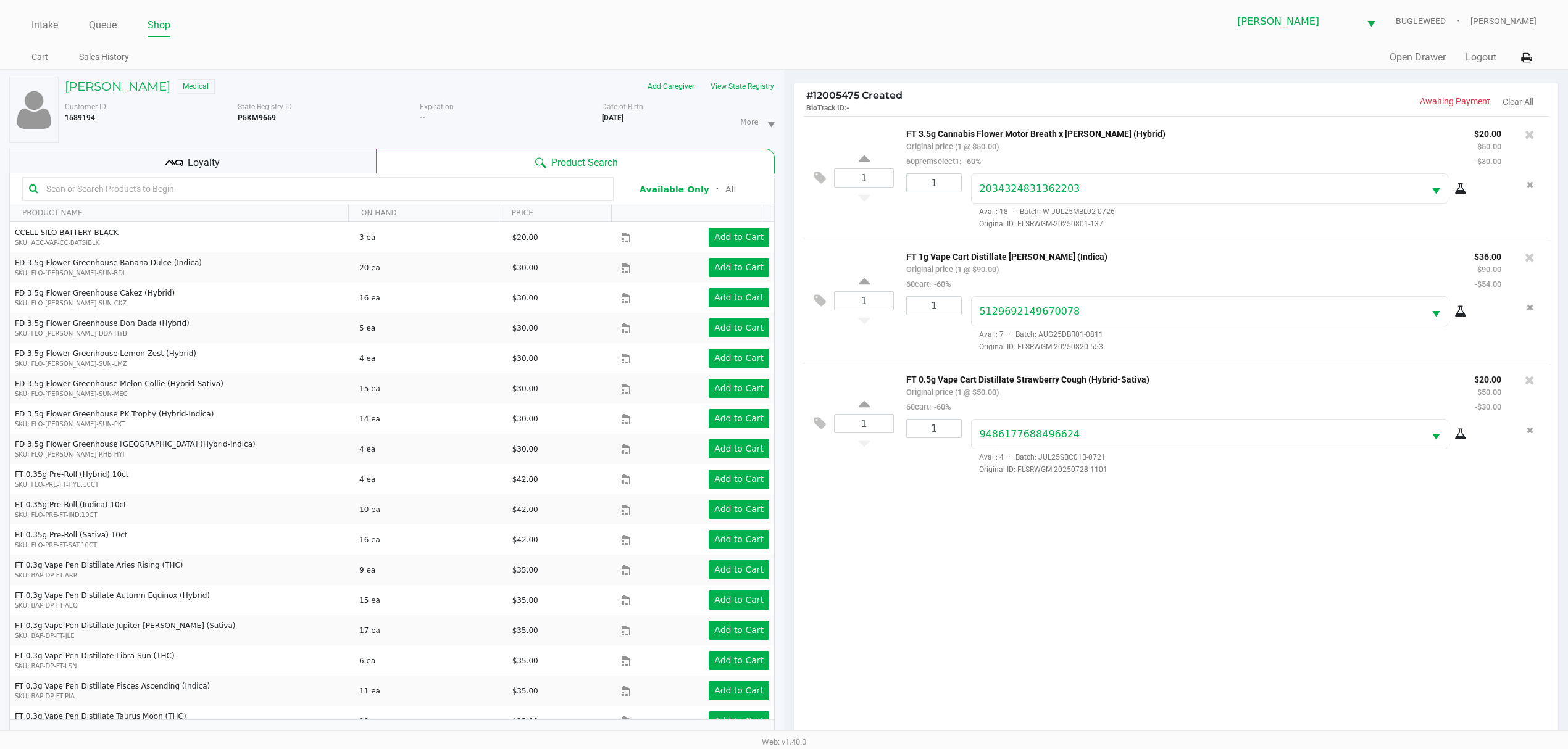
click at [238, 158] on div "Loyalty" at bounding box center [192, 161] width 366 height 25
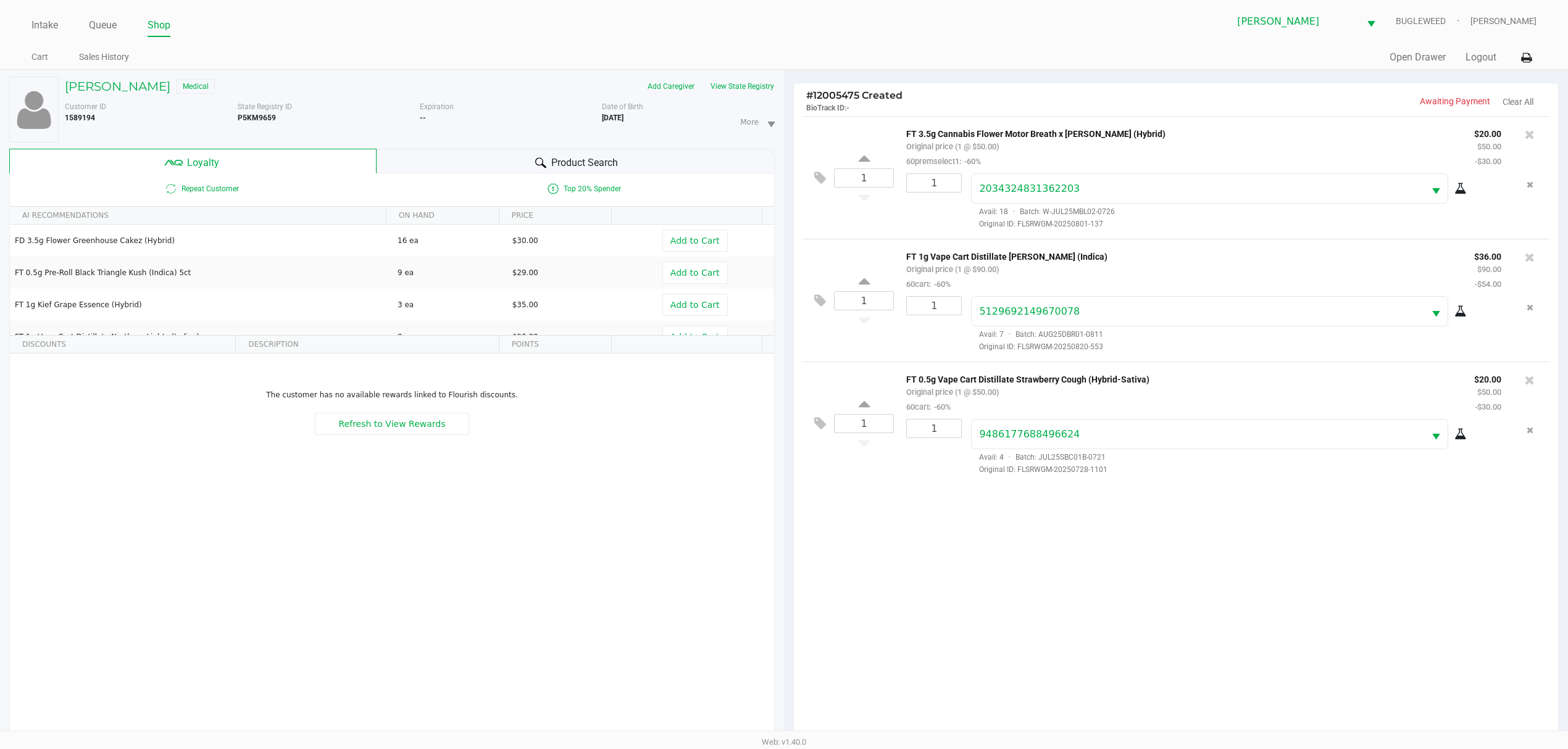
click at [406, 168] on div "Product Search" at bounding box center [576, 161] width 399 height 25
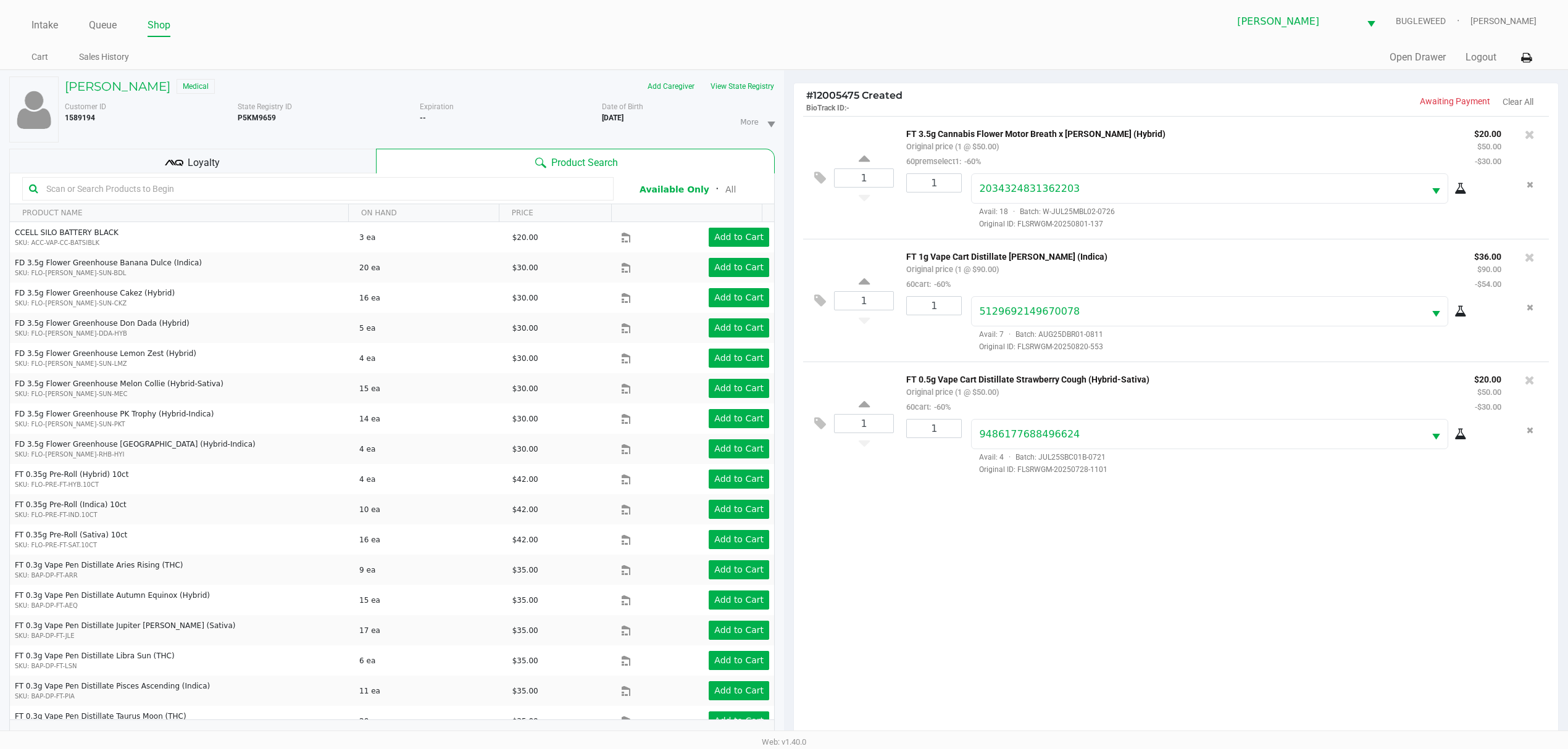
click at [978, 630] on div "1 FT 3.5g Cannabis Flower Motor Breath x [PERSON_NAME] (Hybrid) Original price …" at bounding box center [1176, 431] width 765 height 630
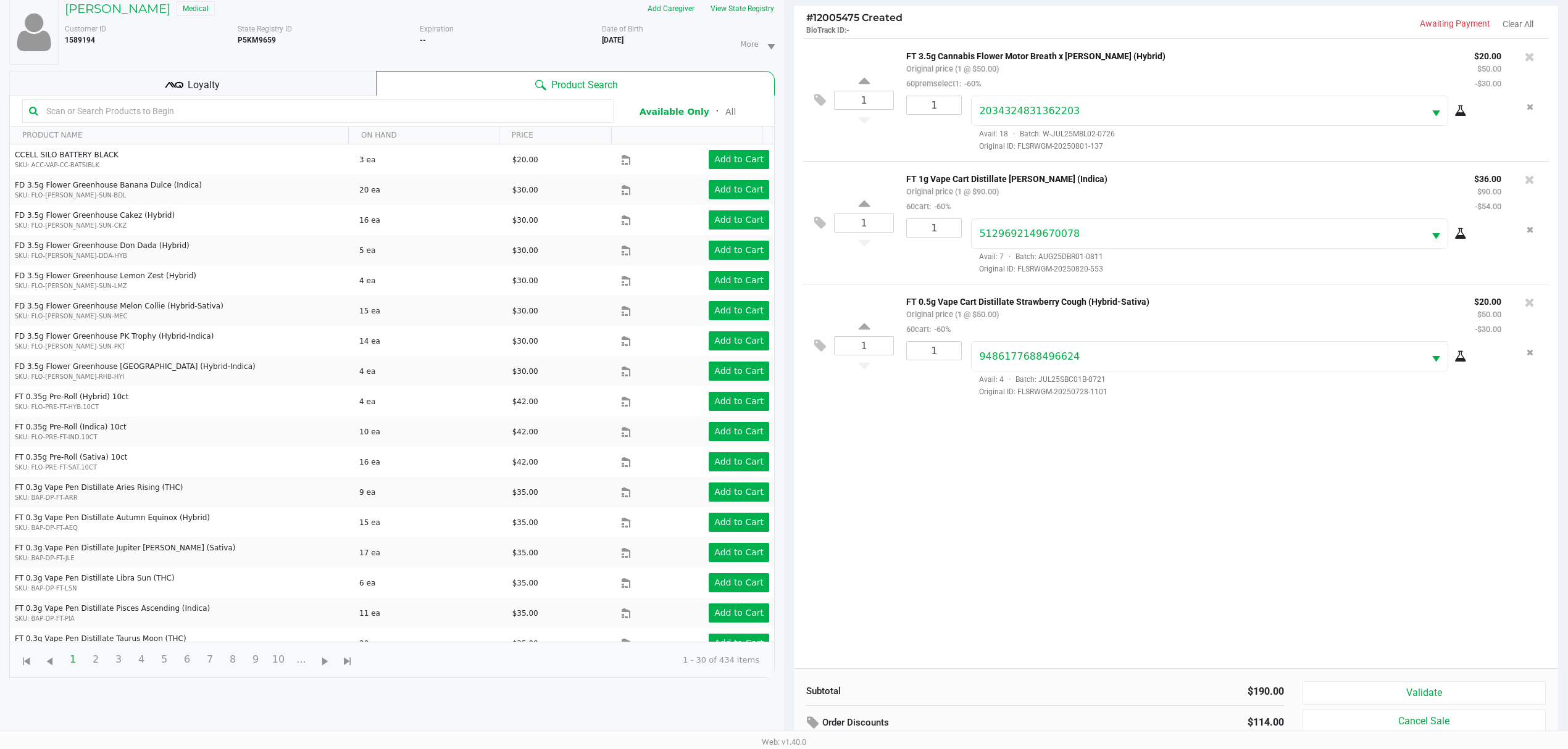
scroll to position [150, 0]
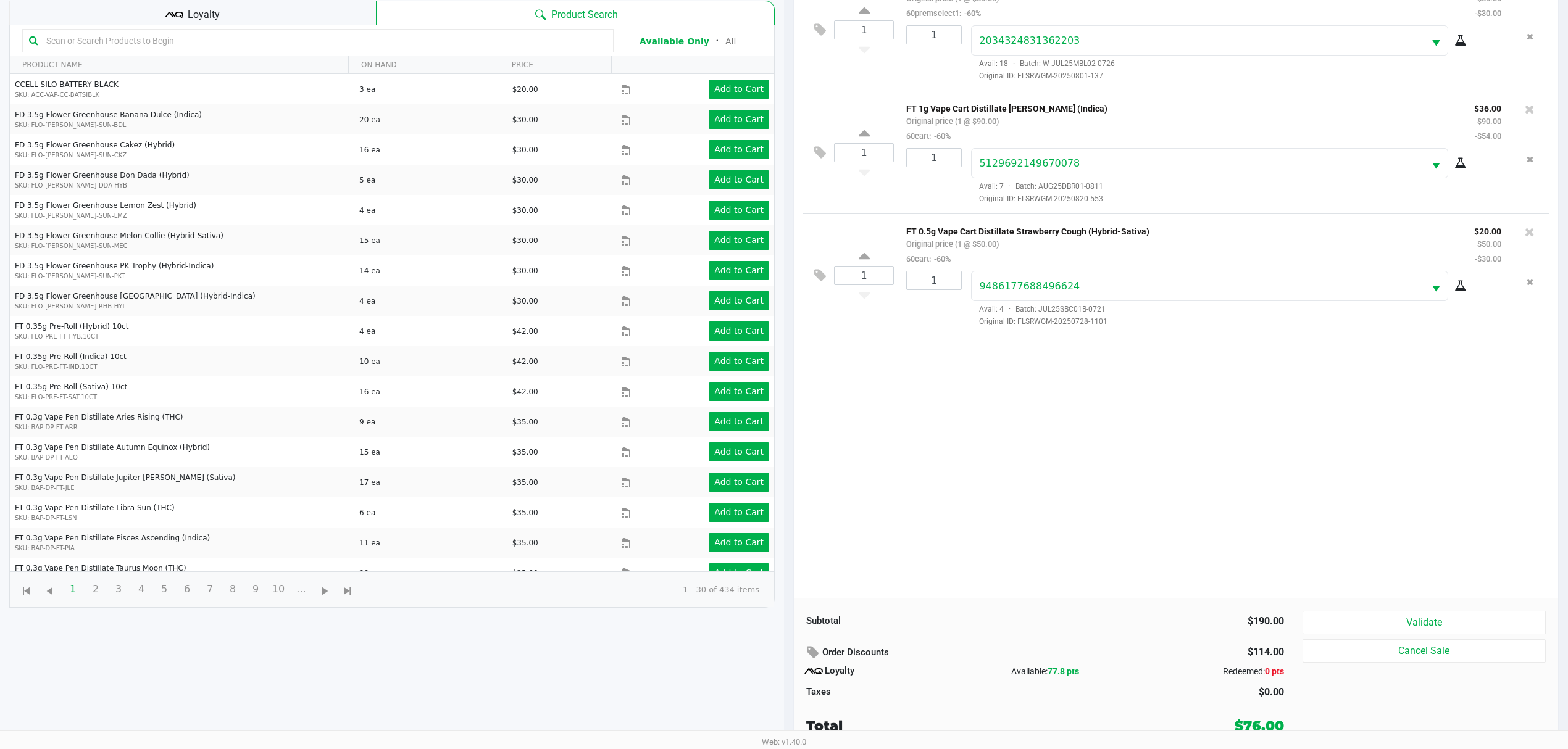
click at [1297, 623] on div "Subtotal $190.00 Order Discounts $114.00 Loyalty Available: 77.8 pts Redeemed: …" at bounding box center [1049, 674] width 506 height 126
click at [1314, 623] on button "Validate" at bounding box center [1423, 623] width 243 height 23
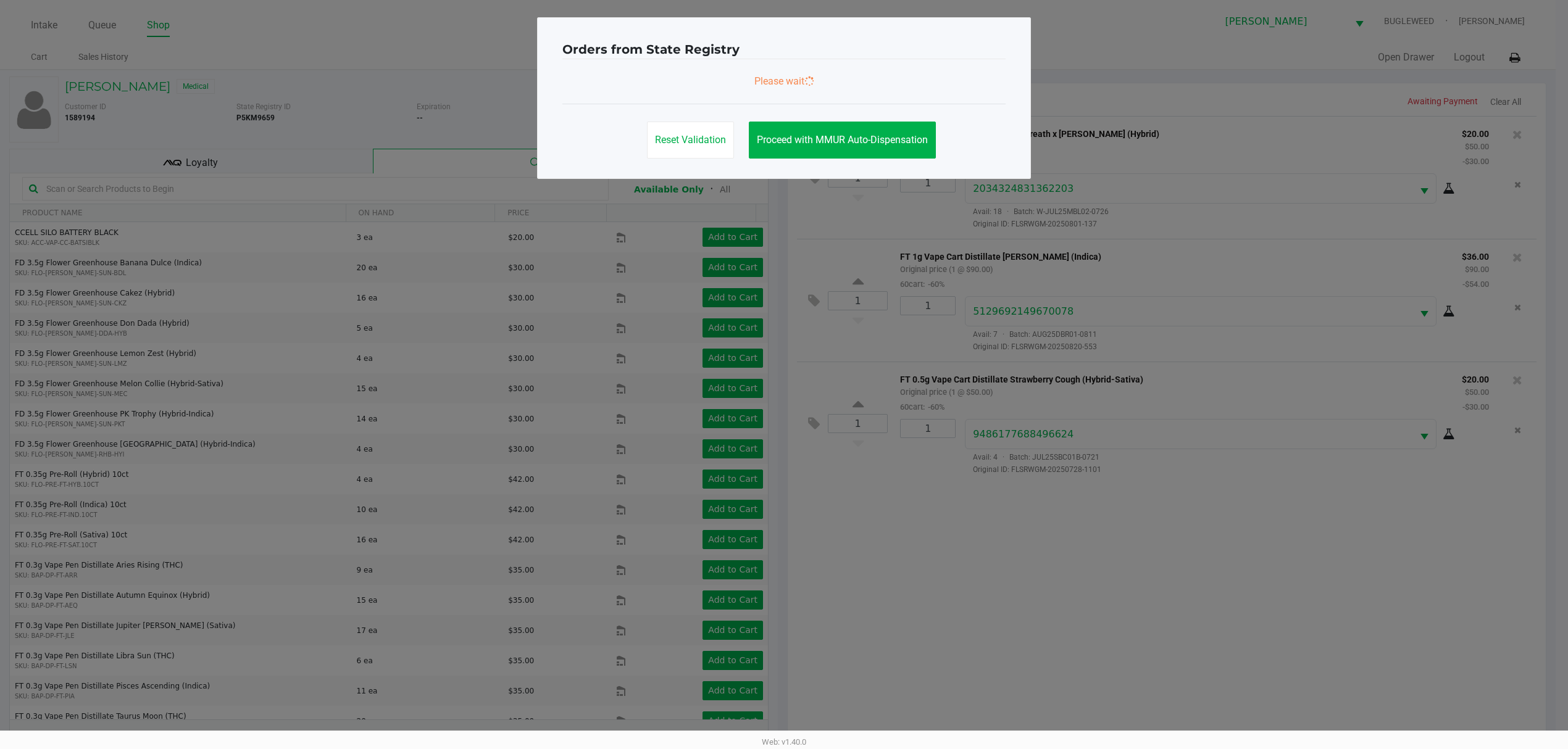
scroll to position [0, 0]
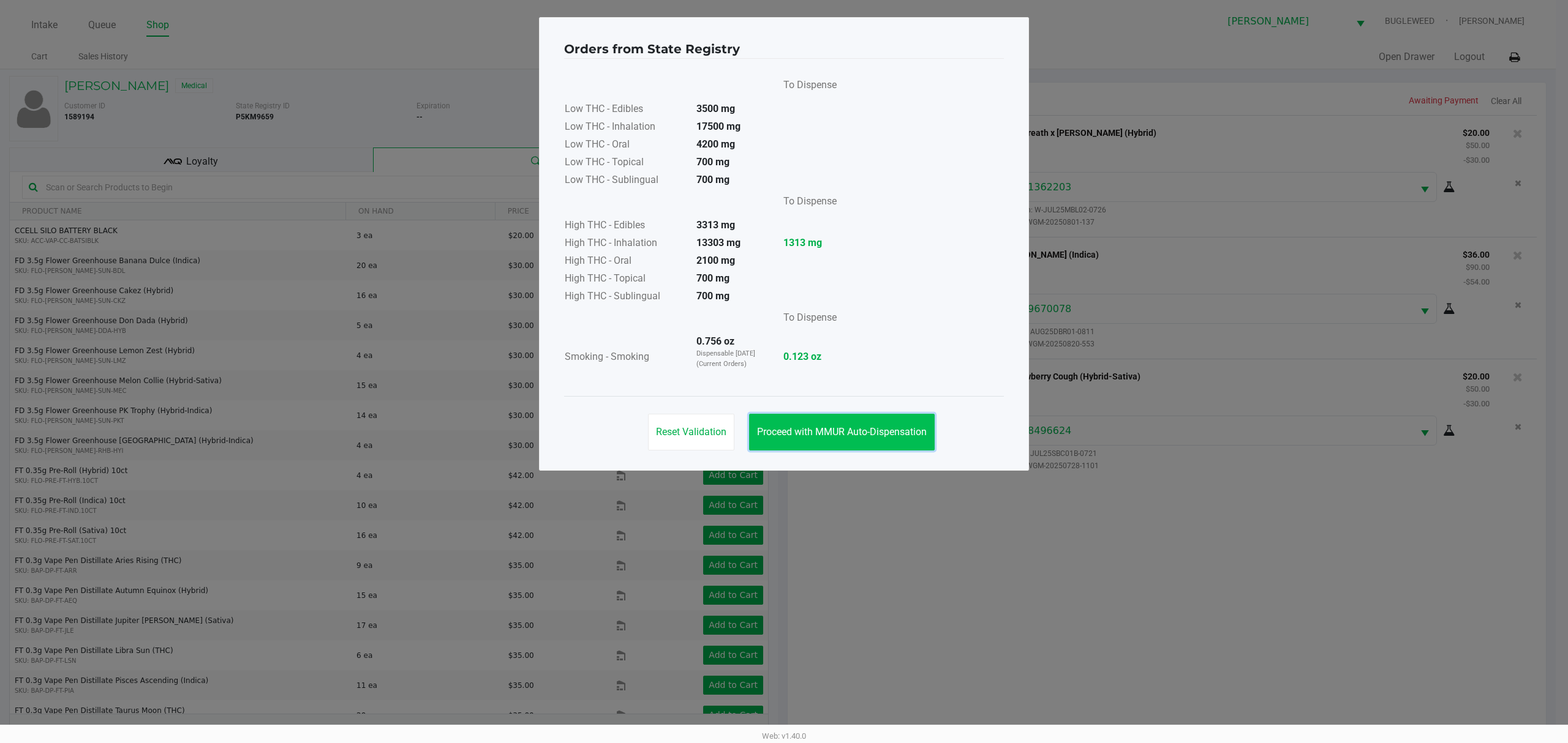
click at [838, 420] on button "Proceed with MMUR Auto-Dispensation" at bounding box center [842, 432] width 186 height 37
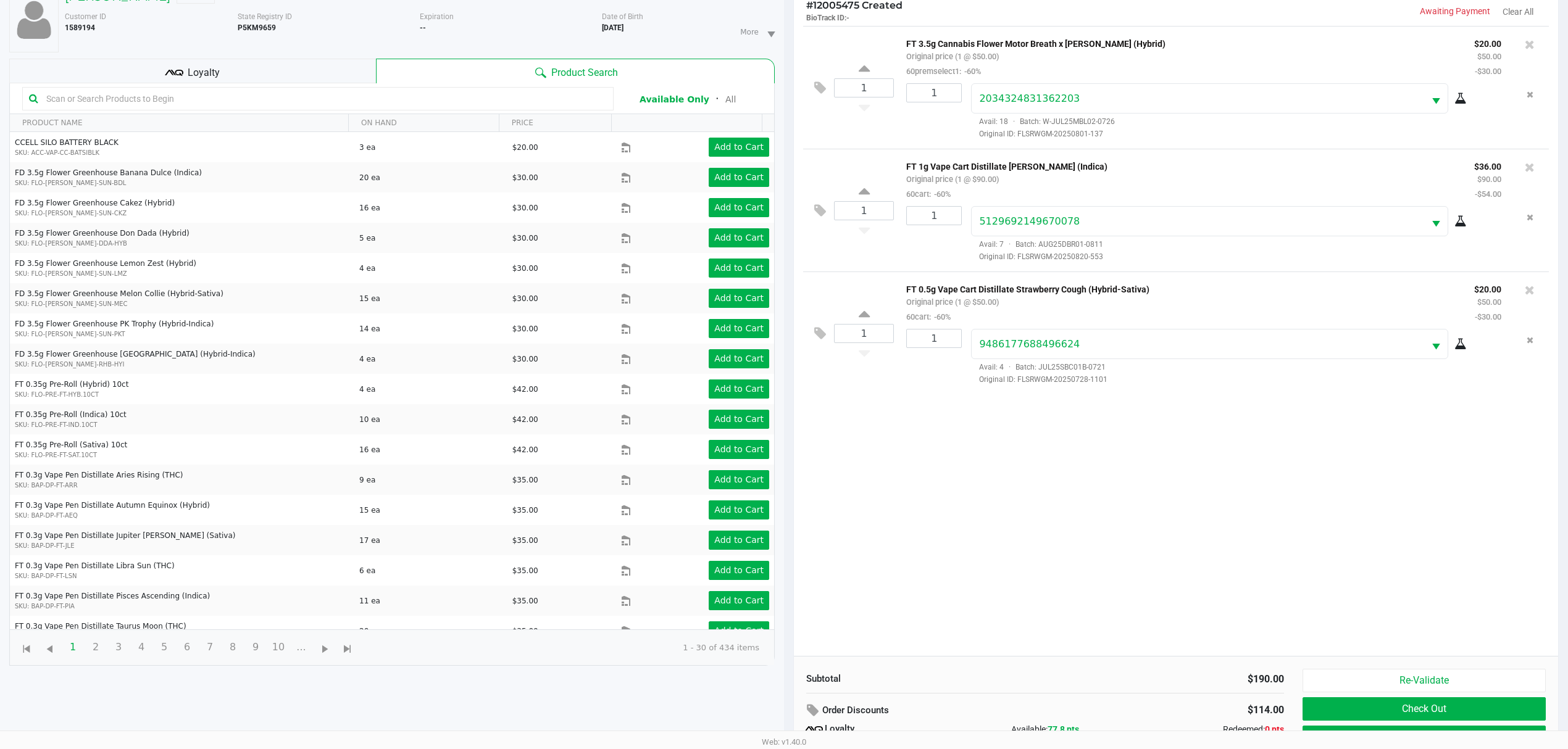
scroll to position [150, 0]
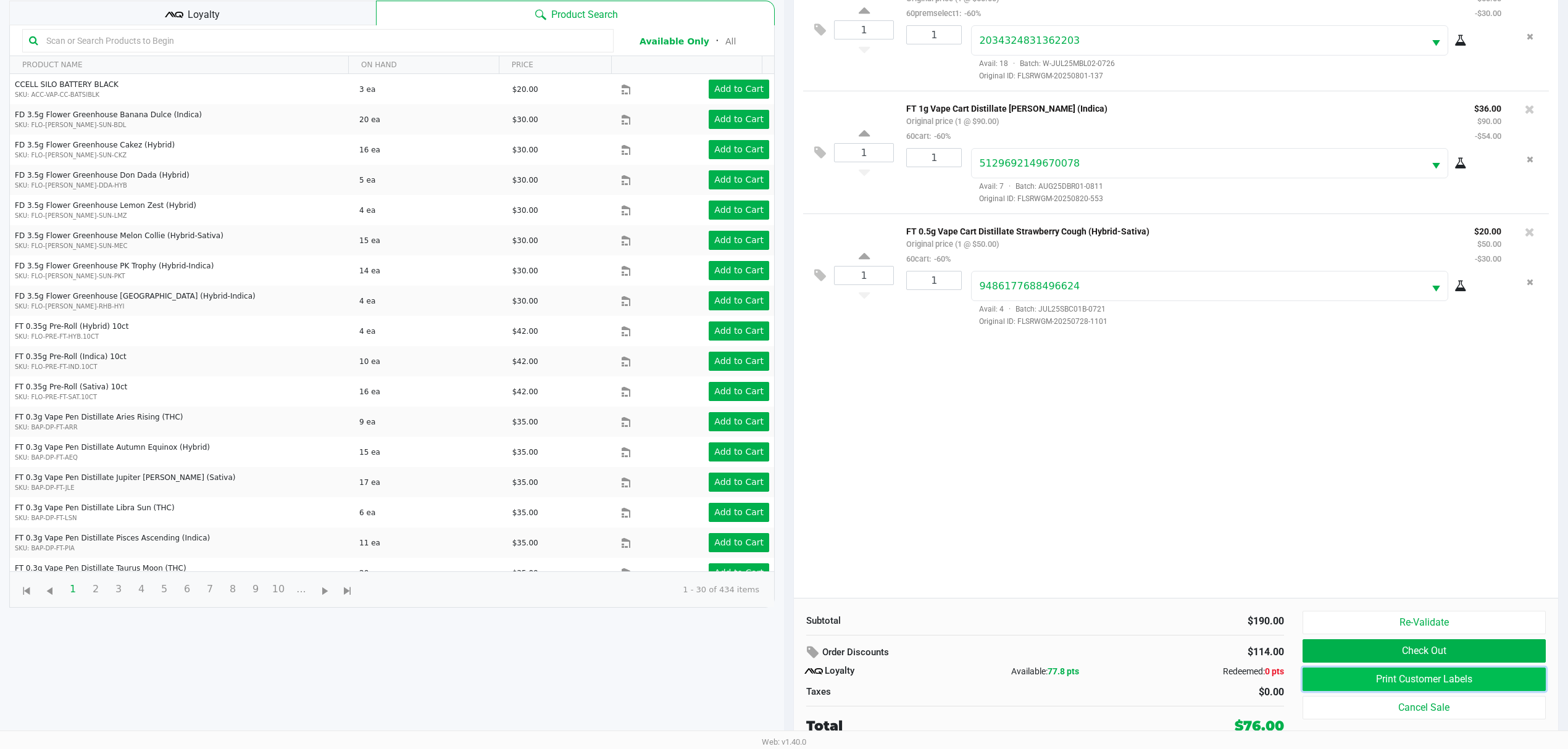
click at [1326, 680] on button "Print Customer Labels" at bounding box center [1423, 679] width 243 height 23
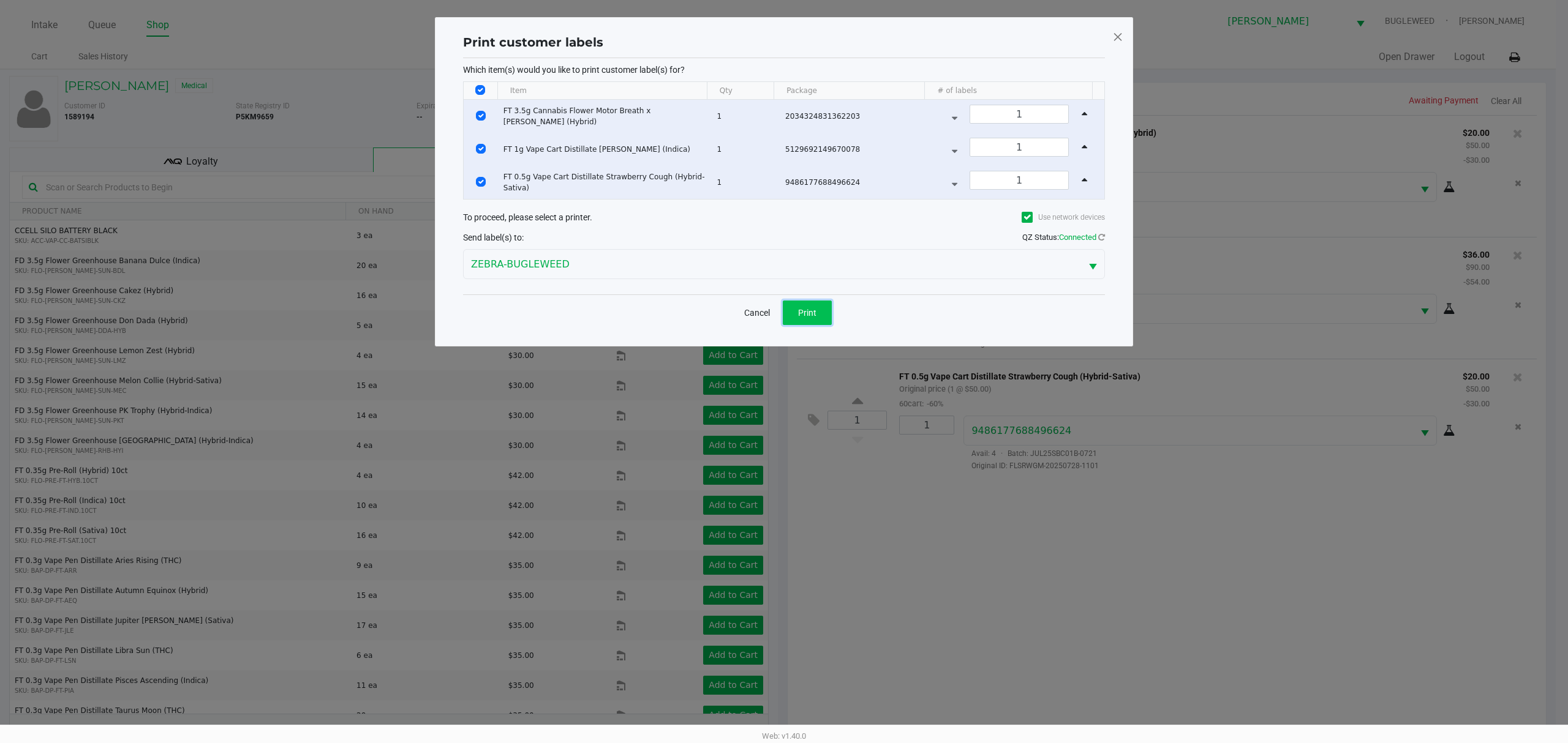
click at [806, 313] on span "Print" at bounding box center [807, 313] width 18 height 9
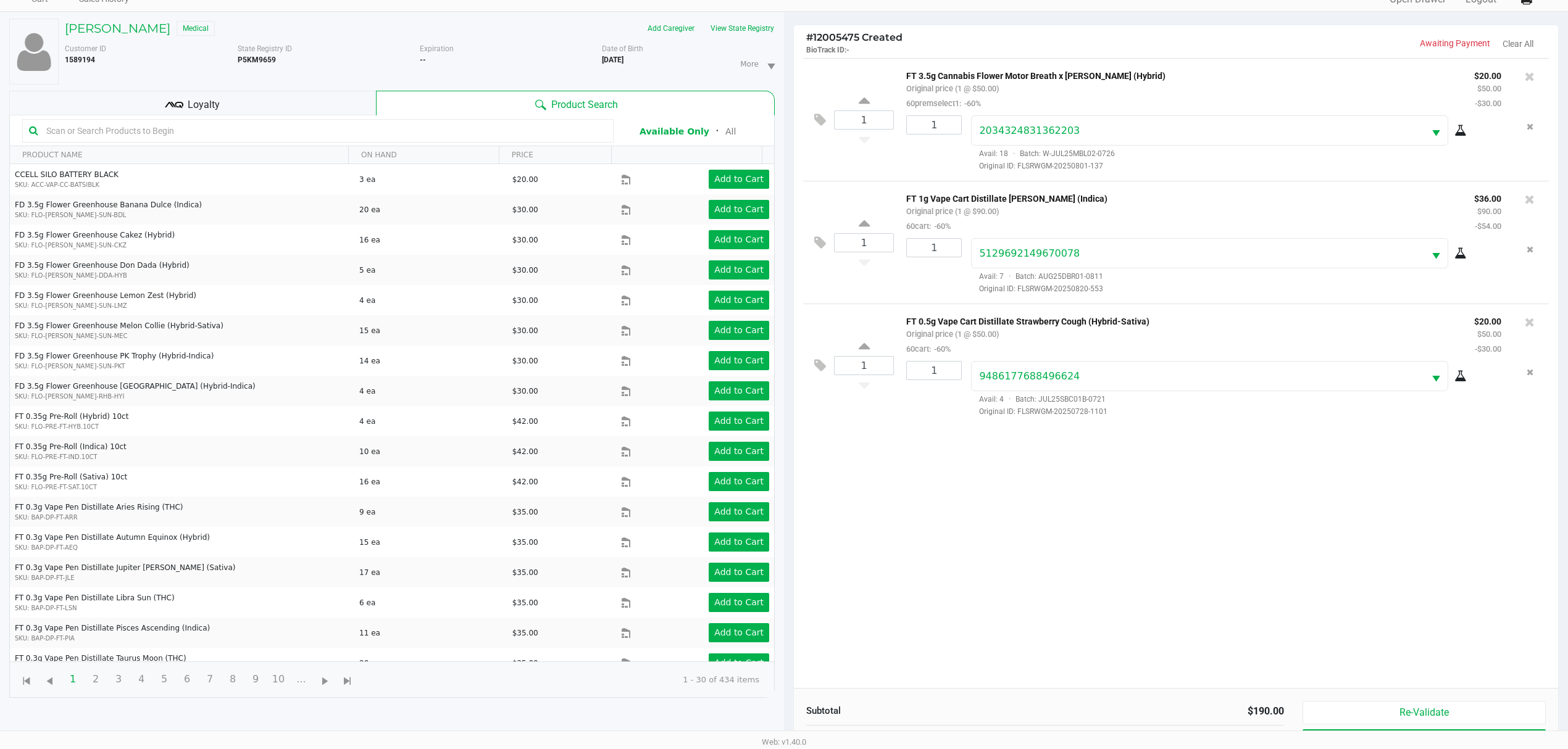
scroll to position [150, 0]
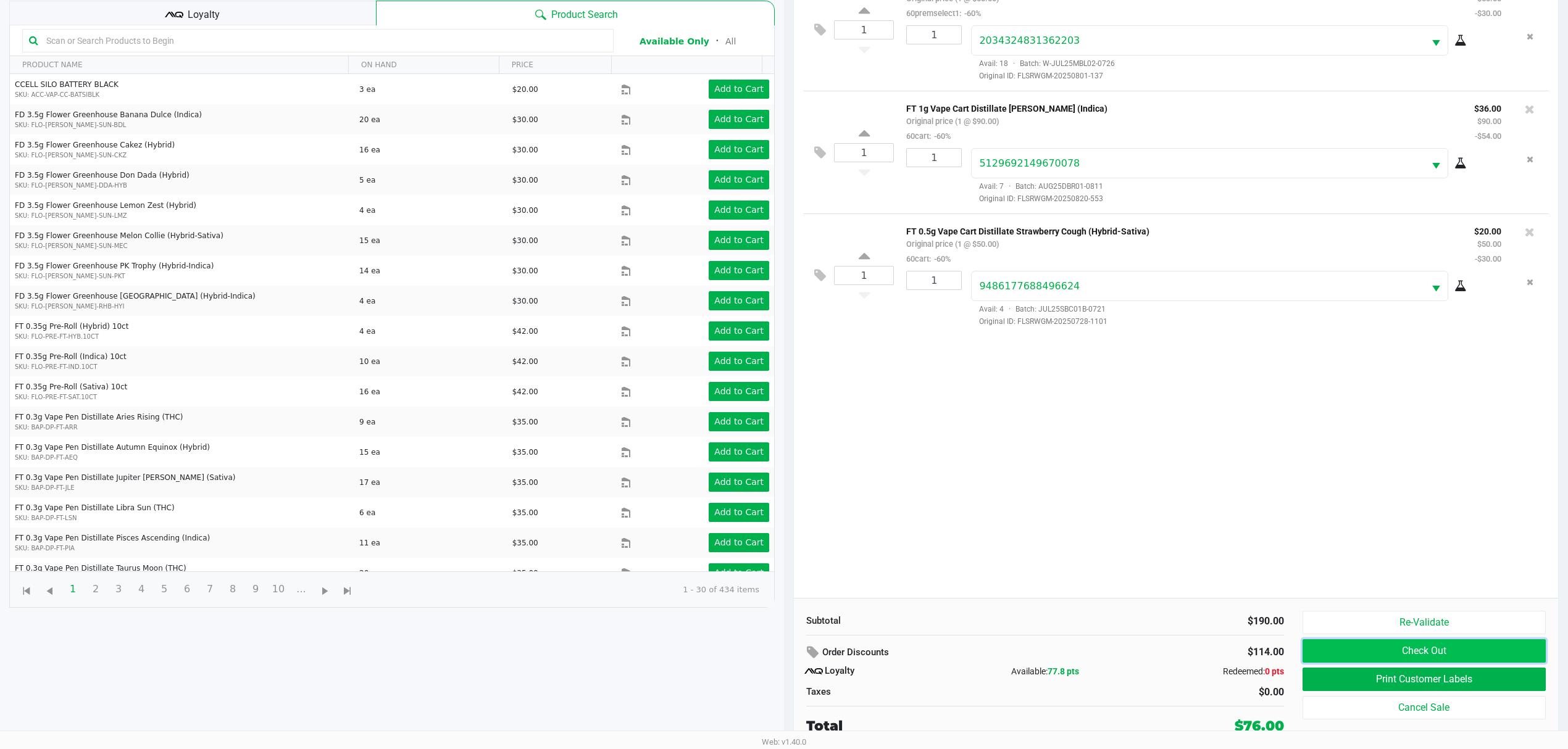
click at [1319, 652] on button "Check Out" at bounding box center [1423, 651] width 243 height 23
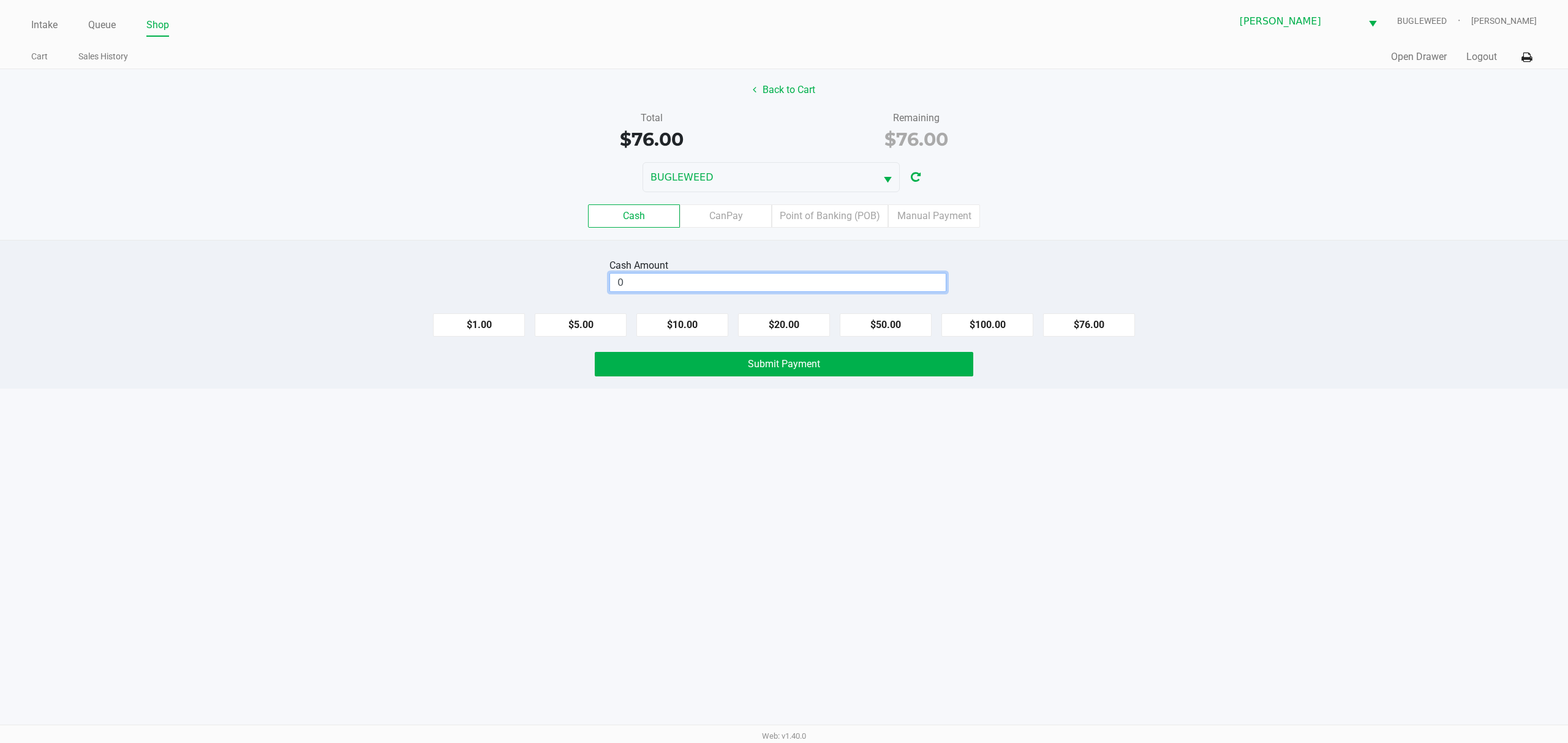
click at [844, 280] on input "0" at bounding box center [778, 283] width 336 height 18
type input "$80.00"
click at [757, 487] on div "Intake Queue Shop [PERSON_NAME] BUGLEWEED [PERSON_NAME] Cart Sales History Quic…" at bounding box center [784, 371] width 1568 height 743
click at [765, 359] on button "Submit Payment" at bounding box center [784, 364] width 379 height 25
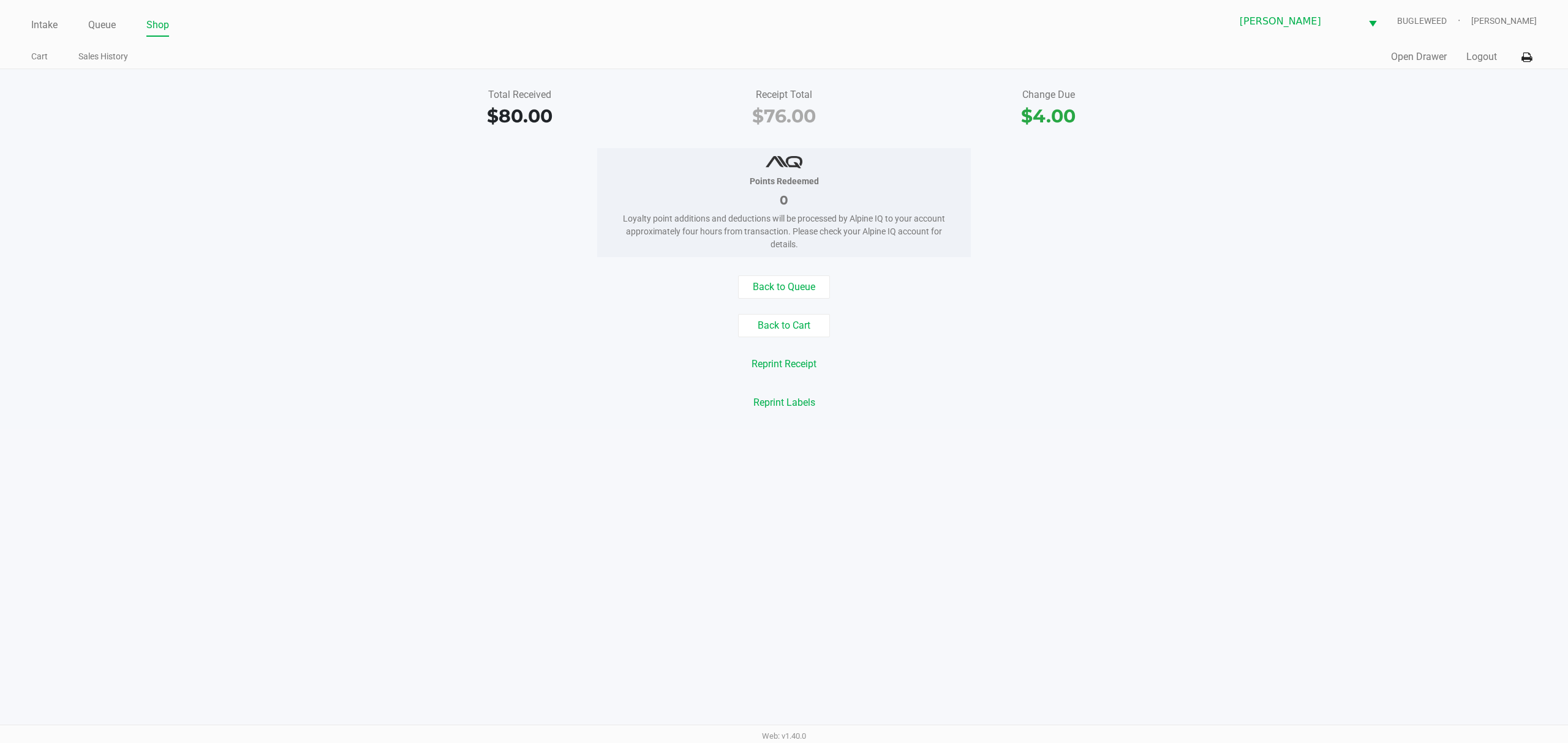
click at [359, 210] on div "Points Redeemed 0 Loyalty point additions and deductions will be processed by A…" at bounding box center [784, 203] width 1586 height 109
click at [167, 189] on div "Points Redeemed 0 Loyalty point additions and deductions will be processed by A…" at bounding box center [784, 203] width 1586 height 109
click at [43, 27] on link "Intake" at bounding box center [44, 25] width 27 height 17
